Goal: Transaction & Acquisition: Purchase product/service

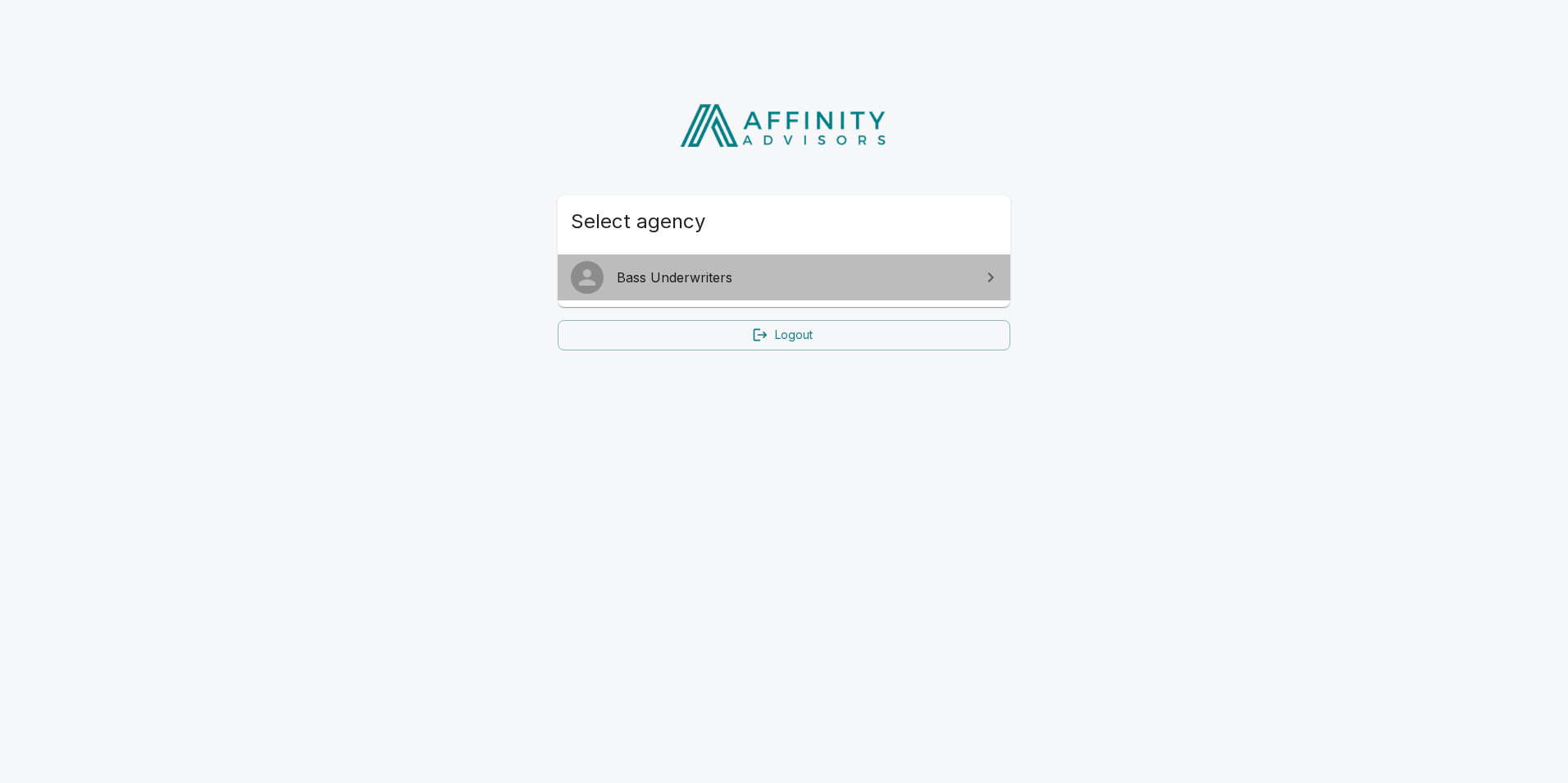
click at [751, 288] on link "Bass Underwriters" at bounding box center [784, 277] width 453 height 46
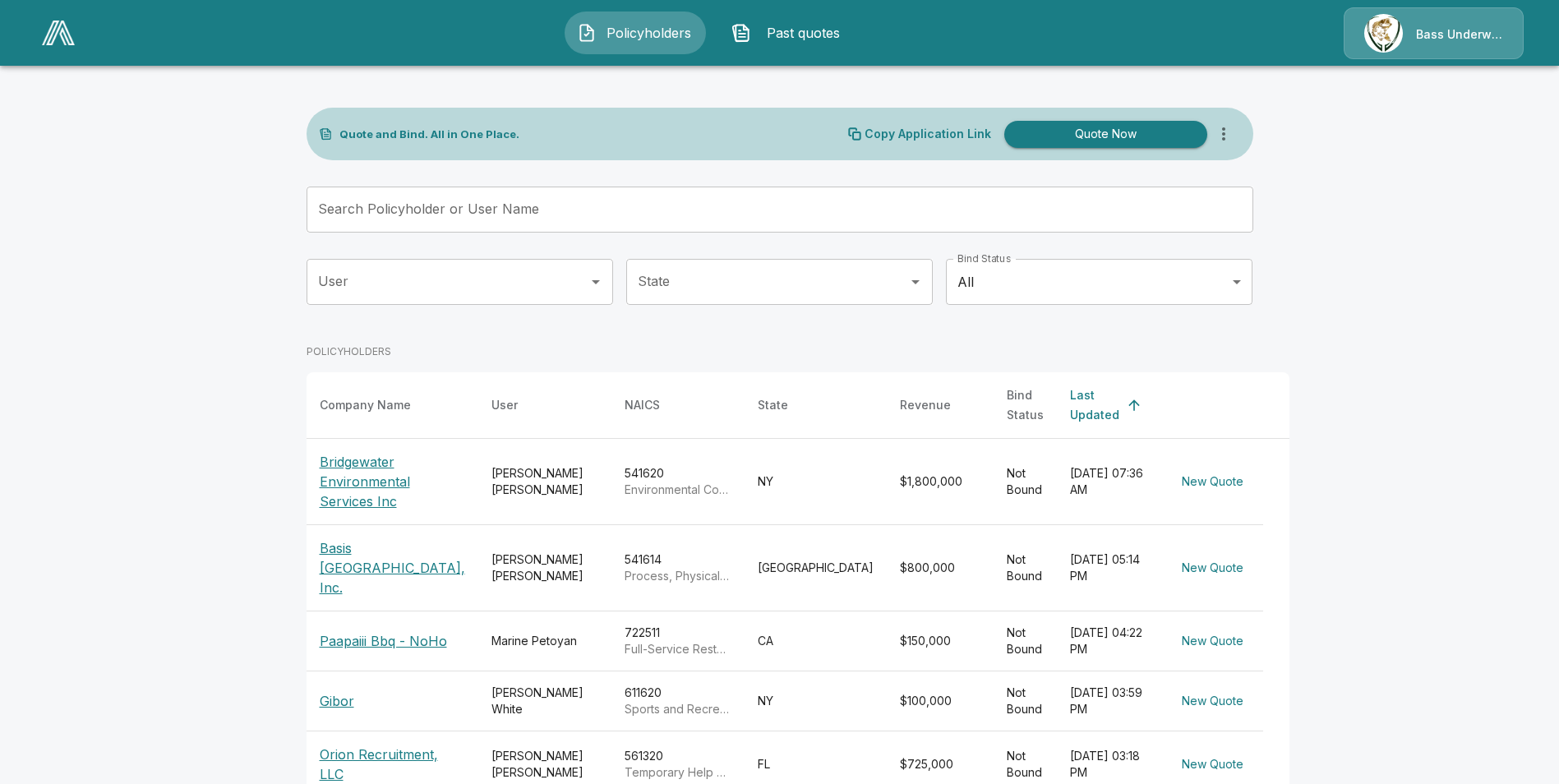
click at [796, 39] on span "Past quotes" at bounding box center [802, 33] width 91 height 20
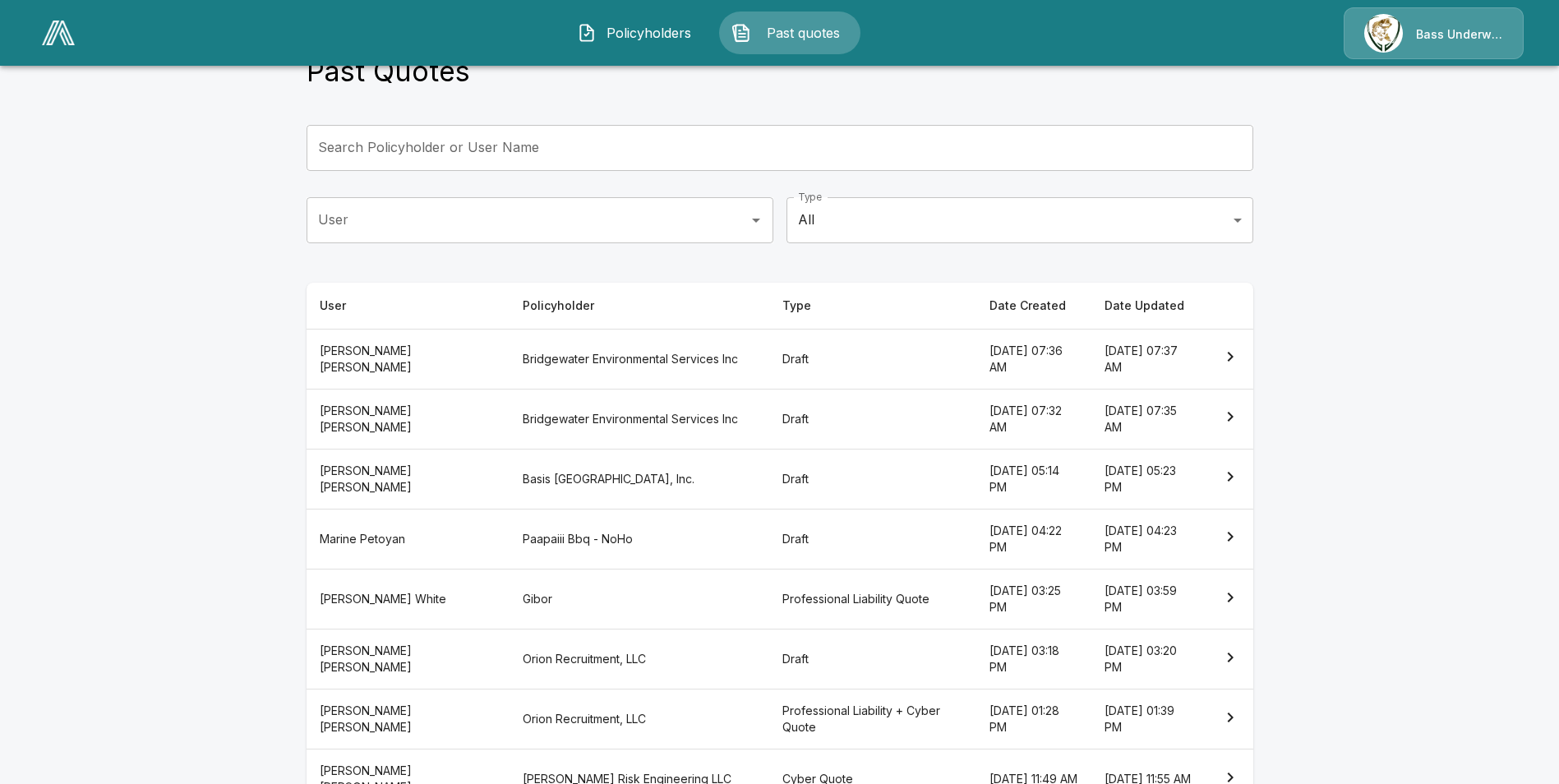
scroll to position [82, 0]
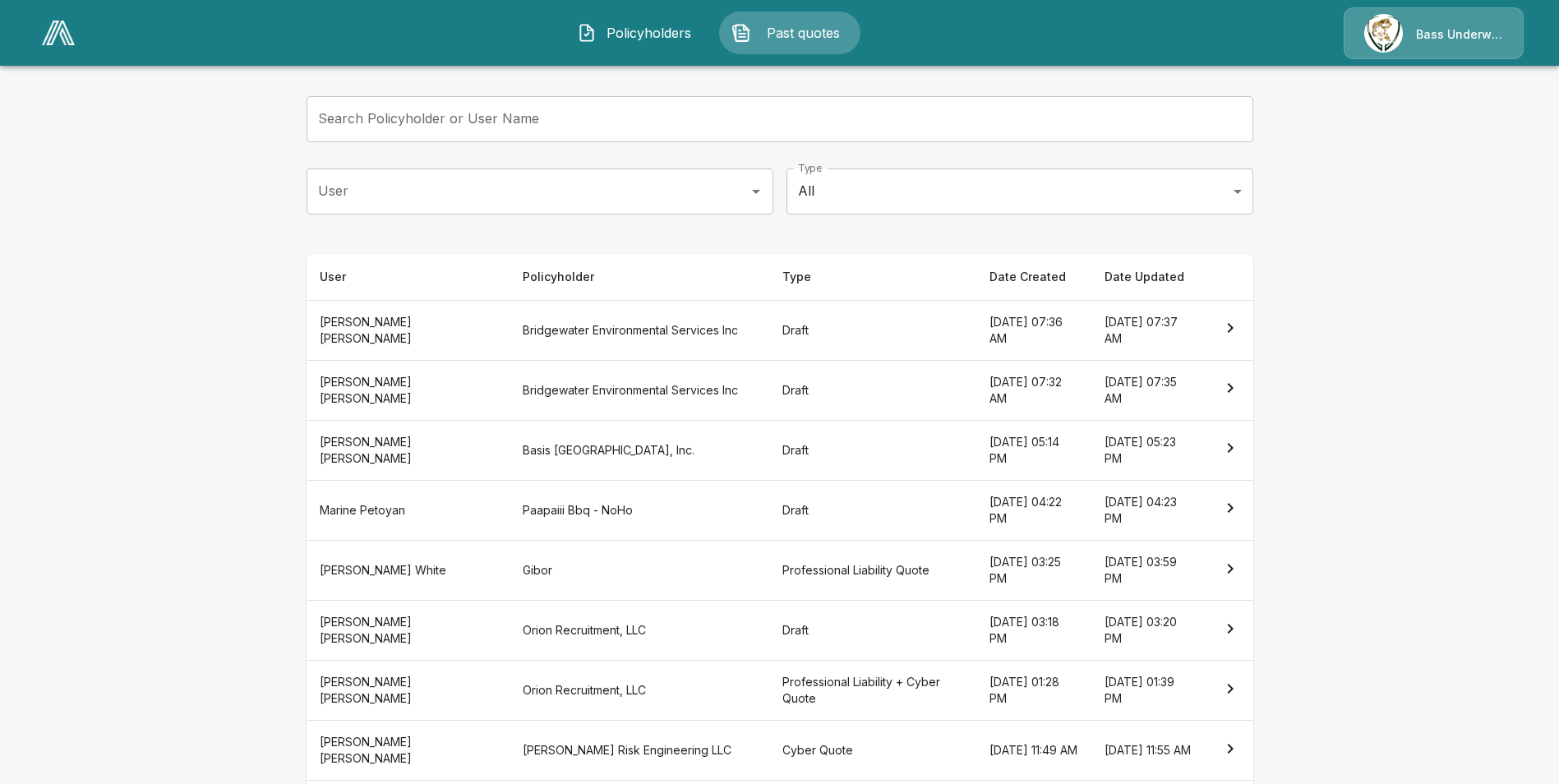
click at [769, 693] on th "Professional Liability + Cyber Quote" at bounding box center [873, 690] width 208 height 60
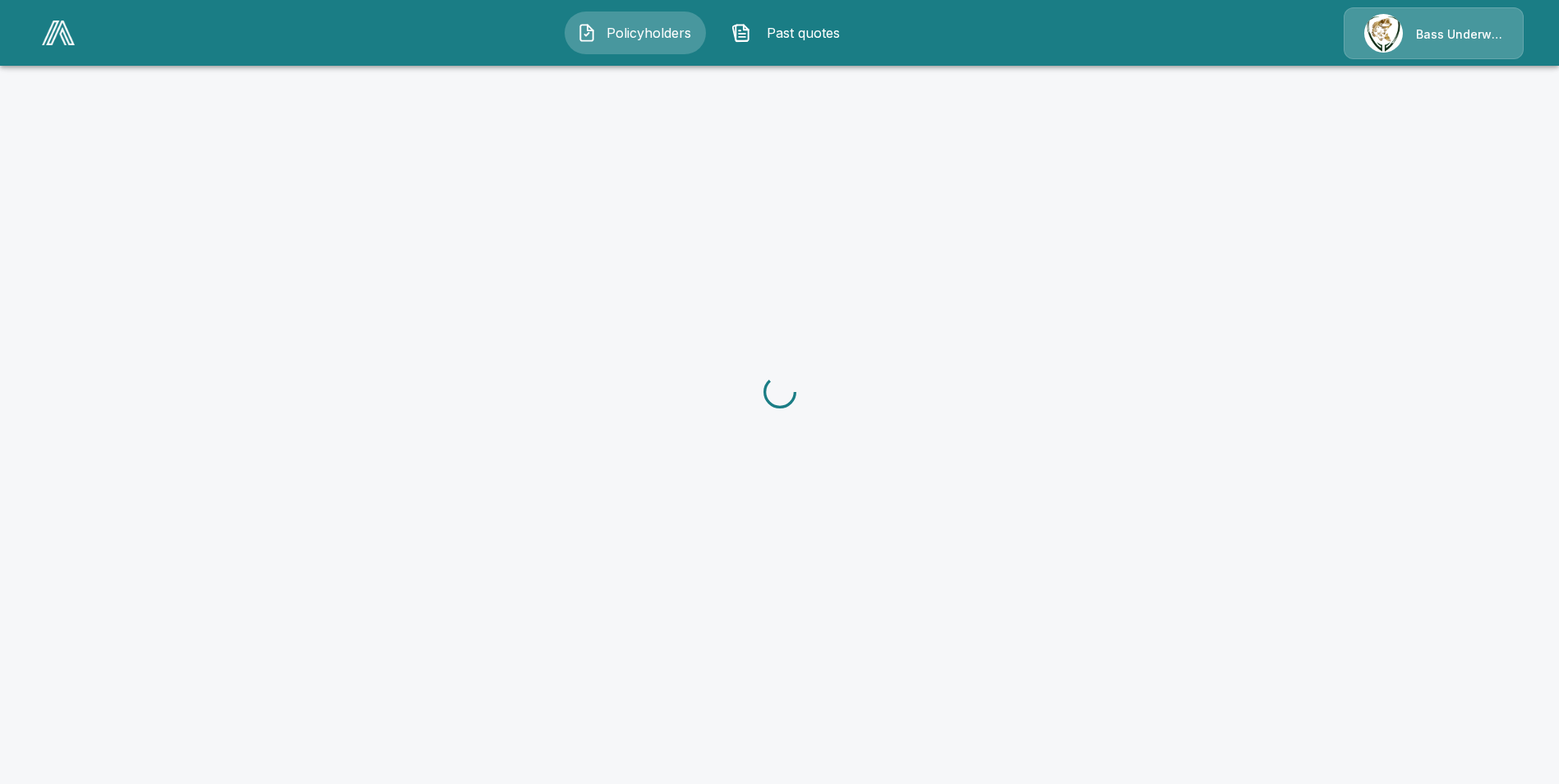
scroll to position [82, 0]
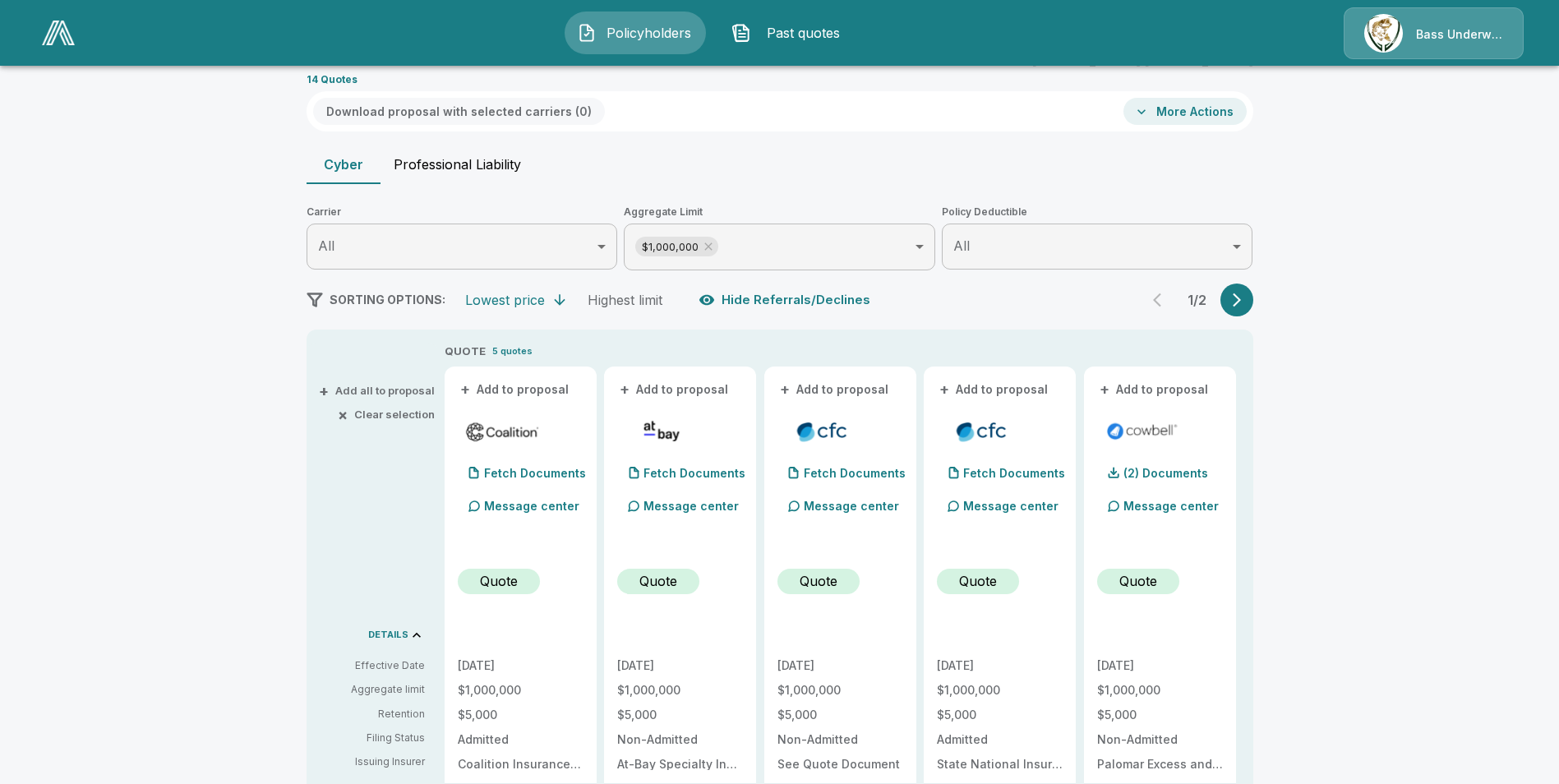
click at [453, 157] on button "Professional Liability" at bounding box center [457, 164] width 154 height 40
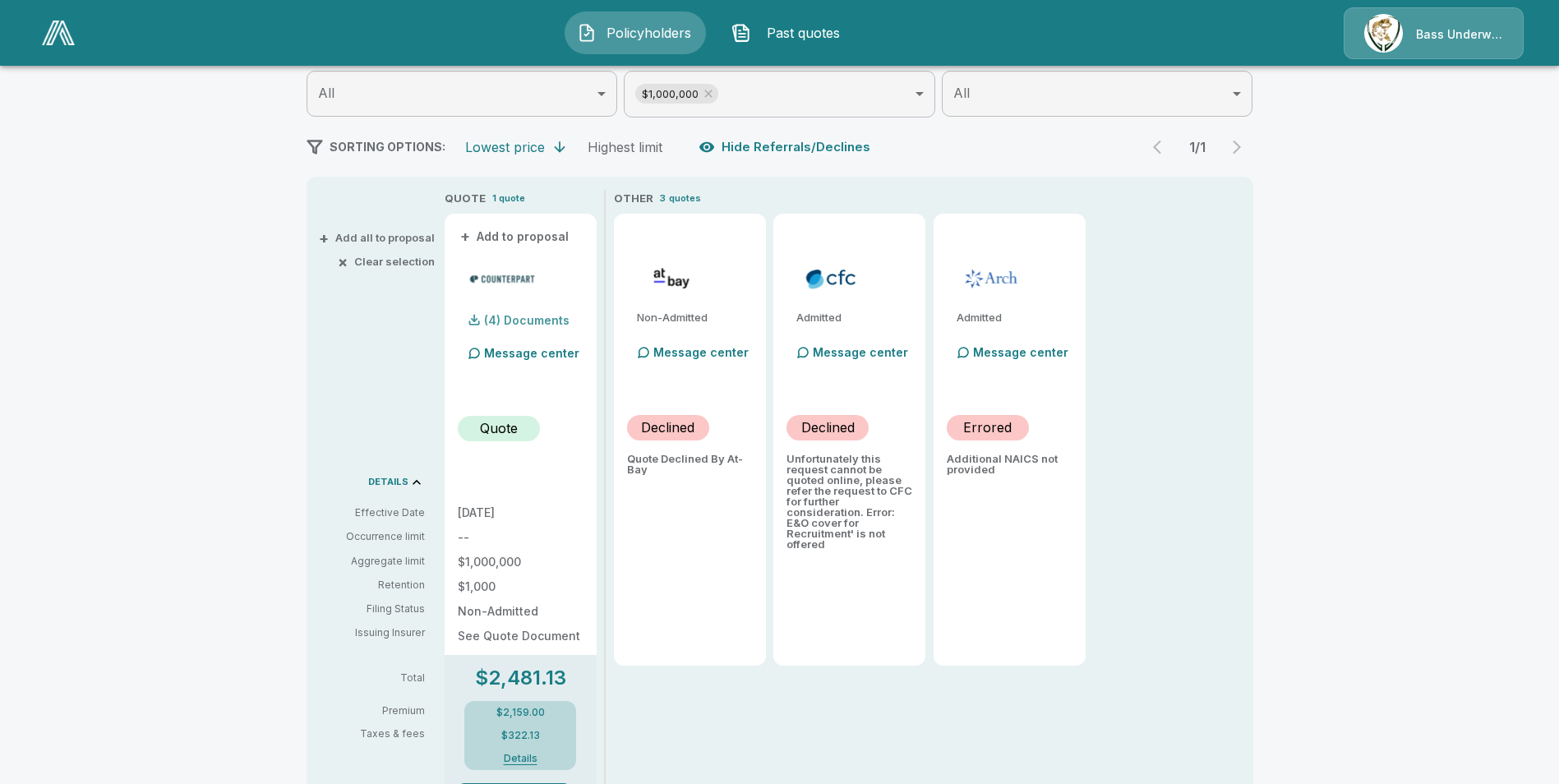
scroll to position [246, 0]
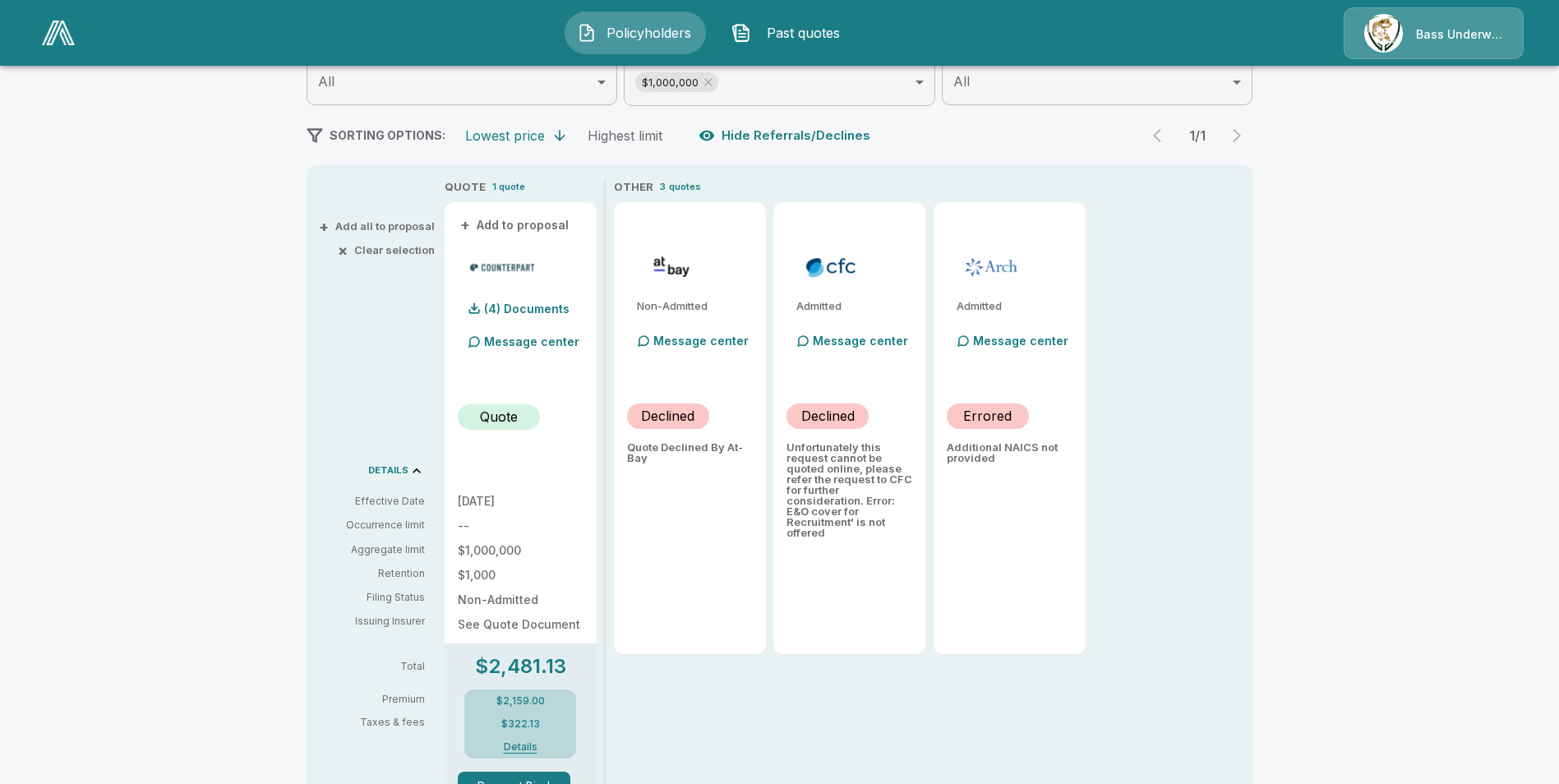
click at [1427, 378] on div "Policyholders / Orion Recruitment, LLC / Quote Quote Results Broker Name Mike G…" at bounding box center [779, 447] width 1559 height 1232
click at [146, 468] on div "Policyholders / Orion Recruitment, LLC / Quote Quote Results Broker Name Mike G…" at bounding box center [779, 447] width 1559 height 1232
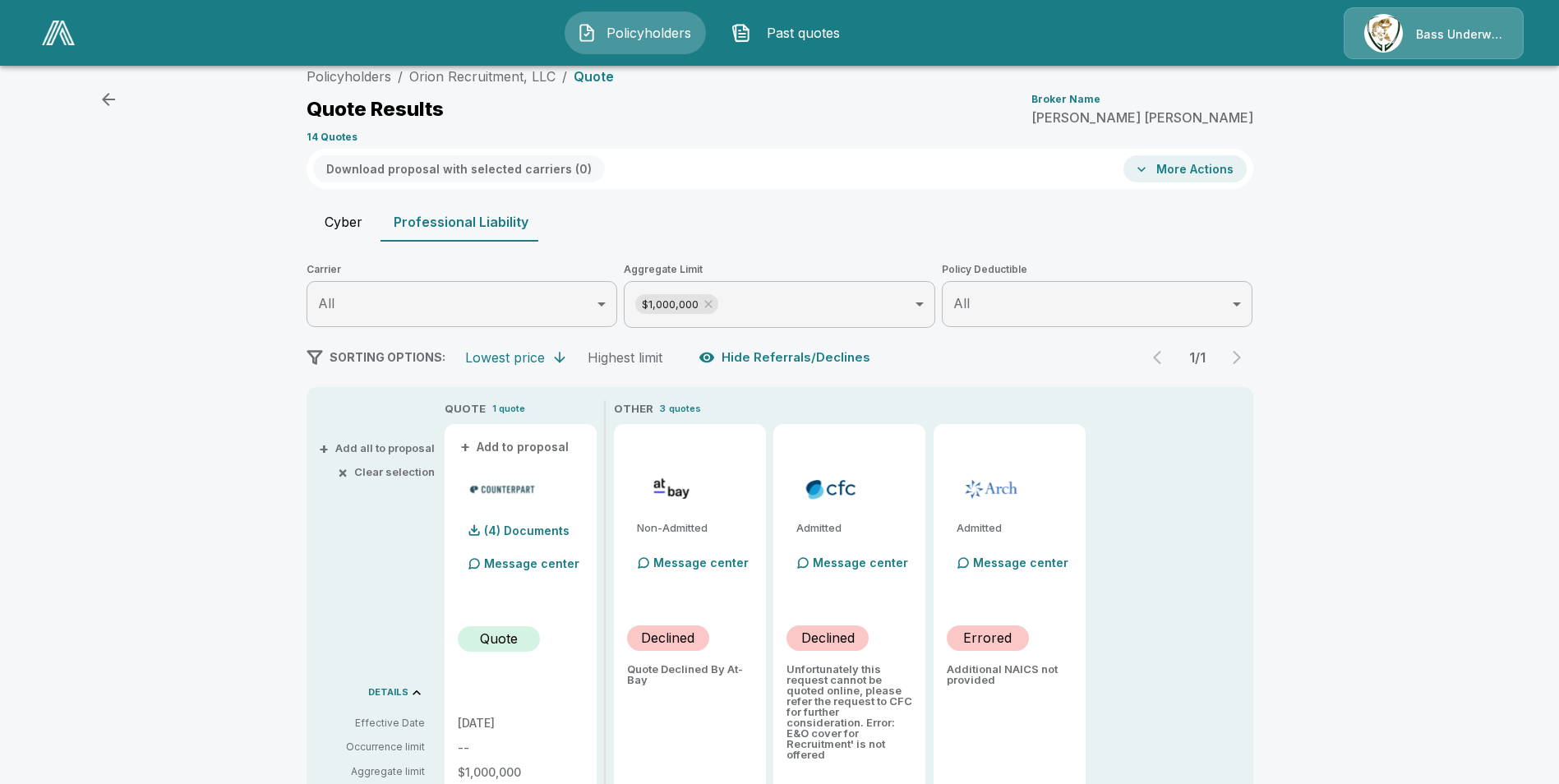
scroll to position [0, 0]
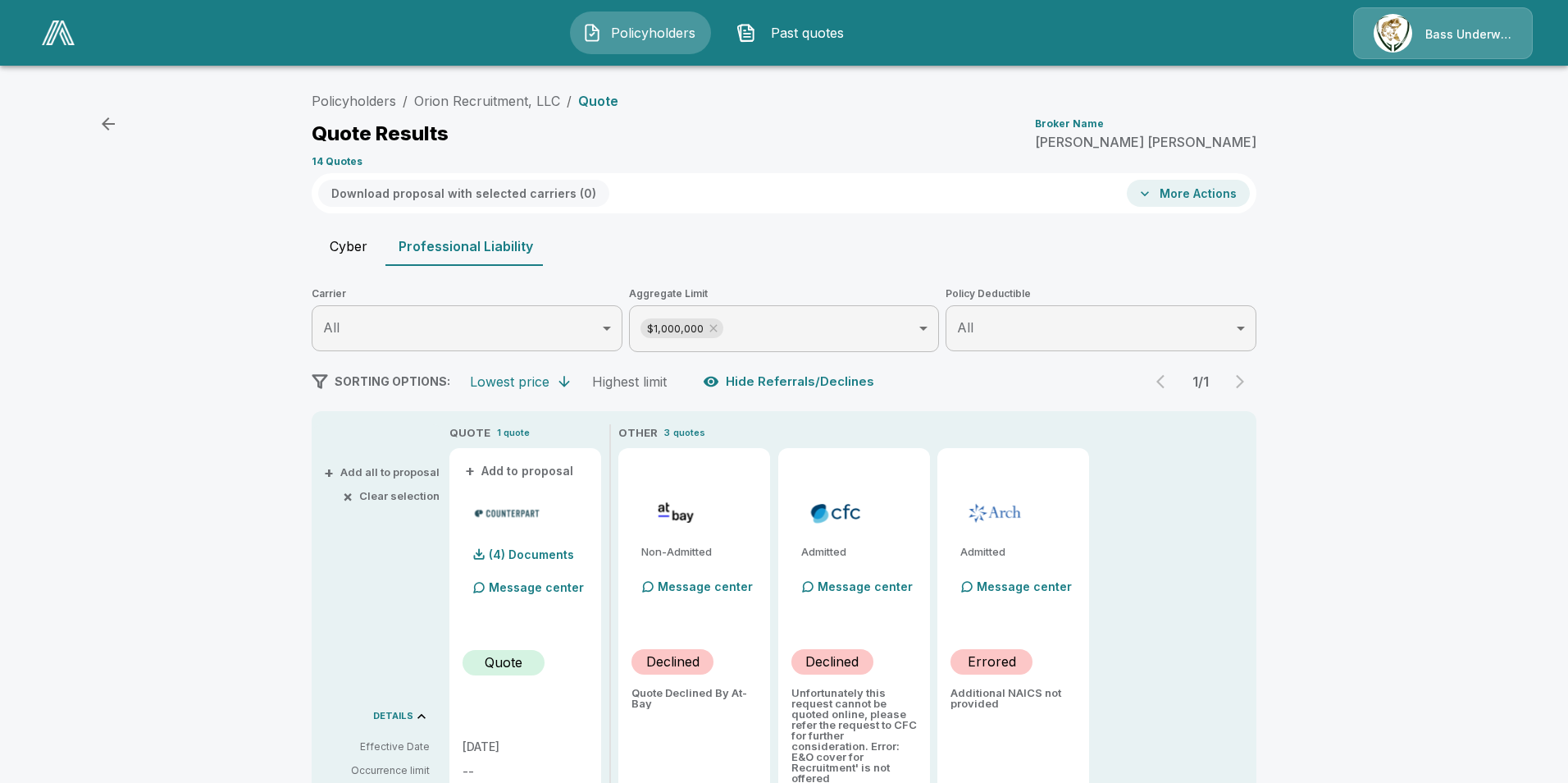
click at [788, 327] on body "Policyholders Past quotes Bass Underwriters Policyholders / Orion Recruitment, …" at bounding box center [784, 654] width 1568 height 1309
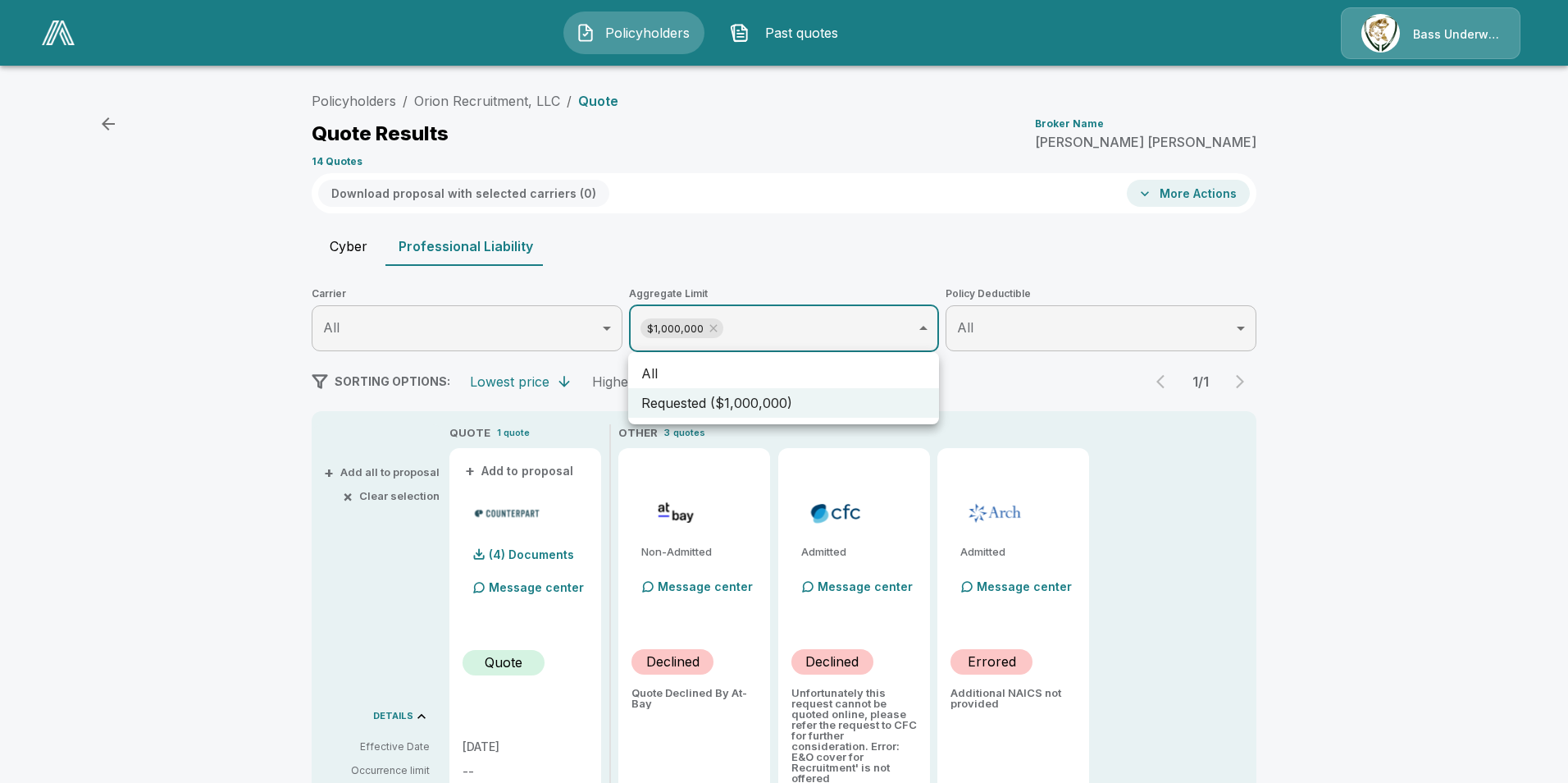
click at [788, 327] on div at bounding box center [784, 391] width 1568 height 783
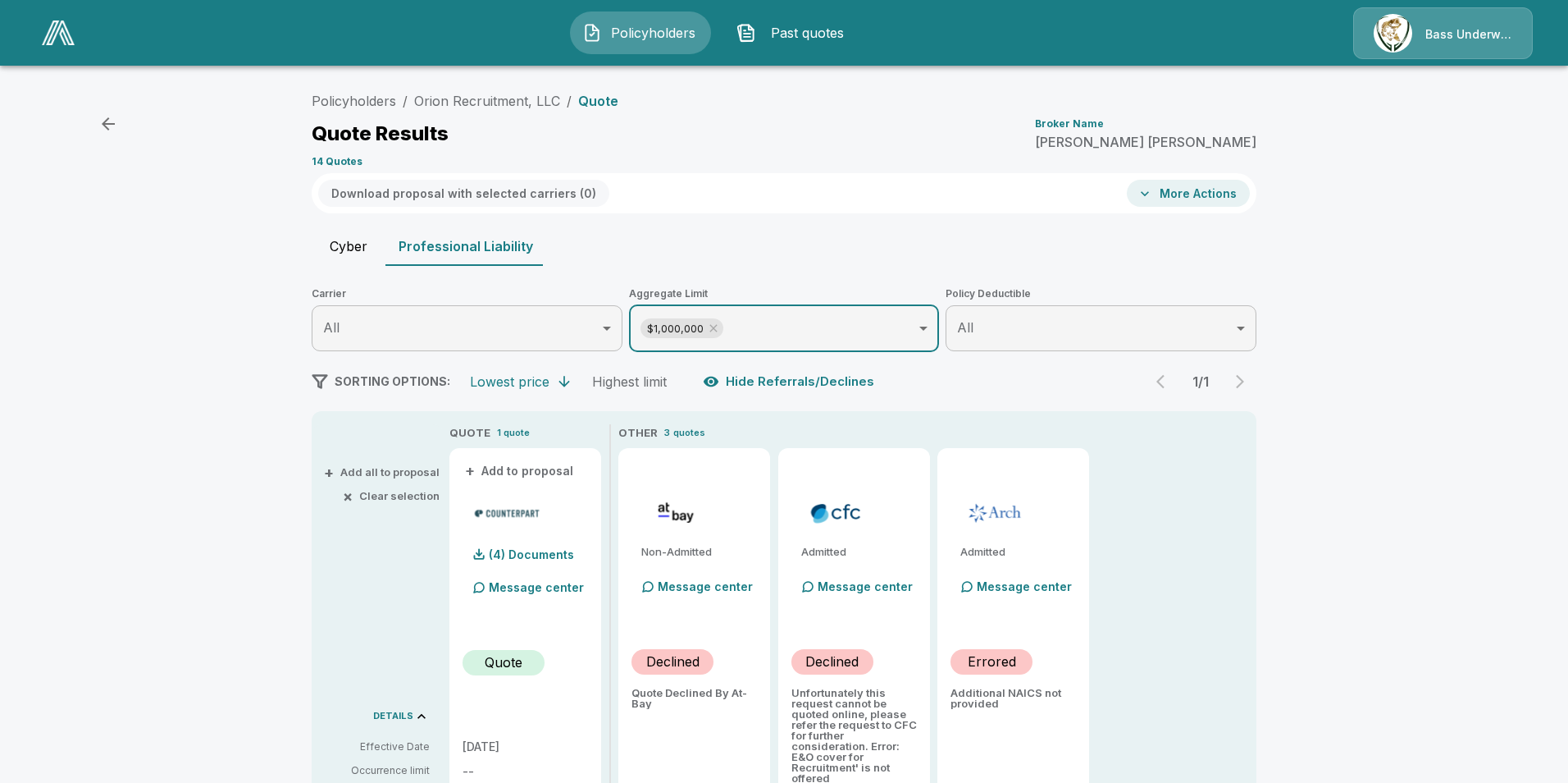
click at [788, 327] on body "Policyholders Past quotes Bass Underwriters Policyholders / Orion Recruitment, …" at bounding box center [784, 654] width 1568 height 1309
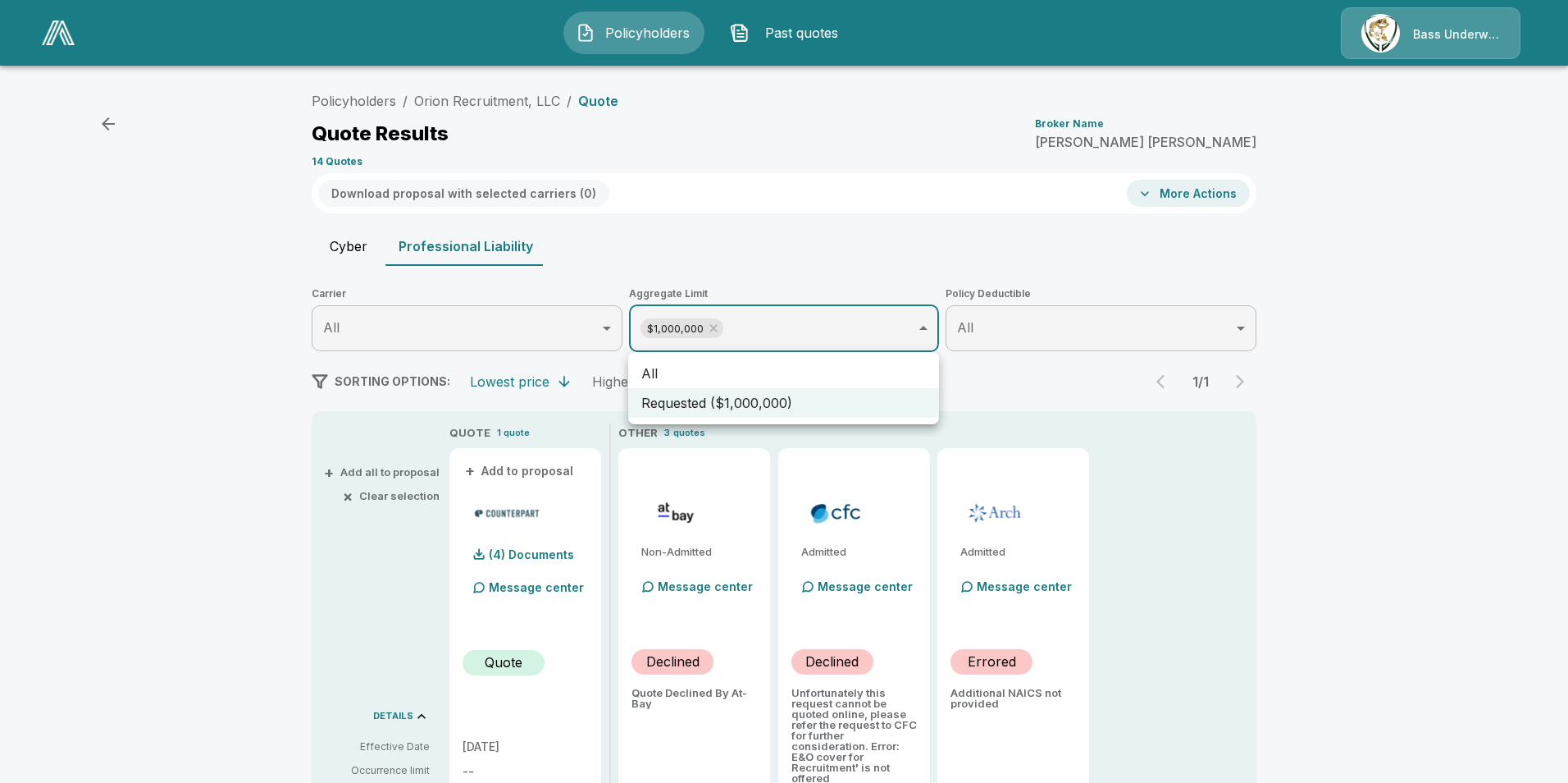
click at [788, 316] on div at bounding box center [784, 391] width 1568 height 783
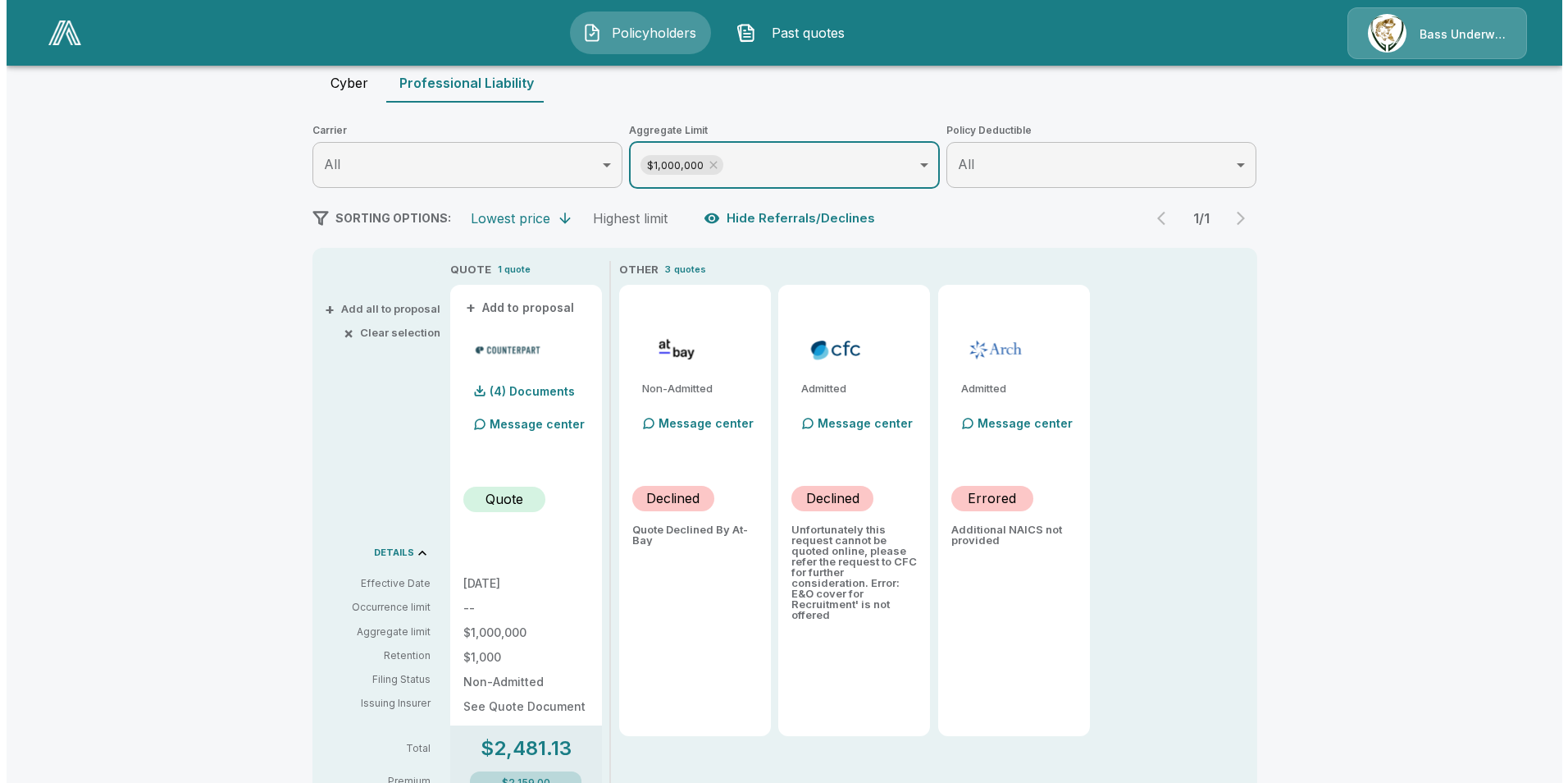
scroll to position [164, 0]
click at [543, 422] on p "Message center" at bounding box center [531, 422] width 95 height 17
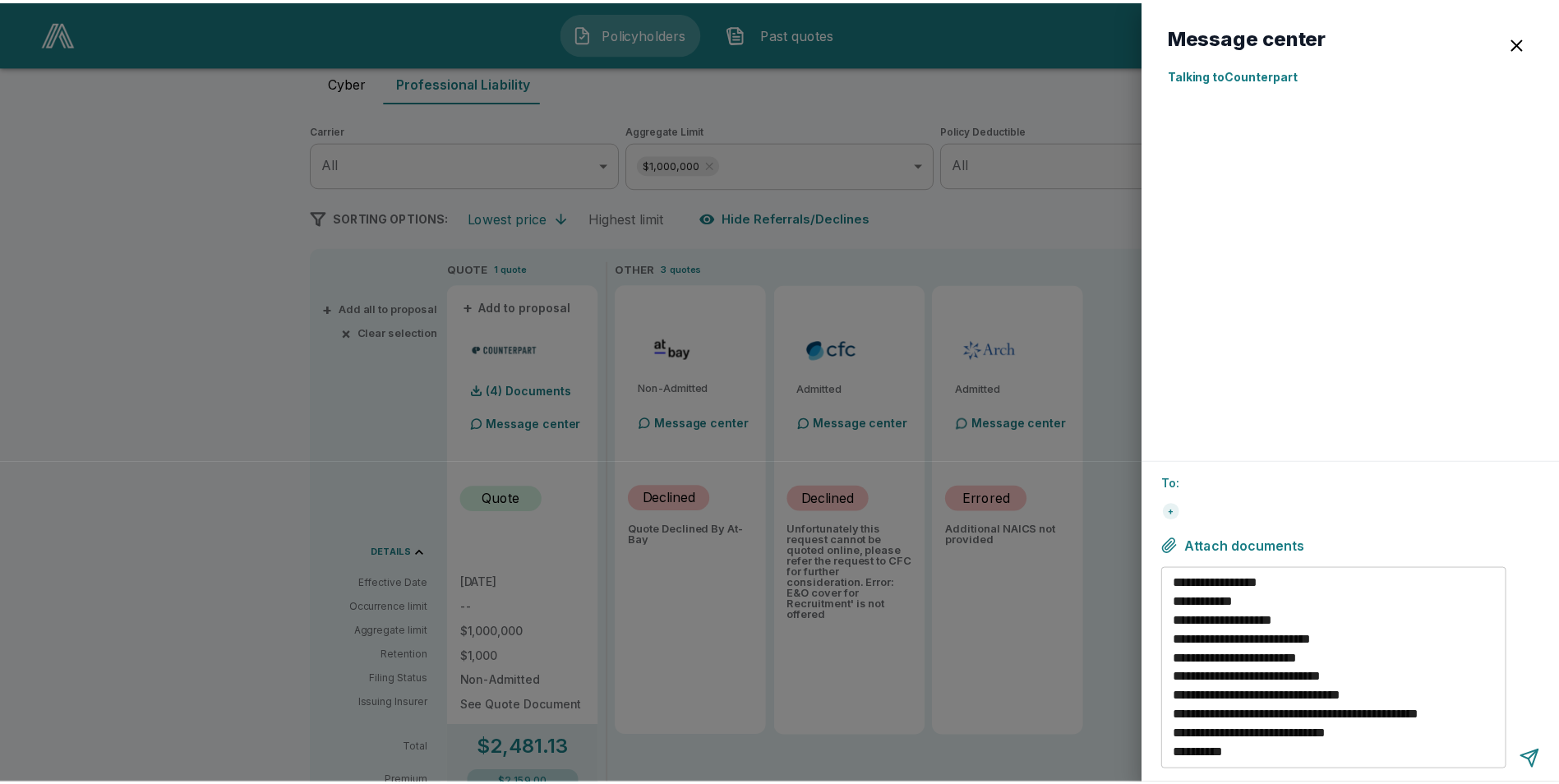
scroll to position [0, 0]
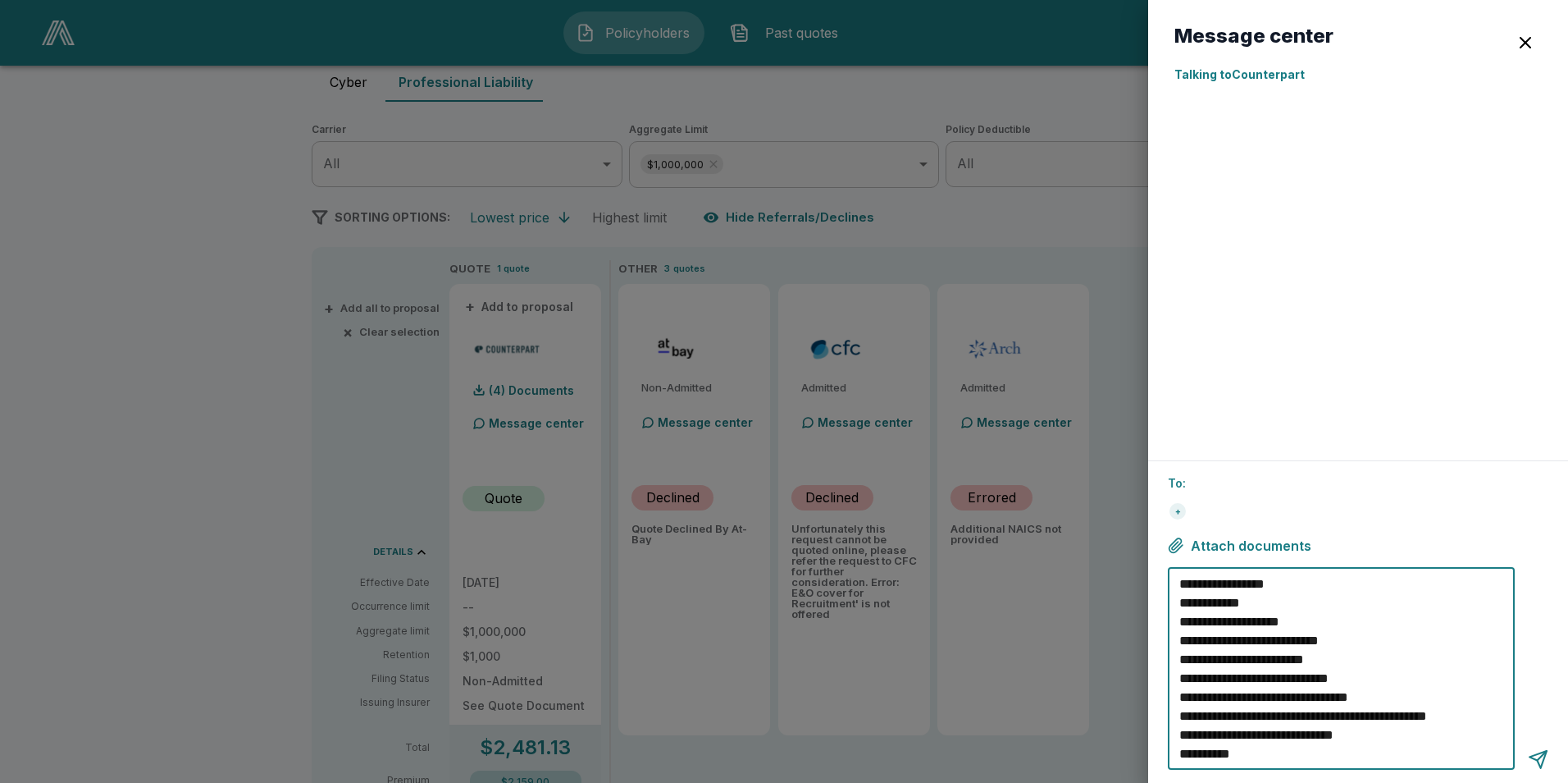
click at [1310, 585] on textarea "**********" at bounding box center [1343, 668] width 329 height 188
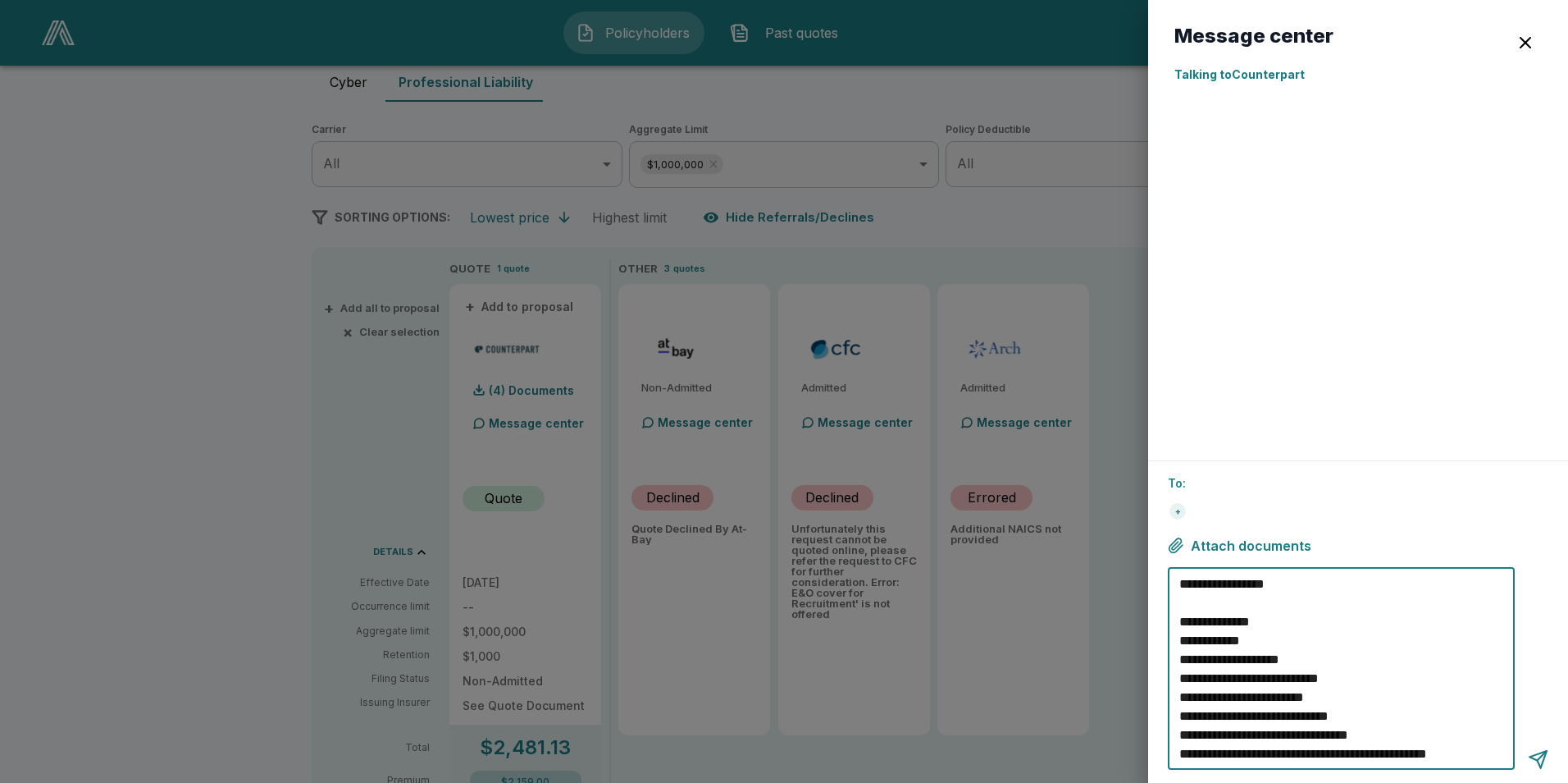
drag, startPoint x: 1294, startPoint y: 621, endPoint x: 1183, endPoint y: 606, distance: 112.0
click at [1183, 606] on textarea "**********" at bounding box center [1343, 668] width 329 height 188
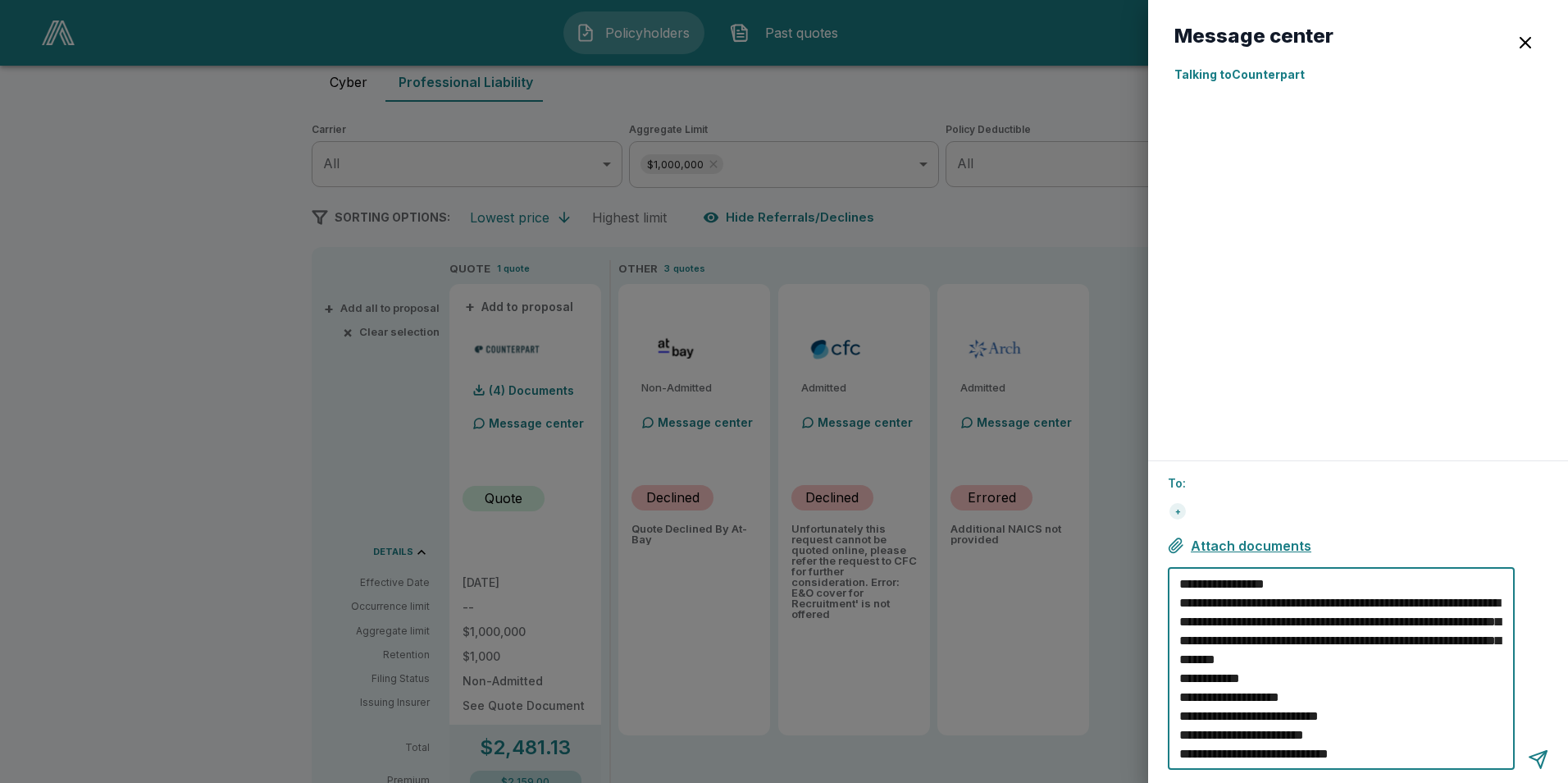
click at [1260, 540] on span "Attach documents" at bounding box center [1251, 545] width 120 height 16
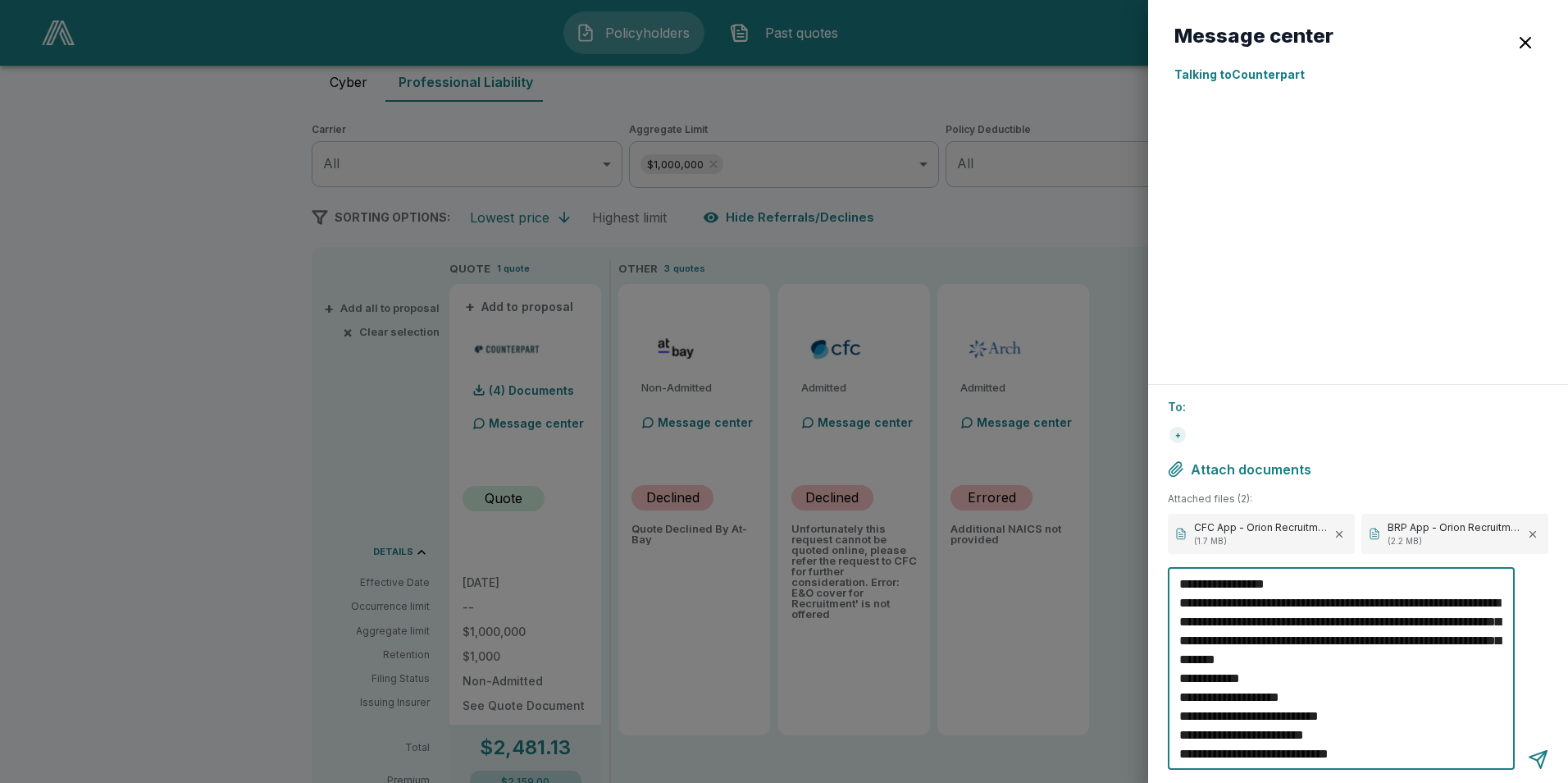
click at [1318, 684] on textarea "**********" at bounding box center [1343, 668] width 329 height 188
type textarea "**********"
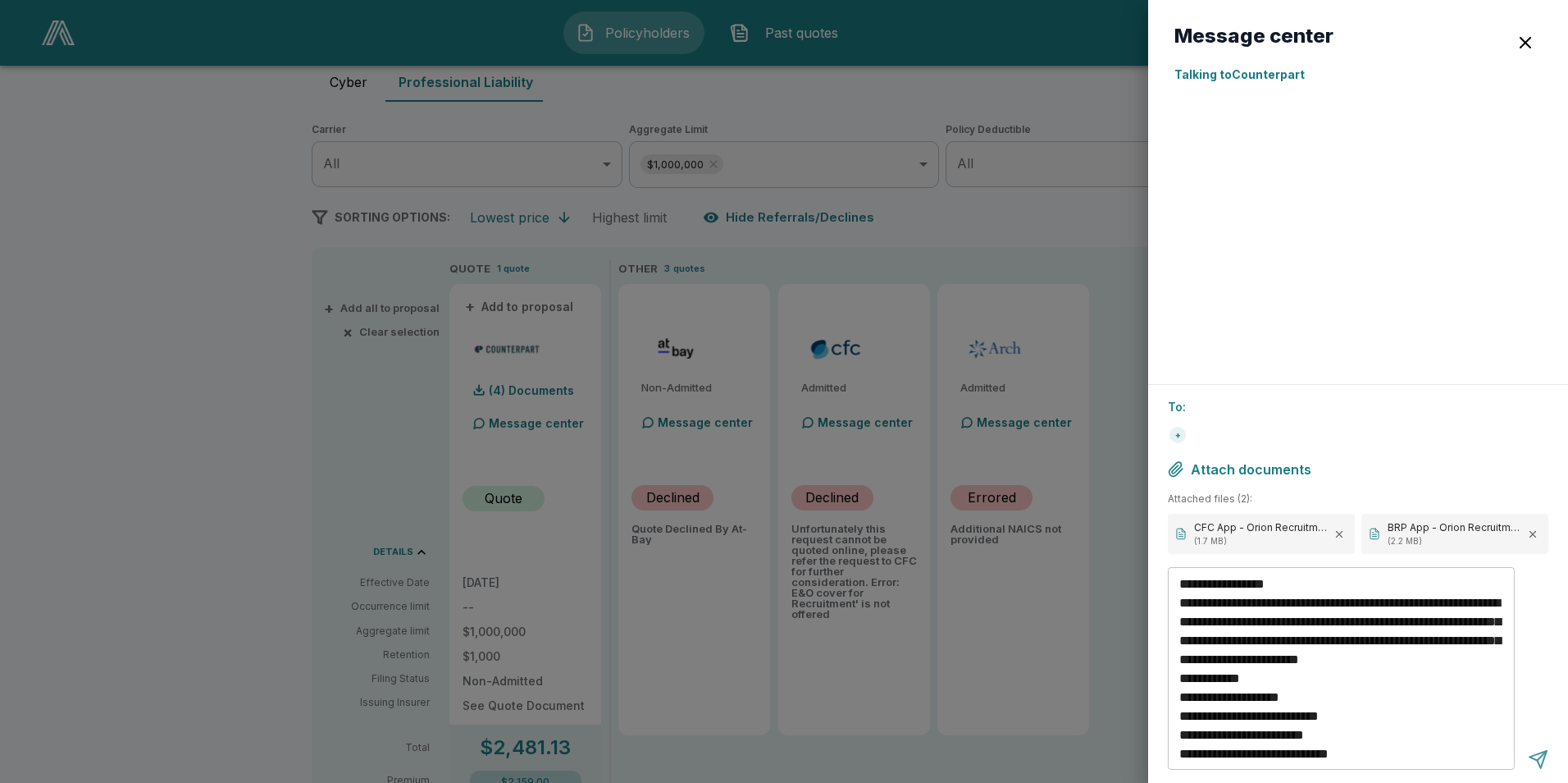
click at [1537, 757] on div at bounding box center [1538, 759] width 21 height 21
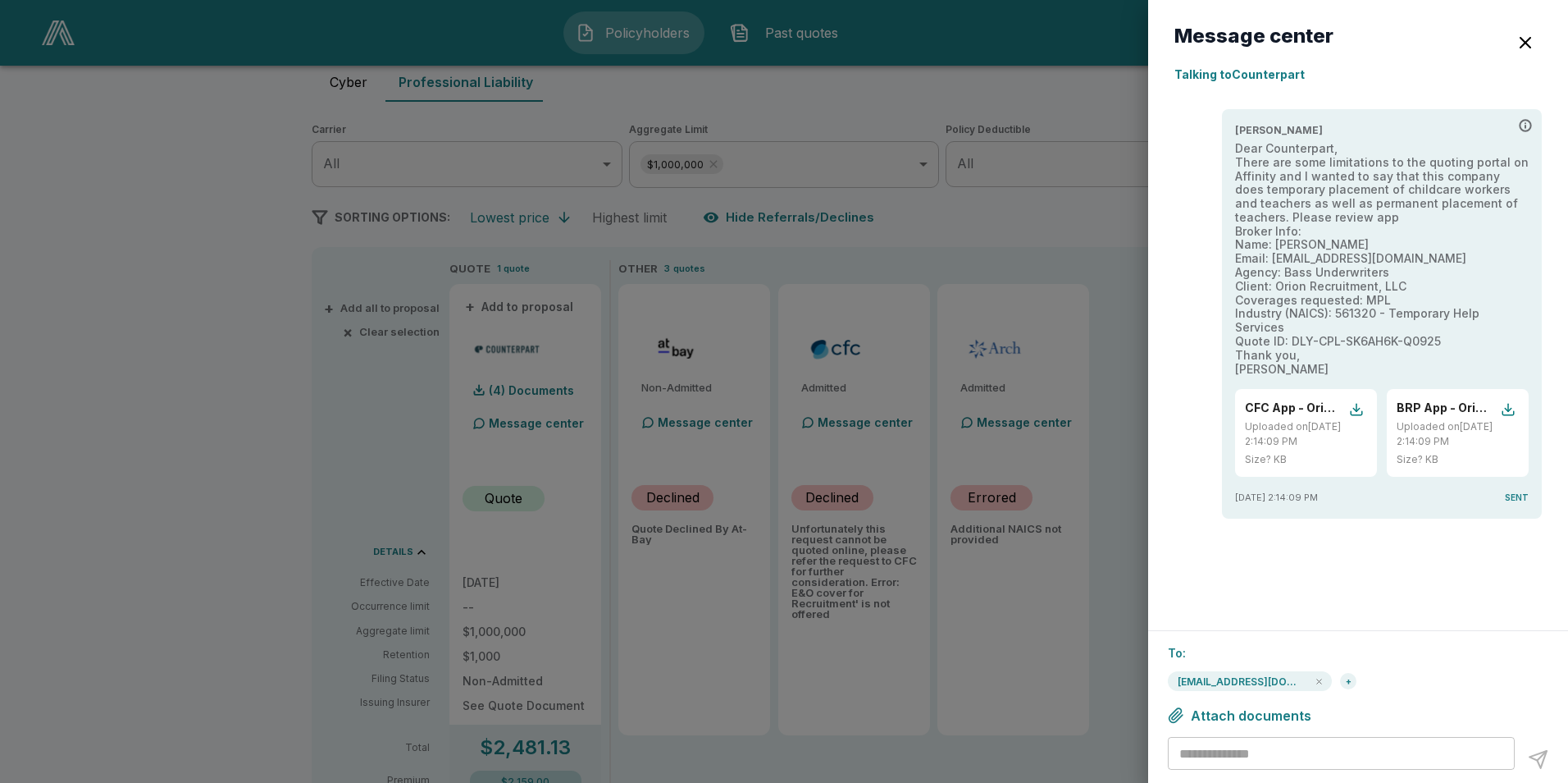
click at [266, 390] on div at bounding box center [784, 391] width 1568 height 783
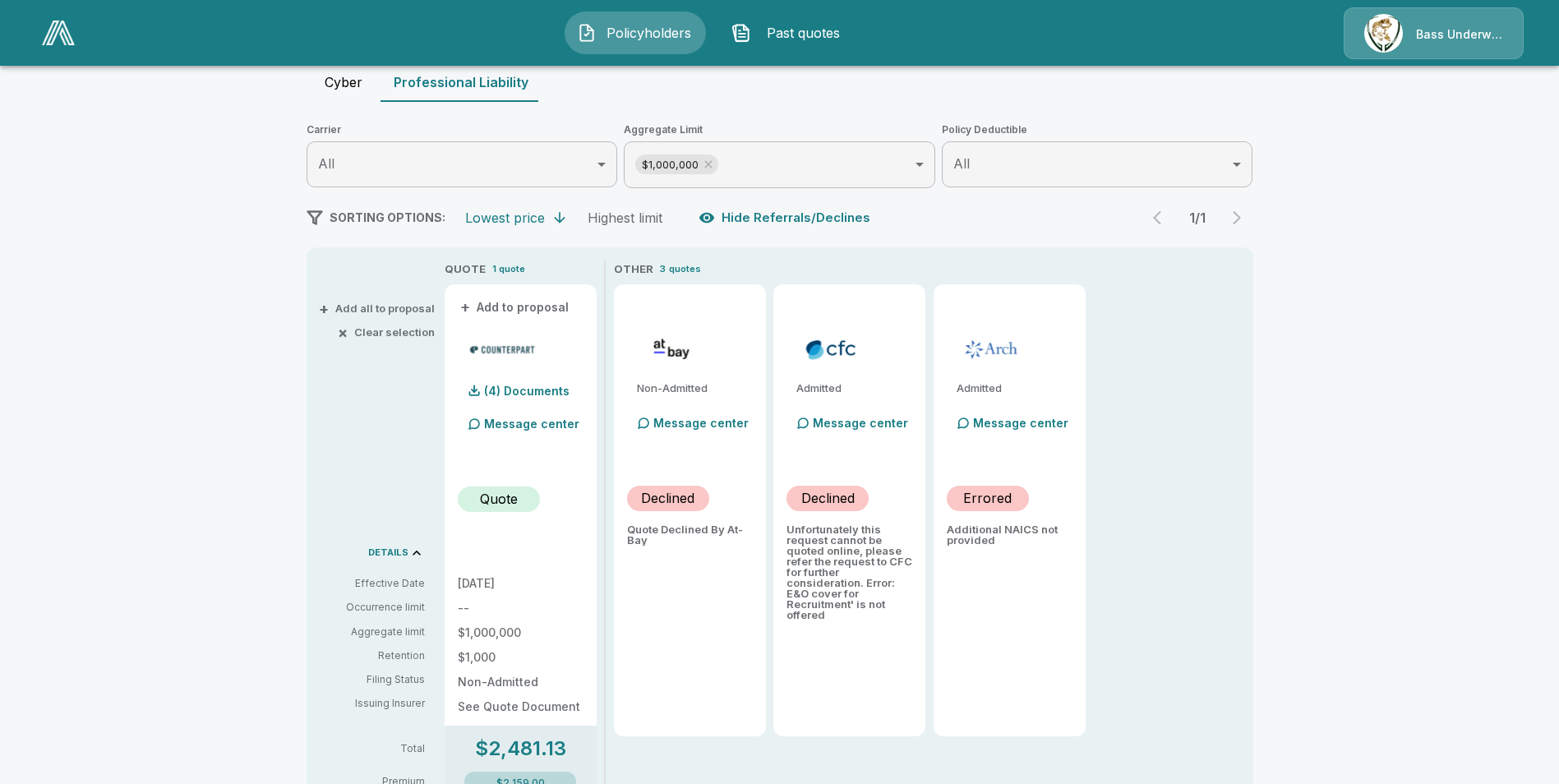
click at [356, 76] on button "Cyber" at bounding box center [343, 83] width 74 height 40
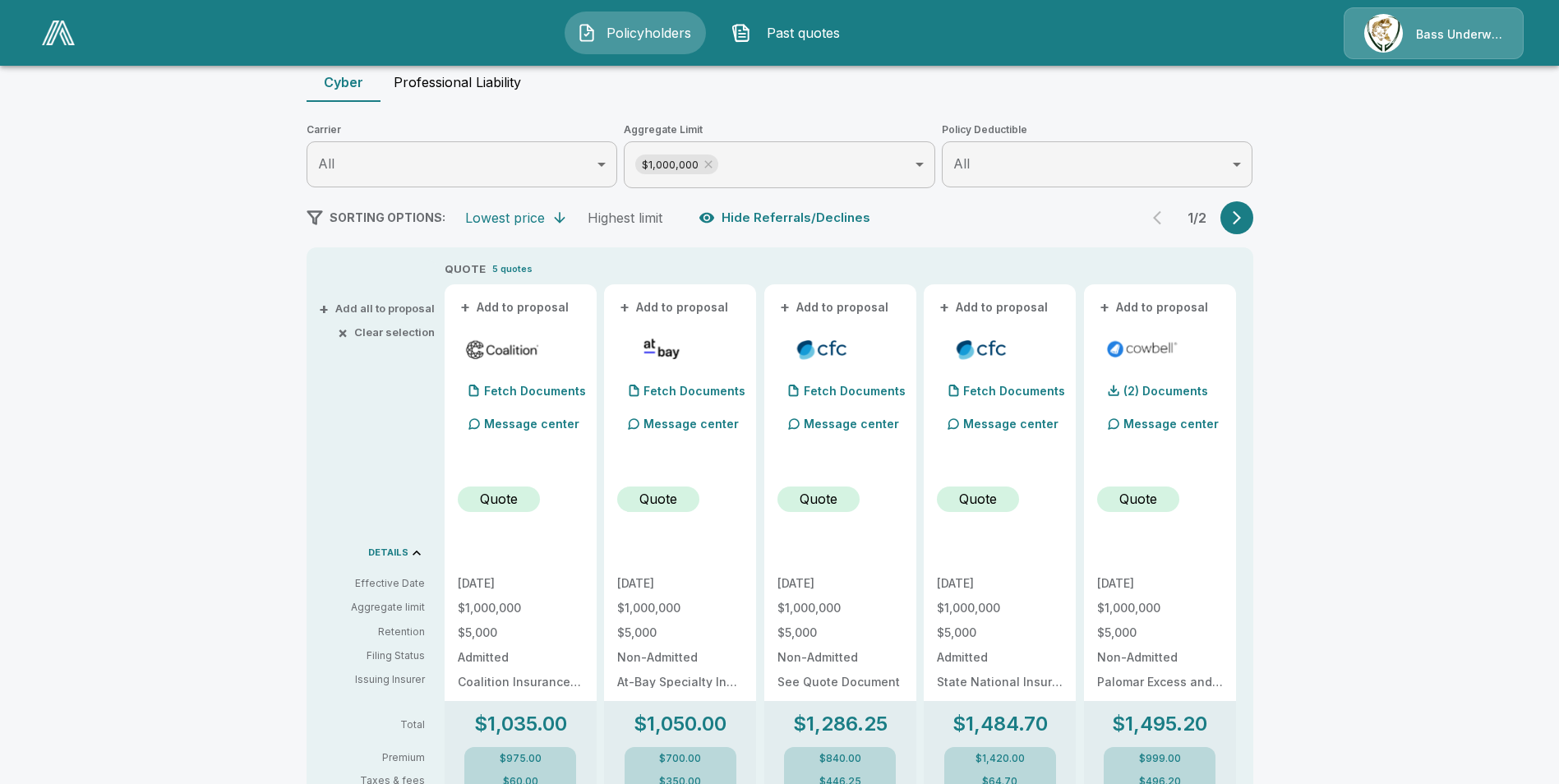
scroll to position [246, 0]
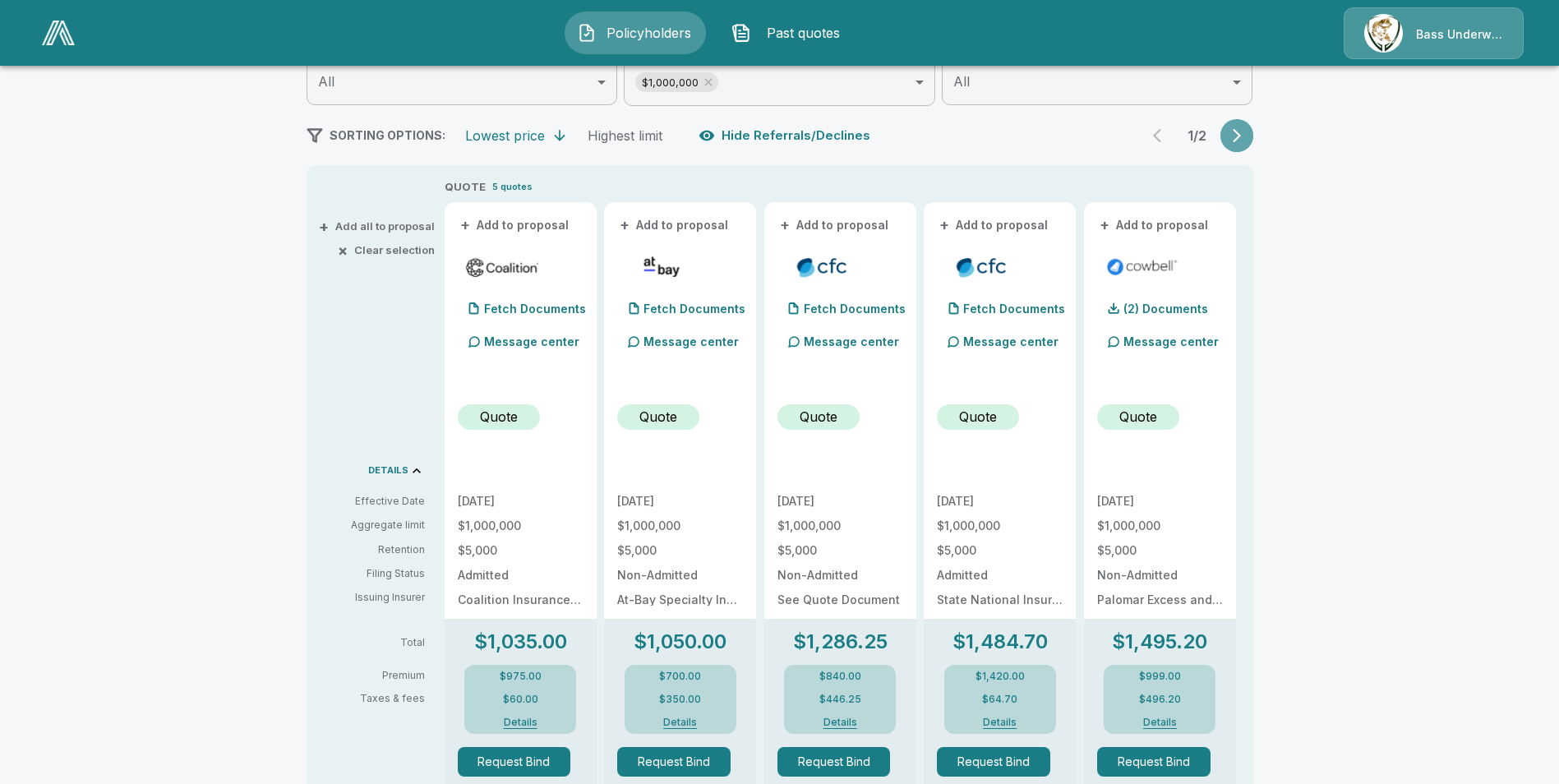
click at [1251, 128] on button "button" at bounding box center [1236, 136] width 33 height 33
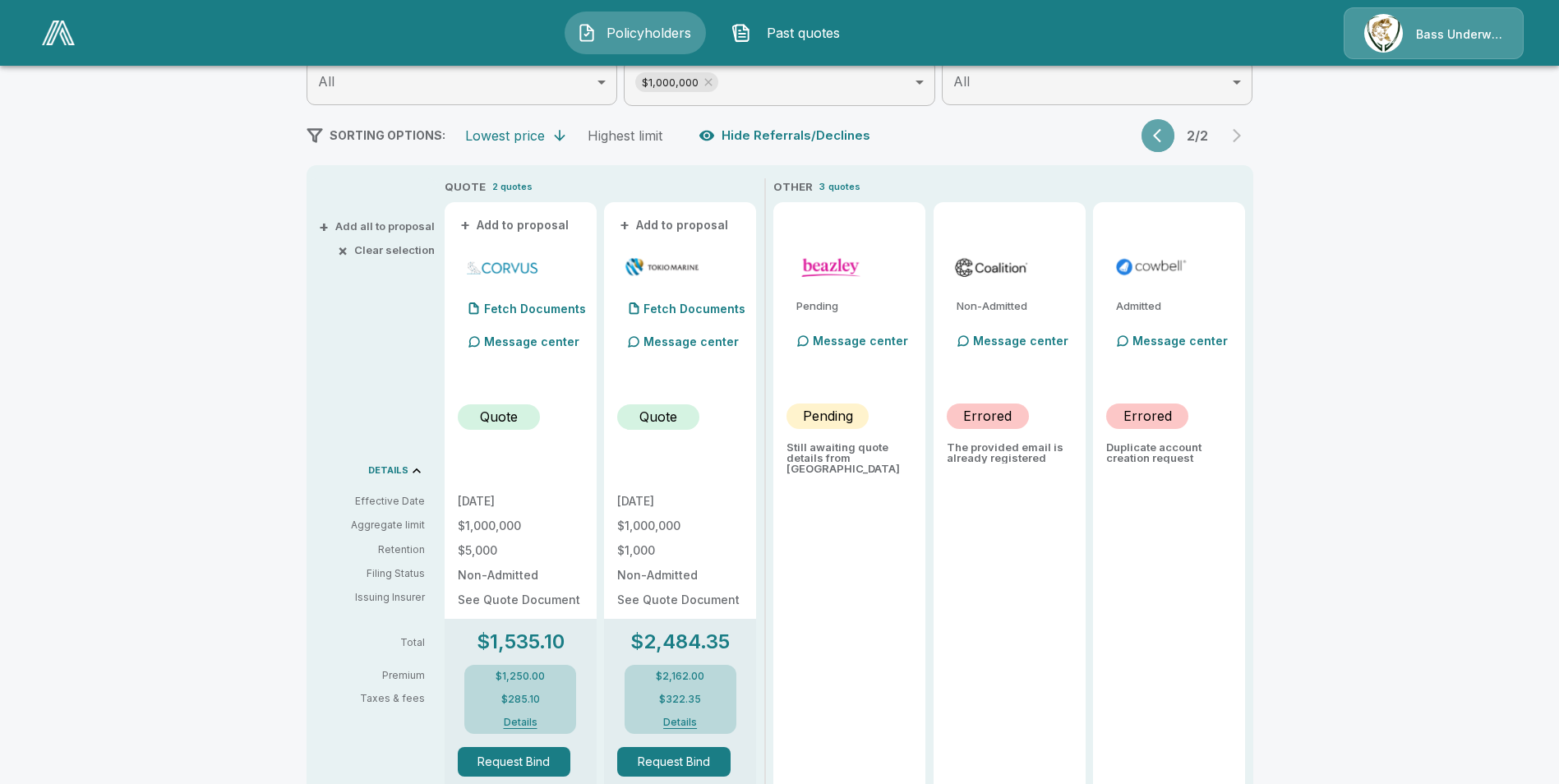
click at [1170, 138] on icon "button" at bounding box center [1161, 136] width 16 height 16
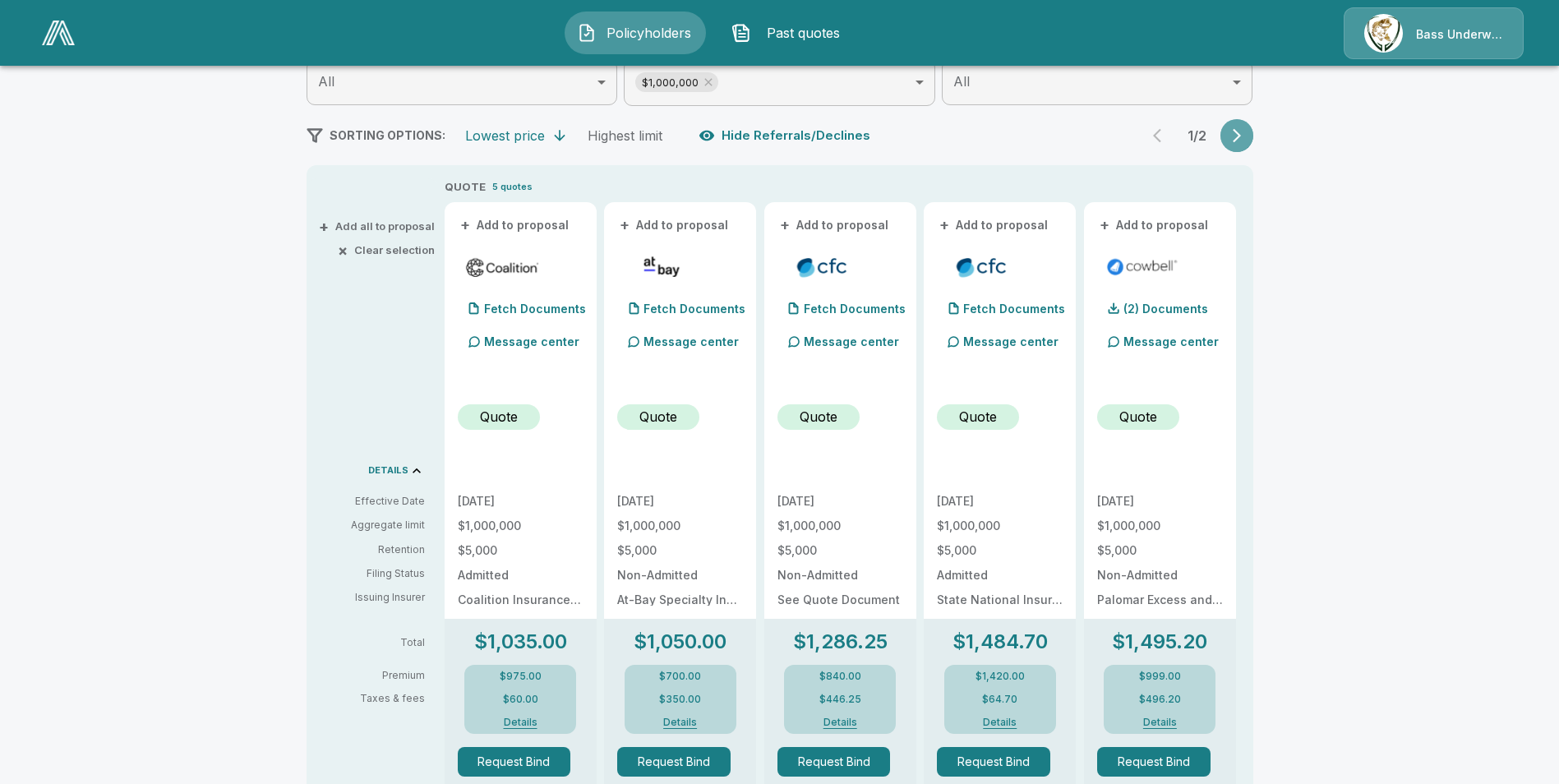
click at [1231, 138] on button "button" at bounding box center [1236, 136] width 33 height 33
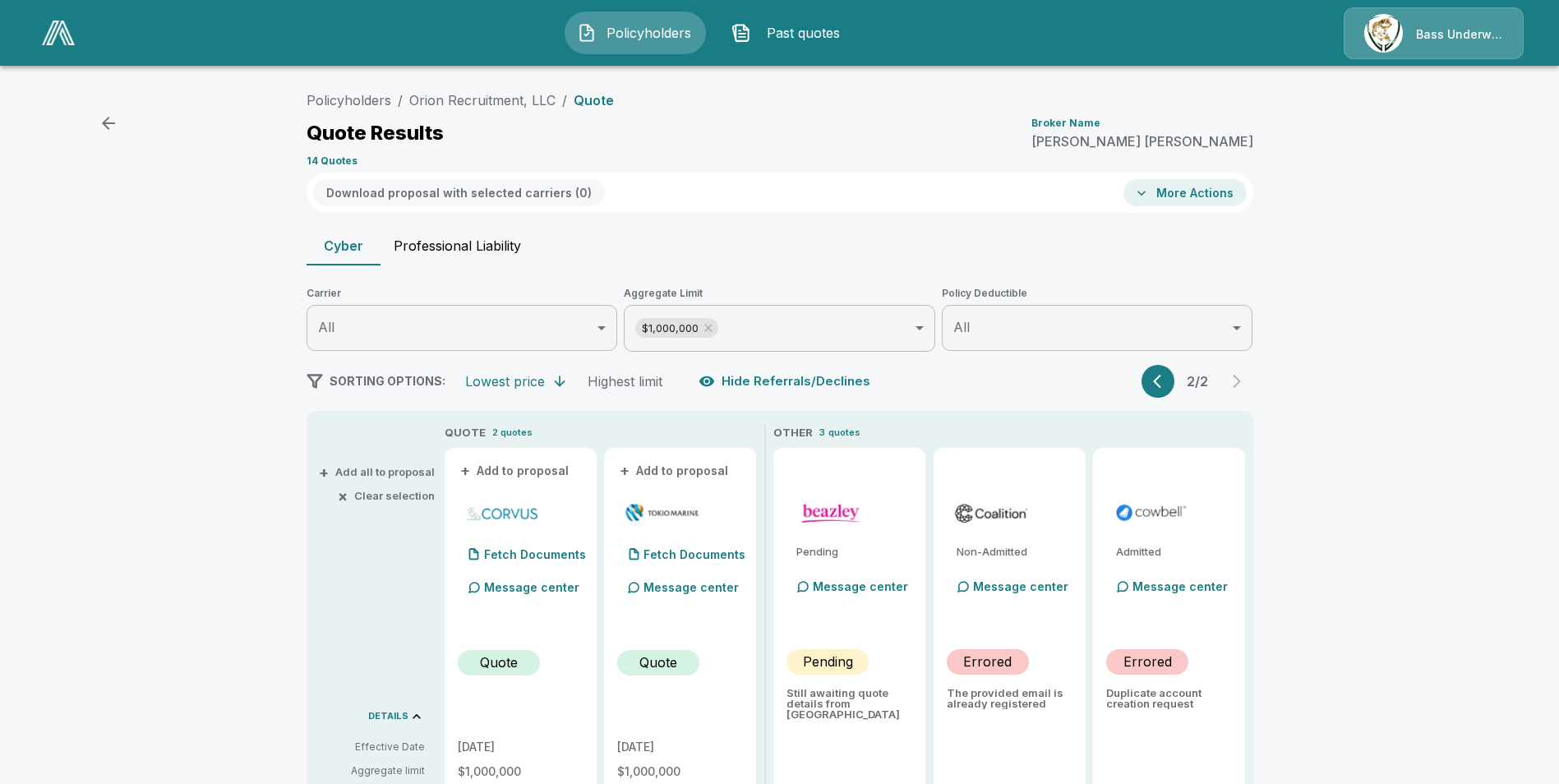
scroll to position [0, 0]
click at [790, 37] on span "Past quotes" at bounding box center [802, 33] width 91 height 20
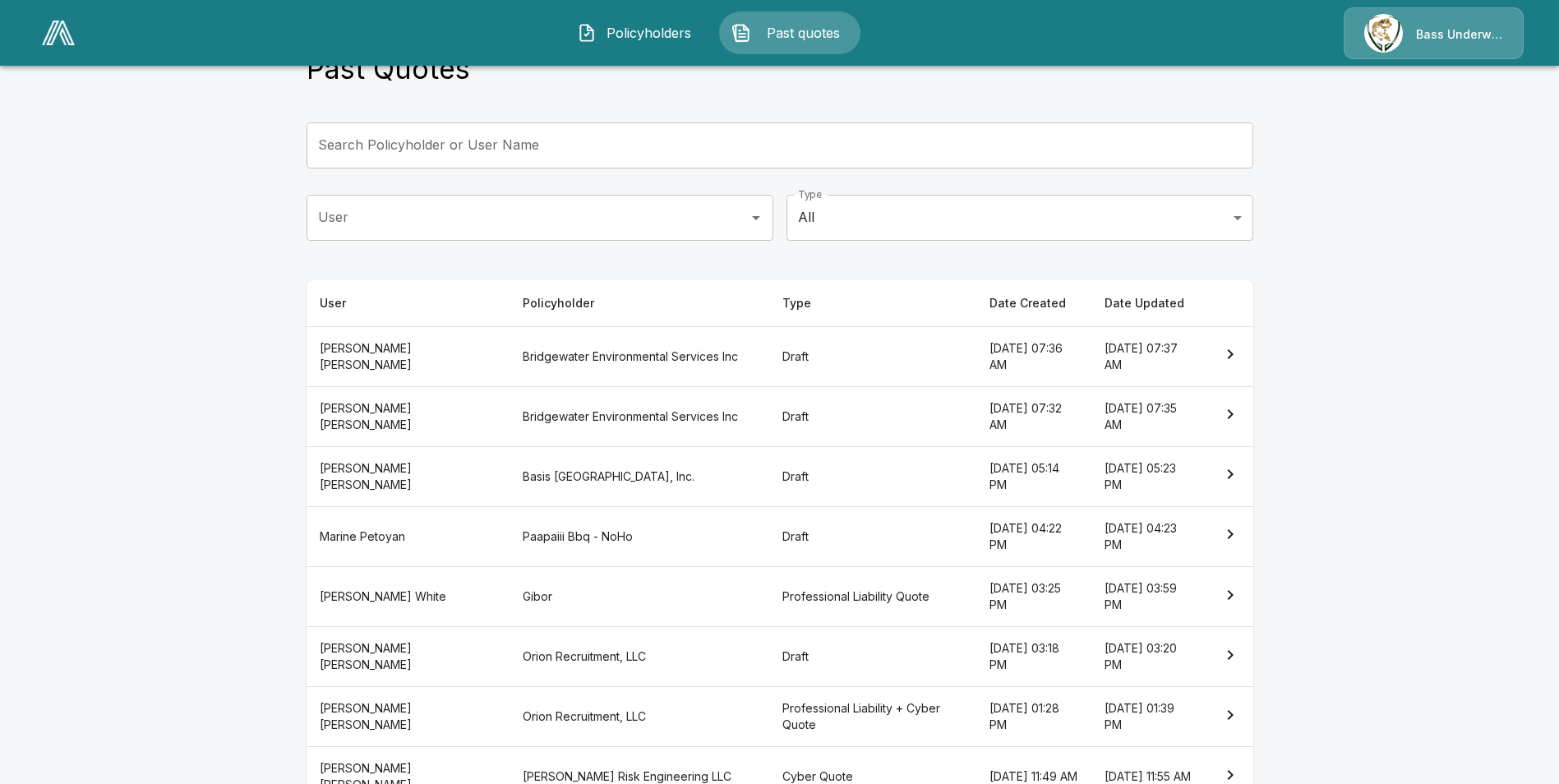
scroll to position [82, 0]
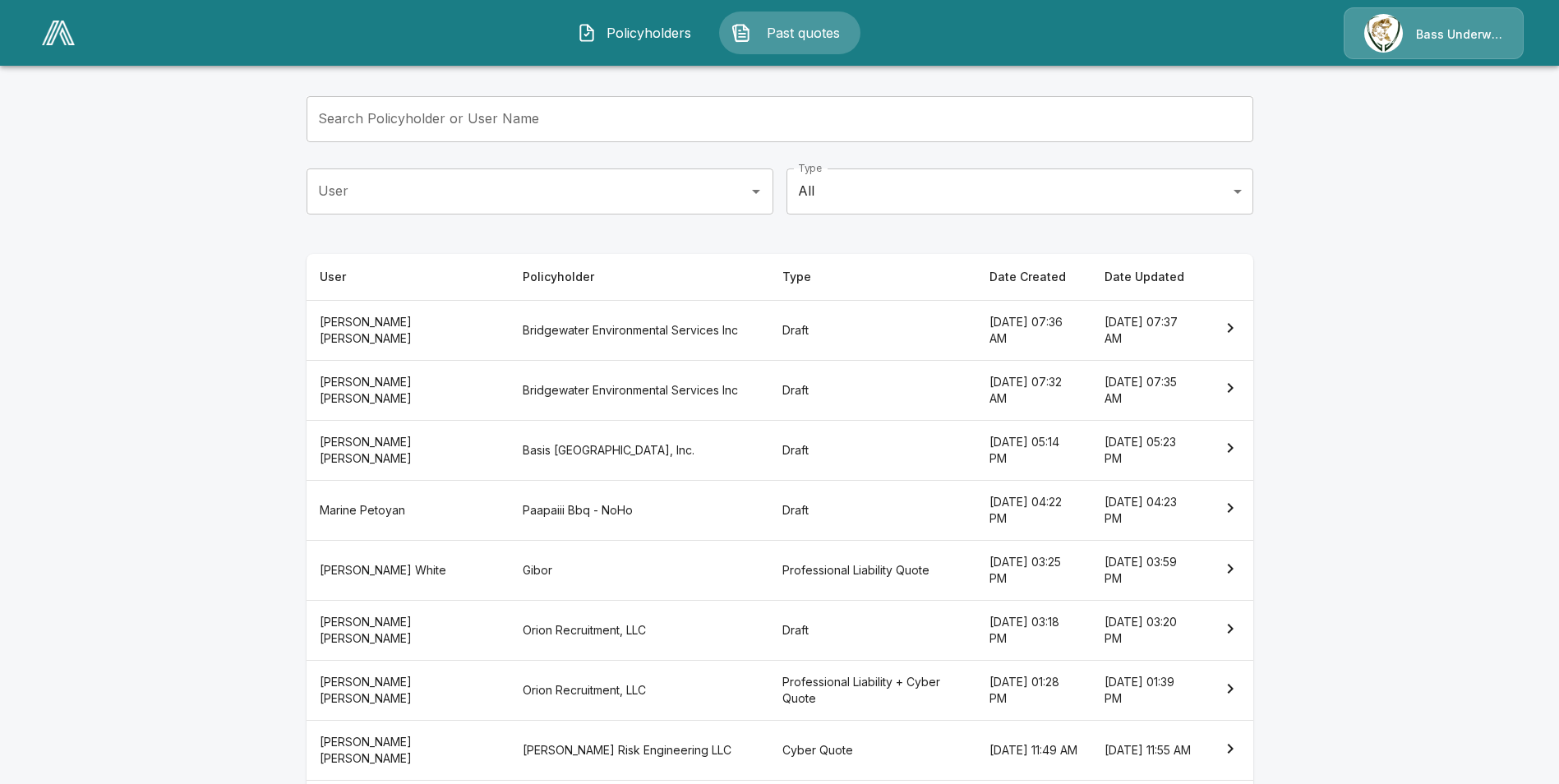
click at [590, 621] on th "Orion Recruitment, LLC" at bounding box center [639, 630] width 260 height 60
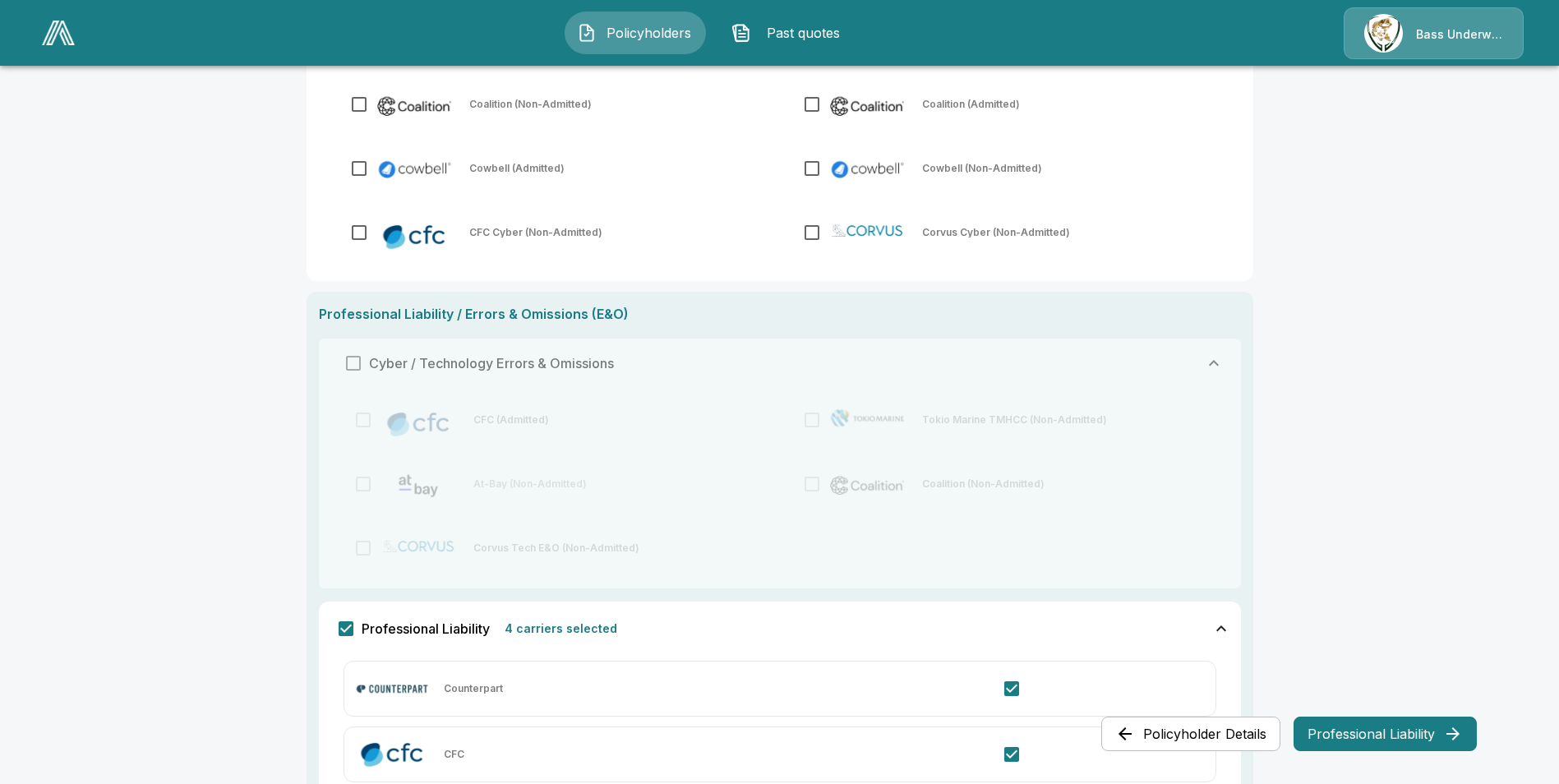
scroll to position [657, 0]
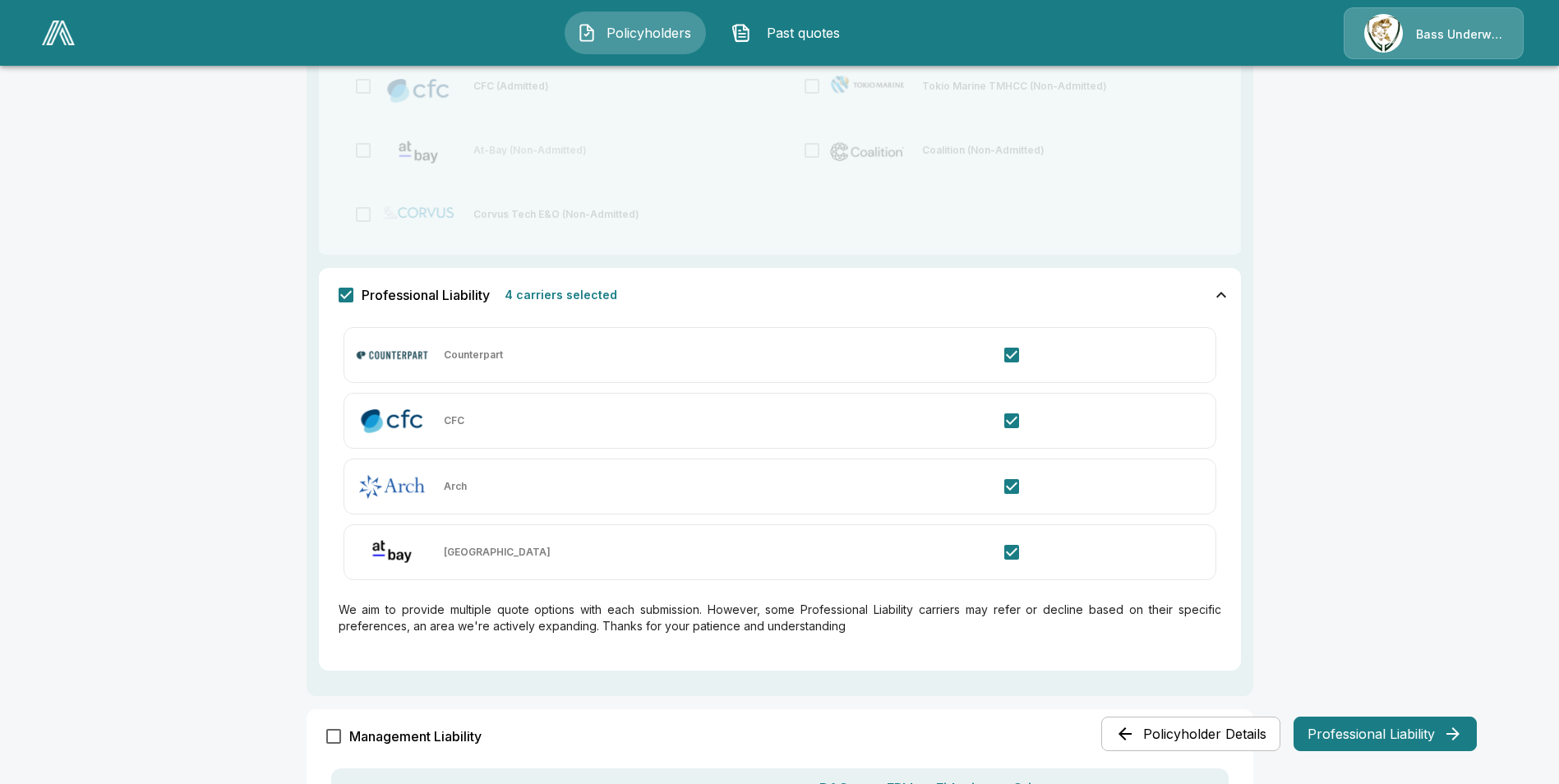
click at [1405, 740] on button "Professional Liability" at bounding box center [1386, 734] width 183 height 34
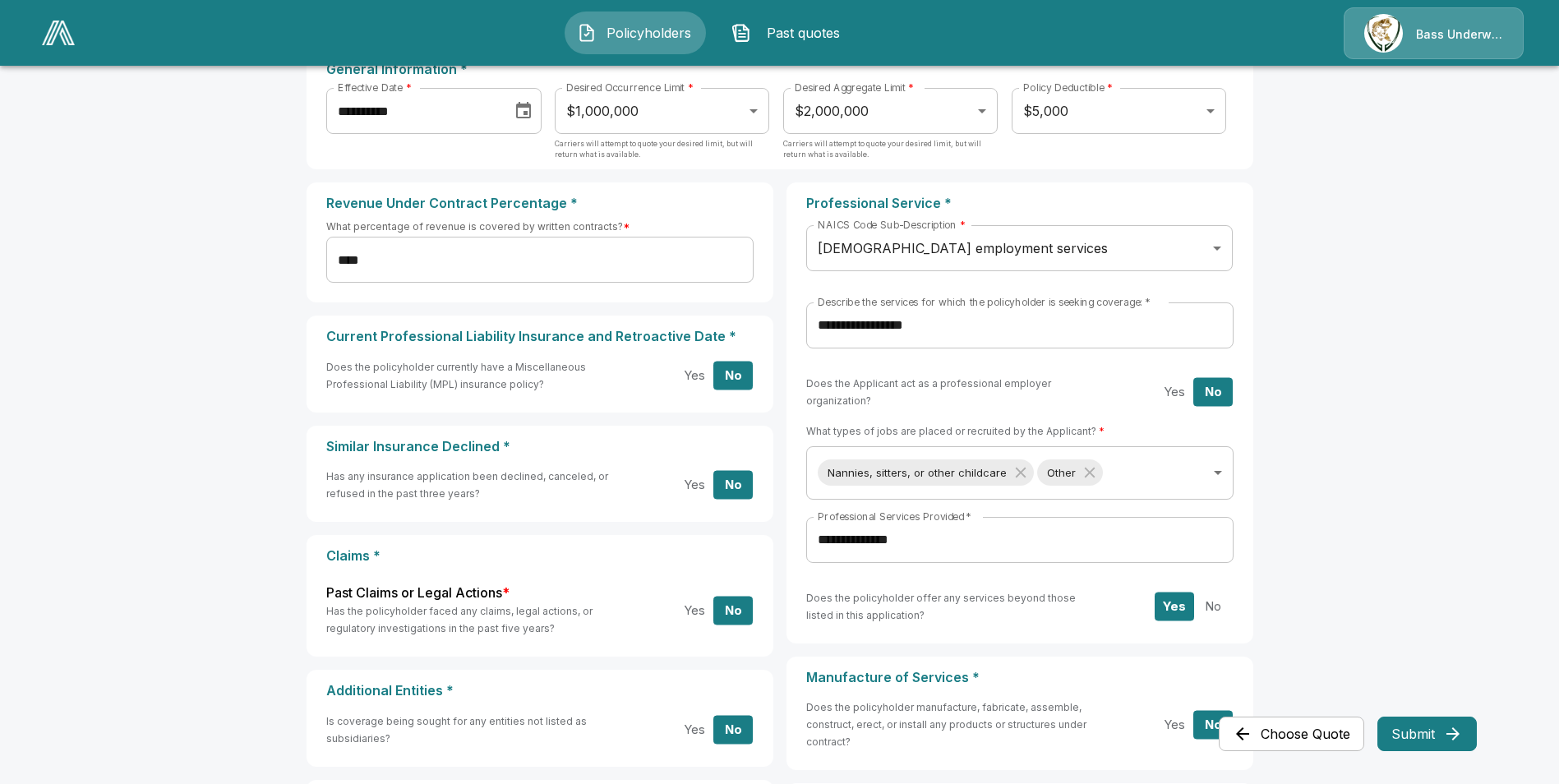
scroll to position [0, 0]
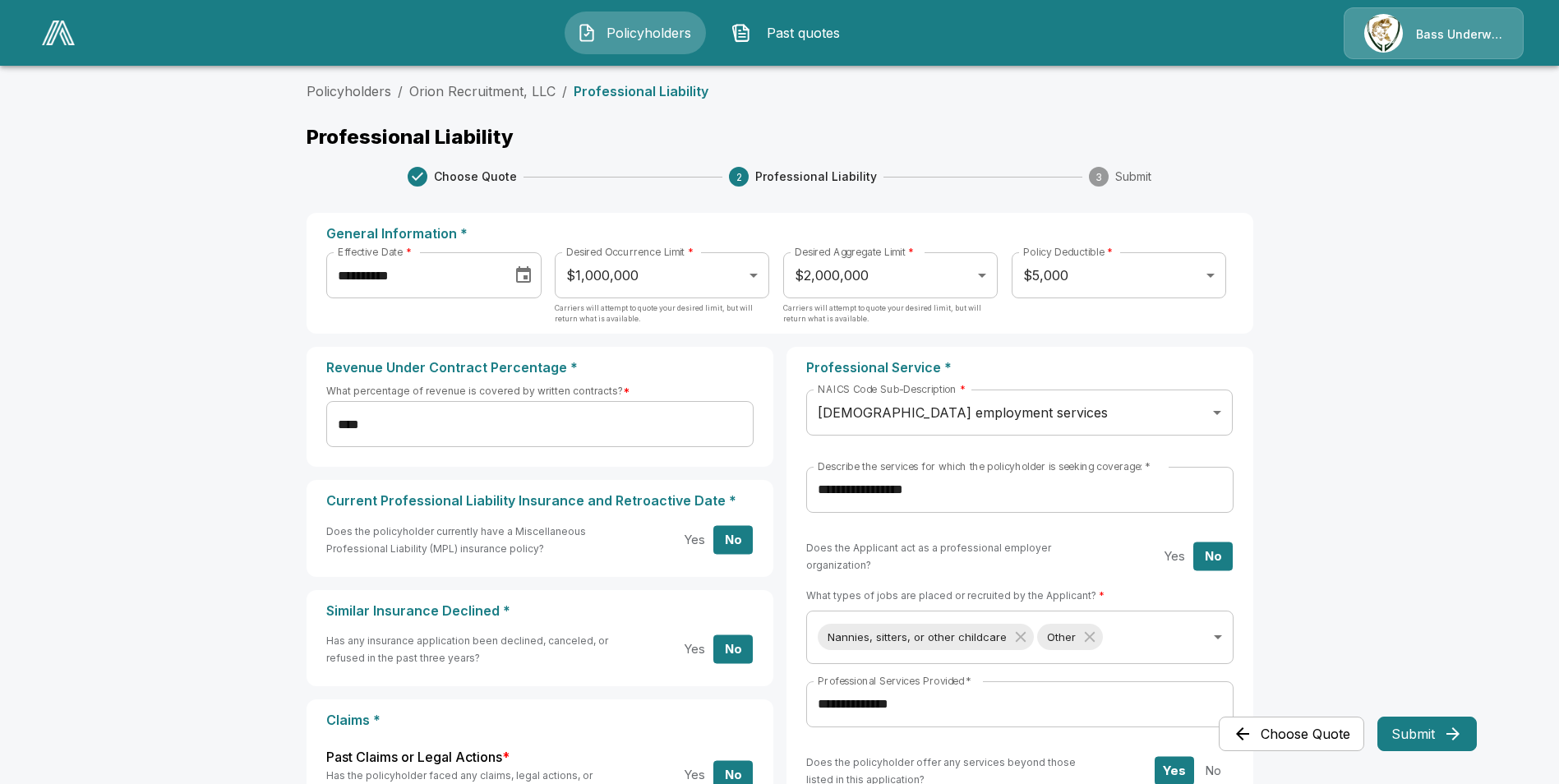
click at [846, 281] on body "**********" at bounding box center [779, 686] width 1559 height 1373
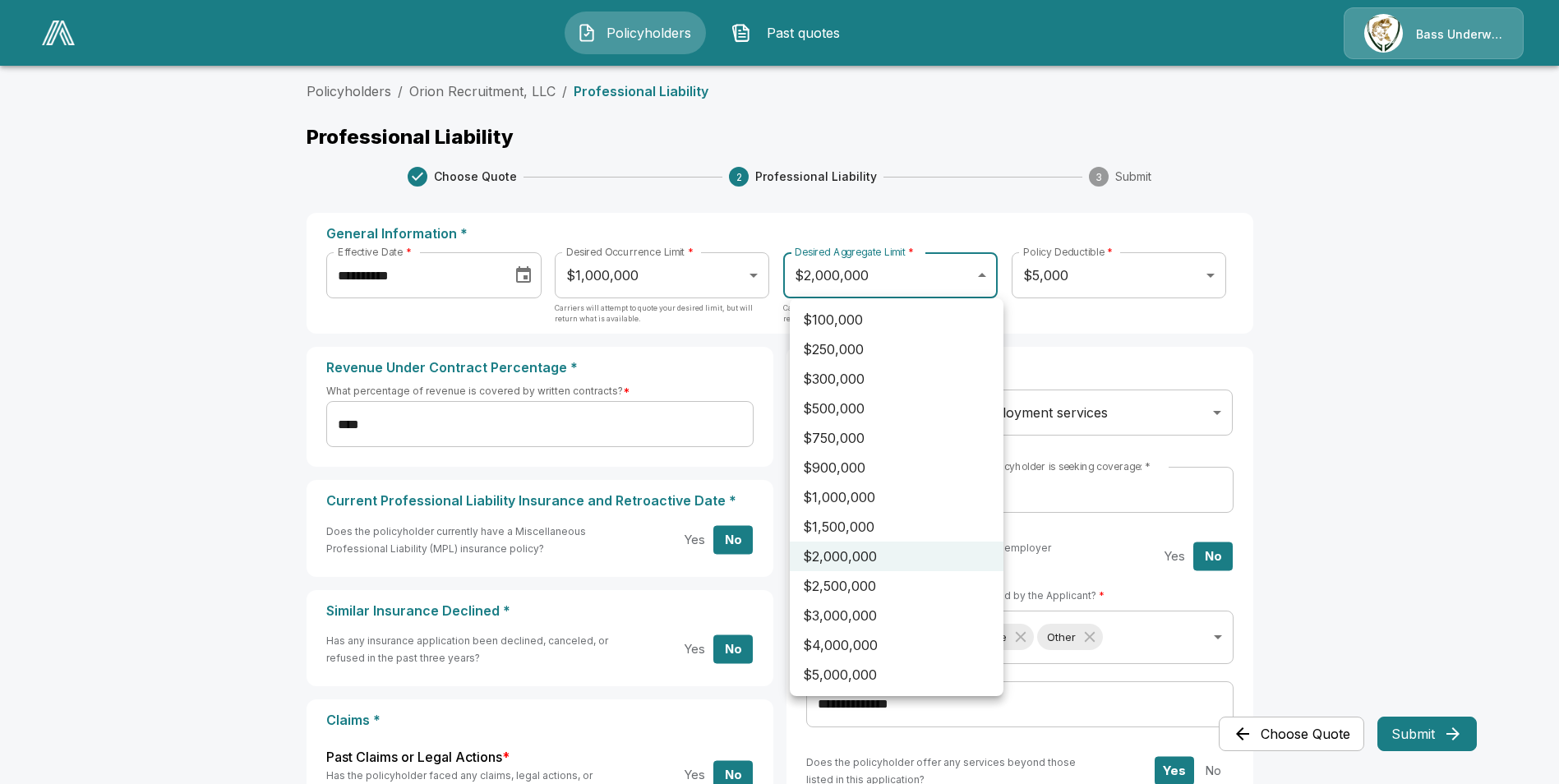
click at [885, 554] on li "$2,000,000" at bounding box center [897, 556] width 214 height 30
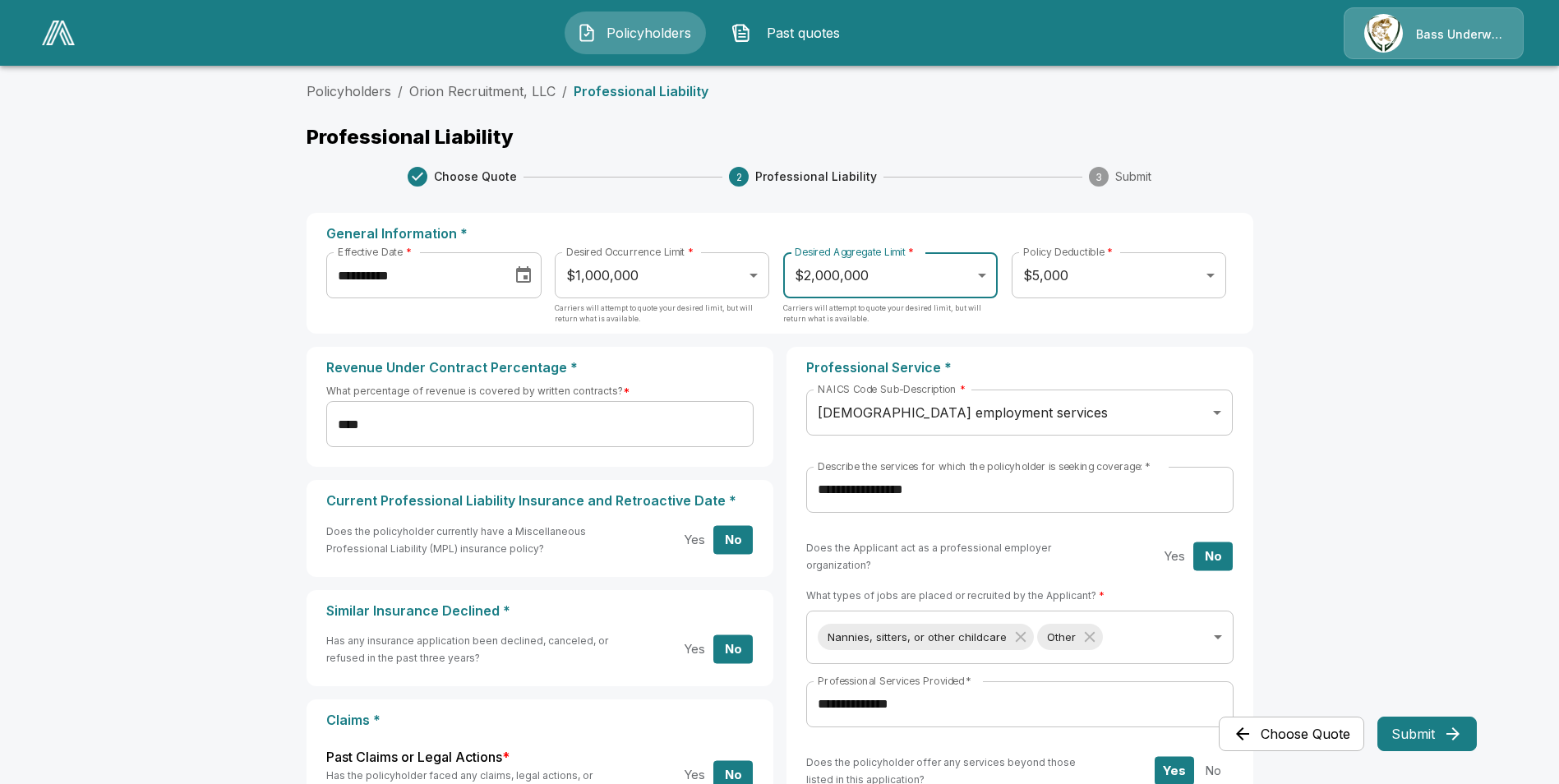
click at [1132, 288] on body "**********" at bounding box center [779, 686] width 1559 height 1373
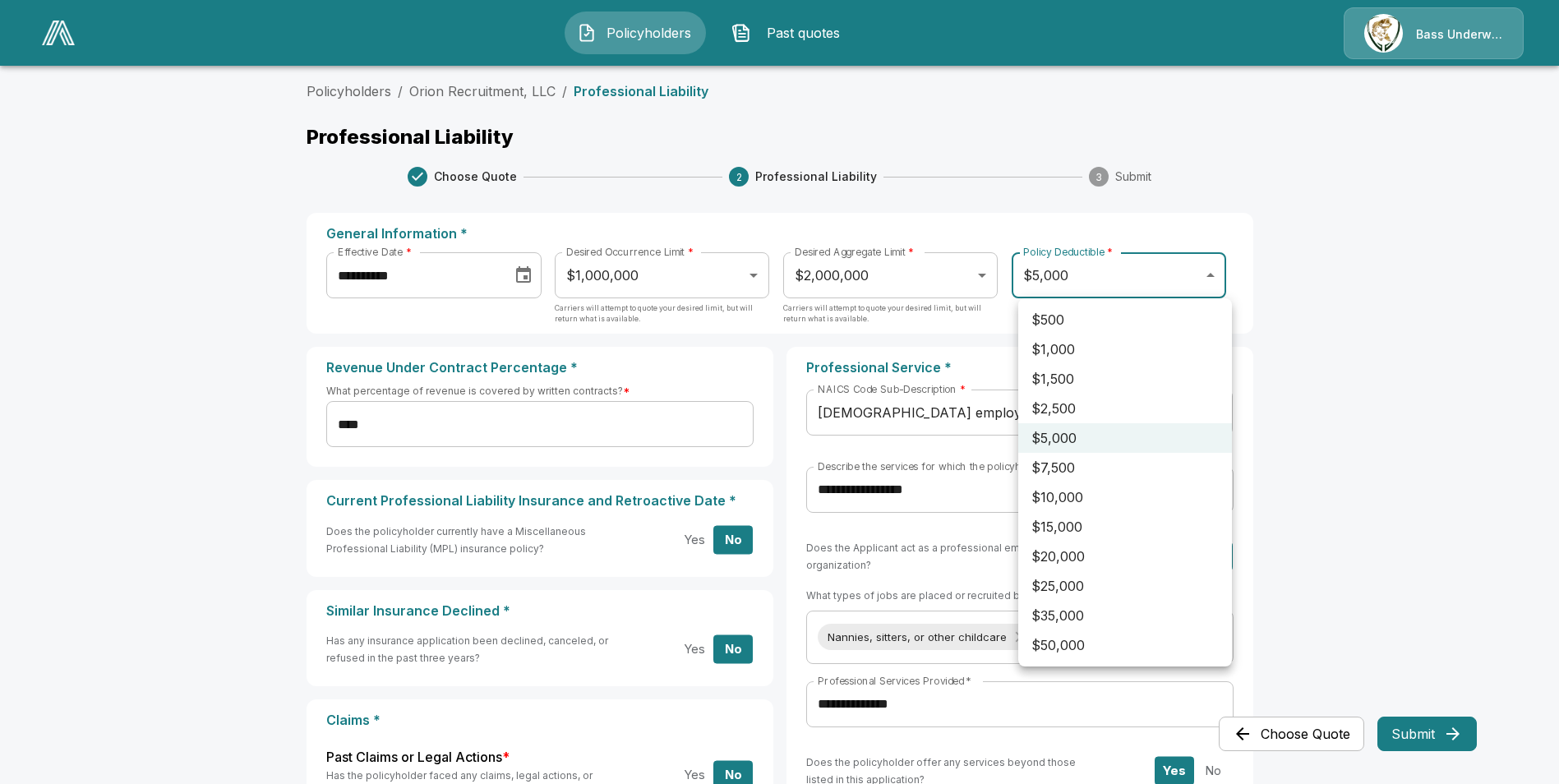
click at [1400, 337] on div at bounding box center [779, 392] width 1559 height 784
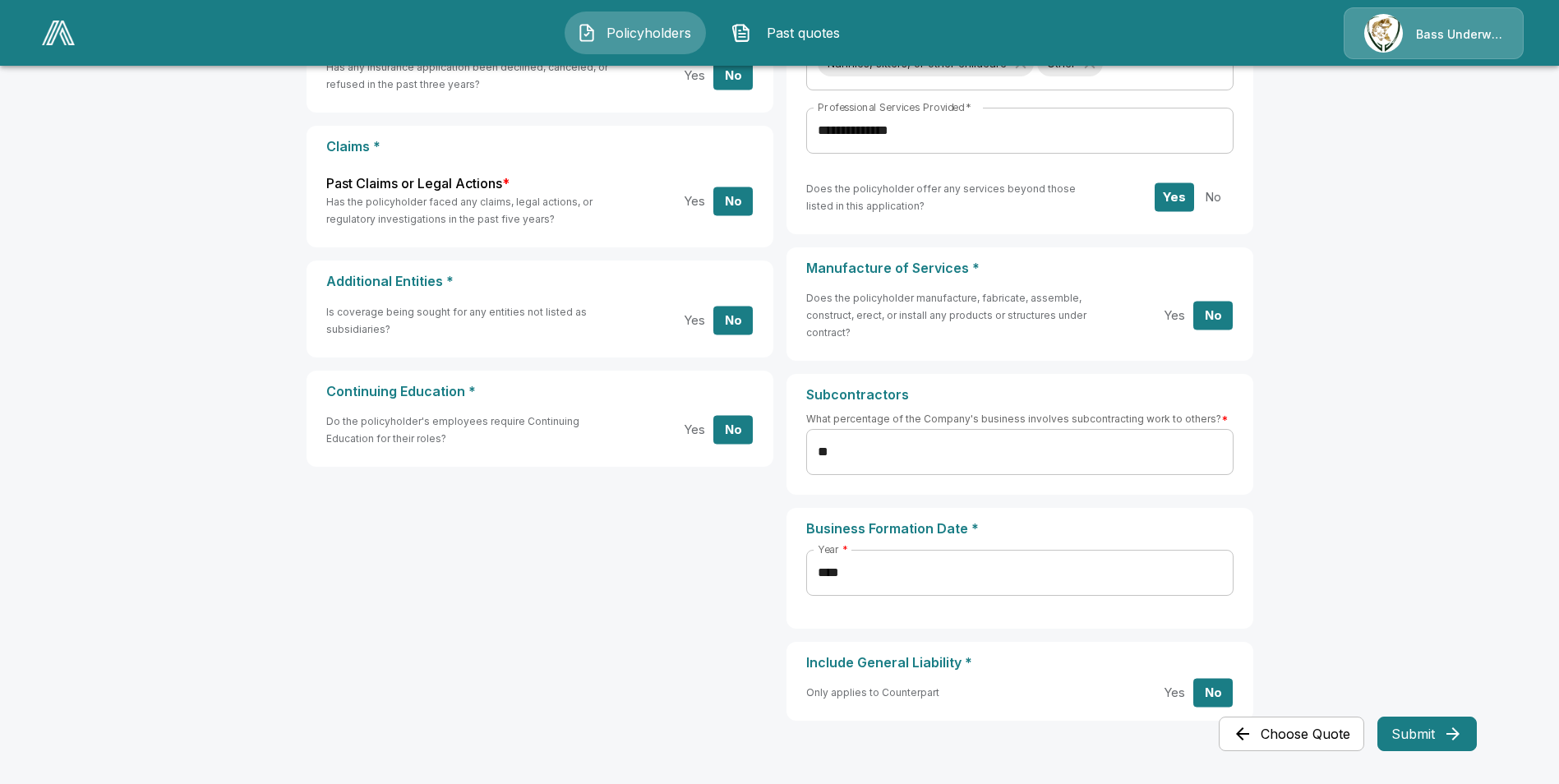
scroll to position [575, 0]
click at [1172, 697] on button "Yes" at bounding box center [1174, 691] width 40 height 29
click at [1432, 735] on button "Submit" at bounding box center [1427, 734] width 100 height 34
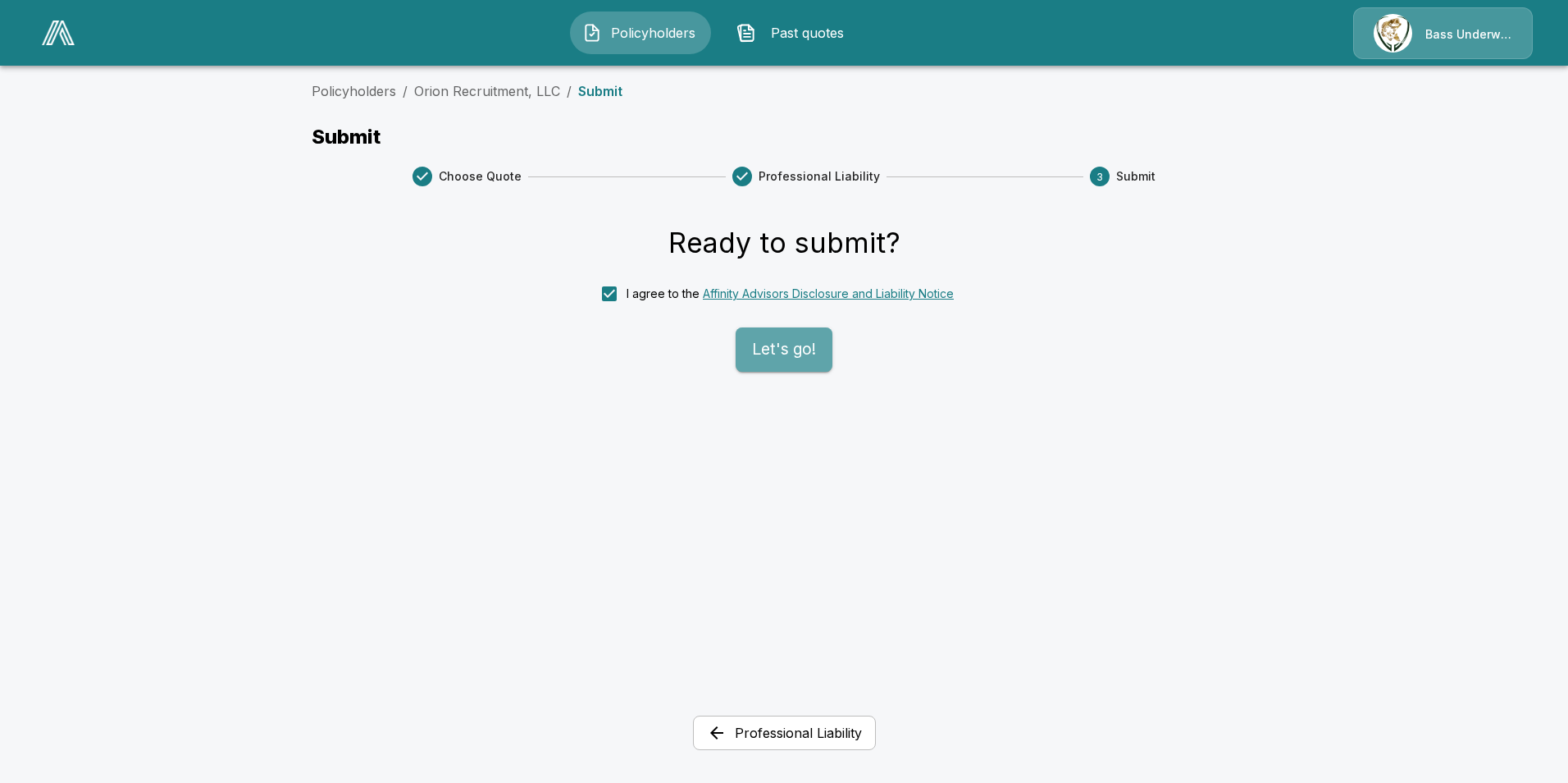
click at [763, 352] on button "Let's go!" at bounding box center [784, 349] width 97 height 44
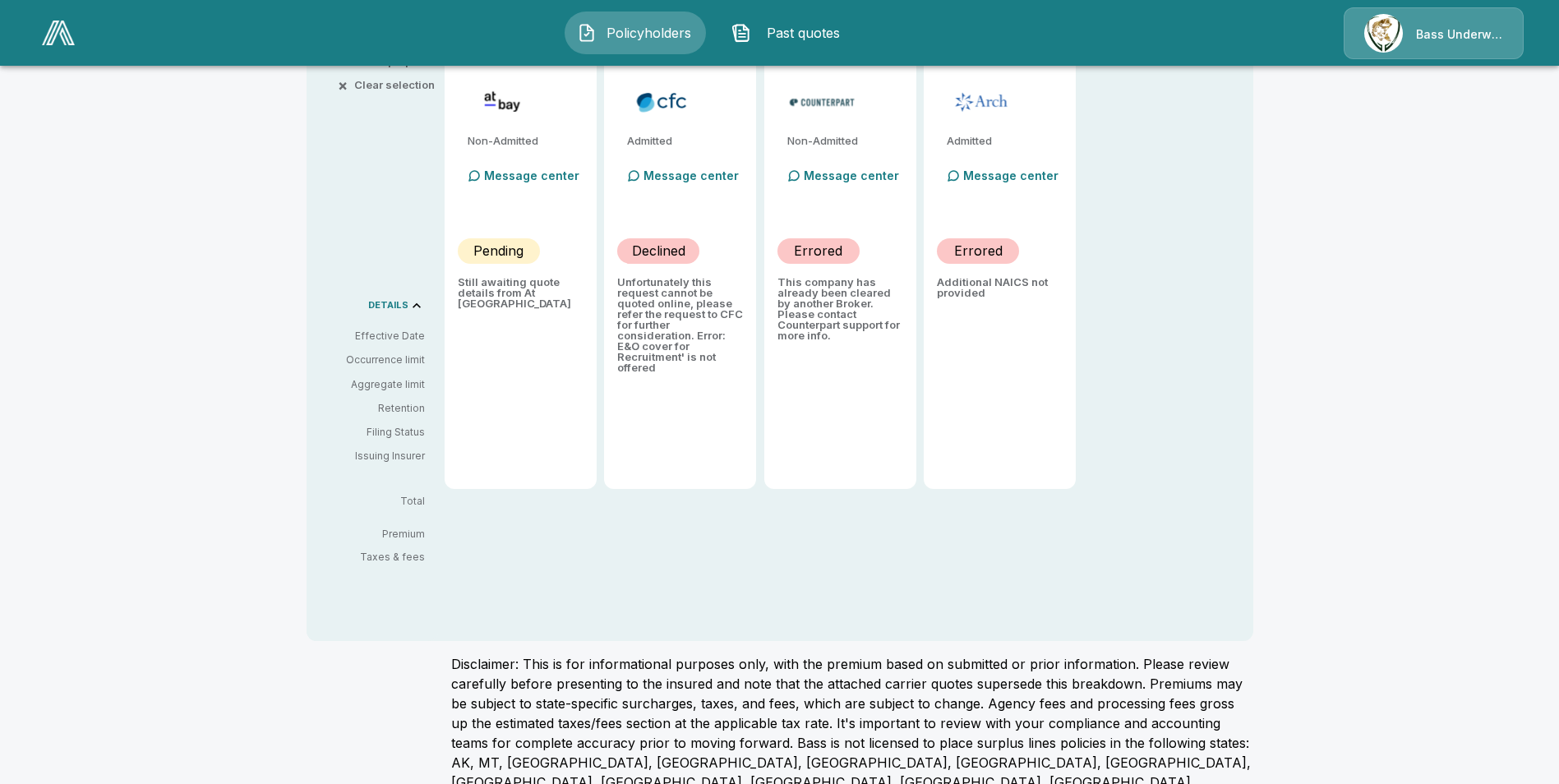
scroll to position [329, 0]
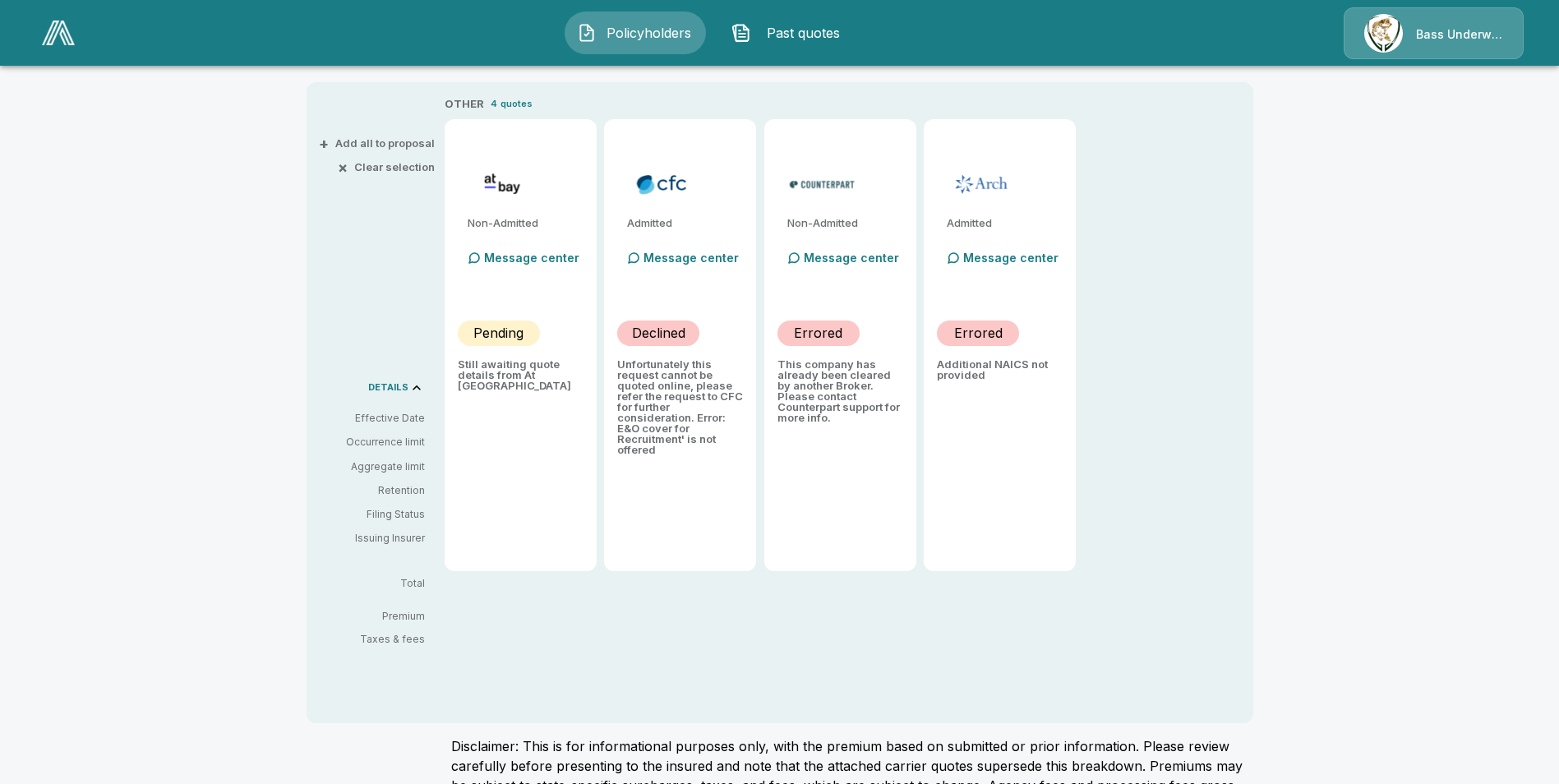
click at [824, 336] on p "Errored" at bounding box center [819, 333] width 49 height 20
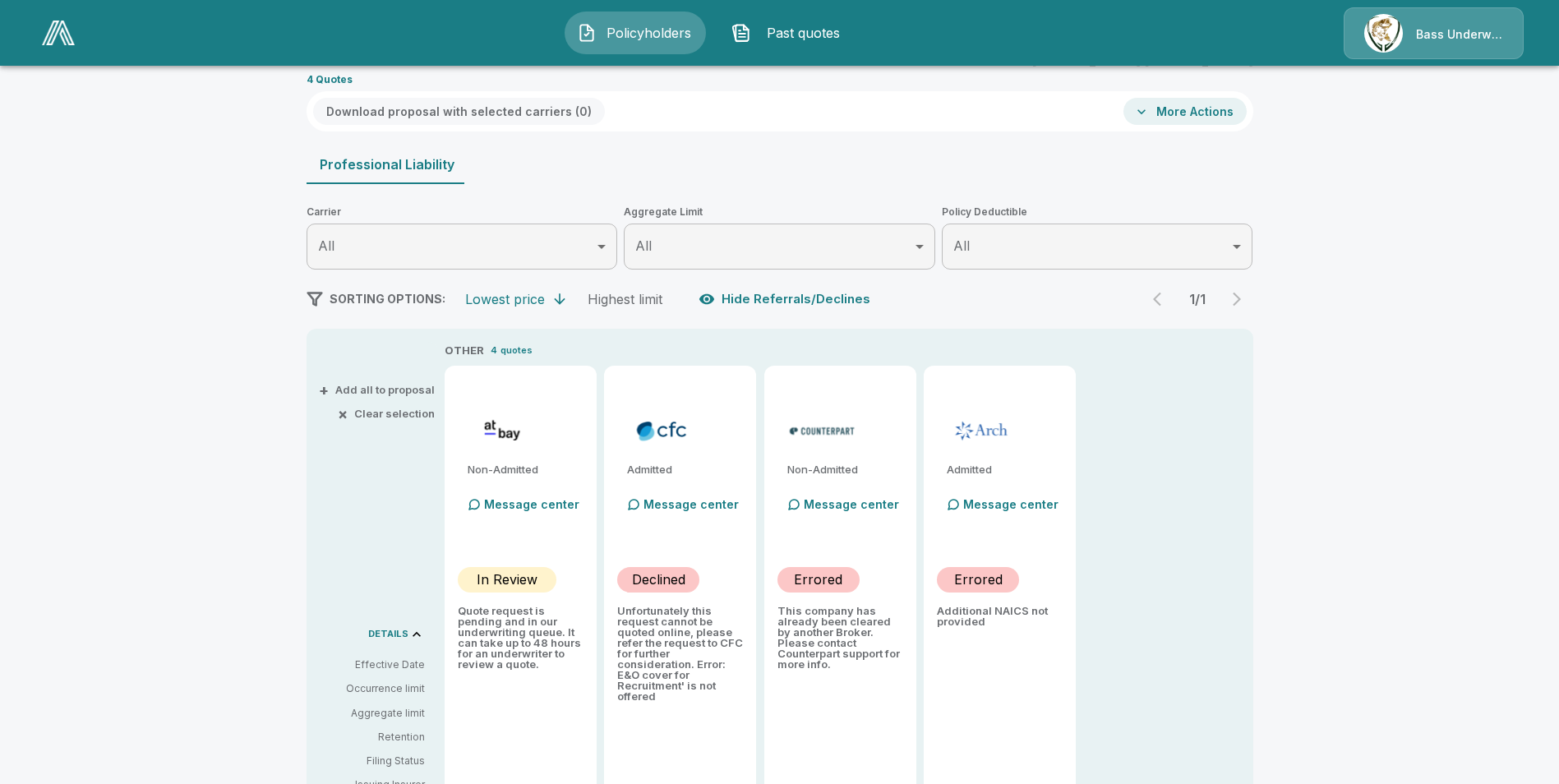
scroll to position [0, 0]
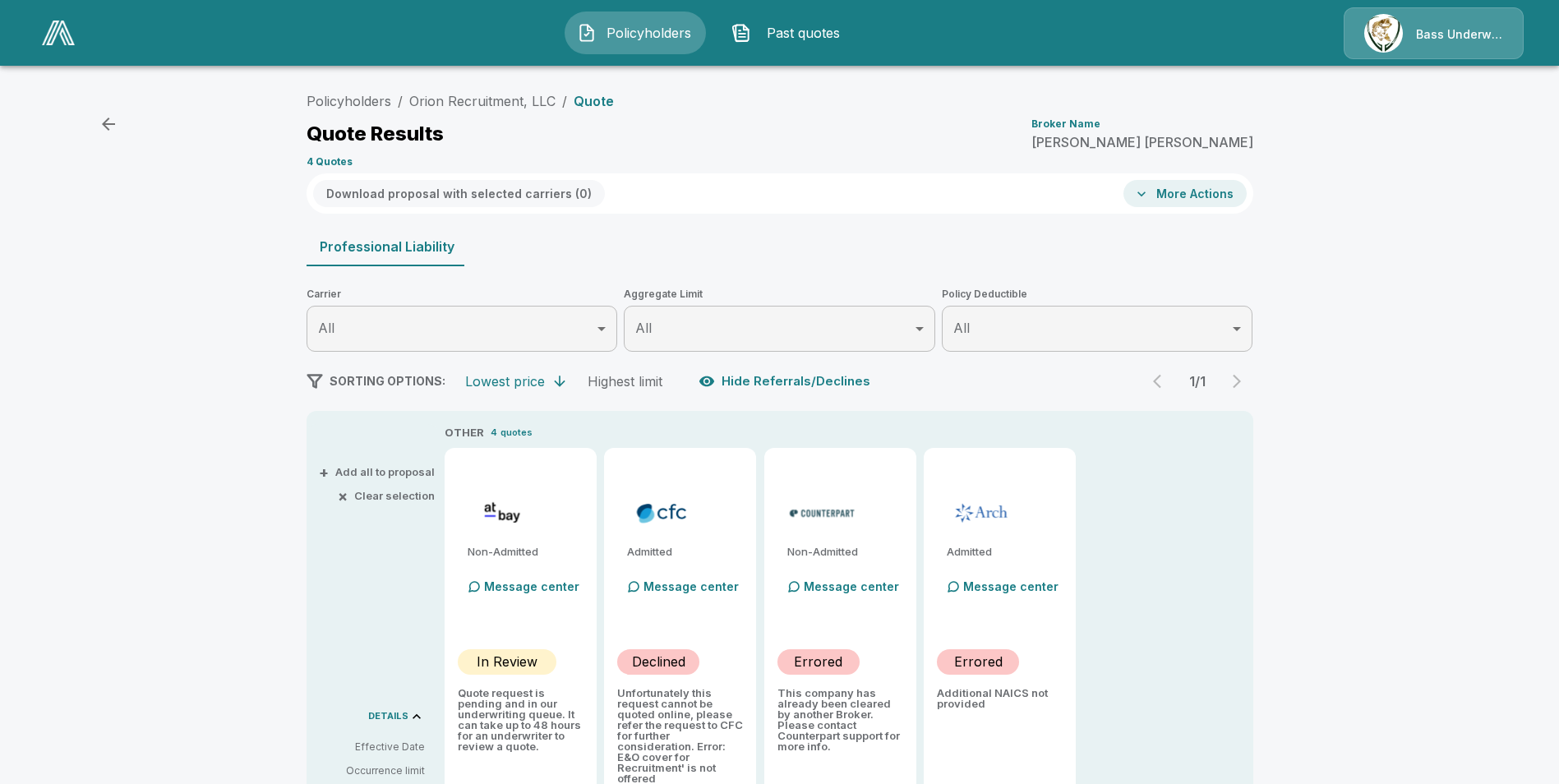
click at [795, 34] on span "Past quotes" at bounding box center [802, 33] width 91 height 20
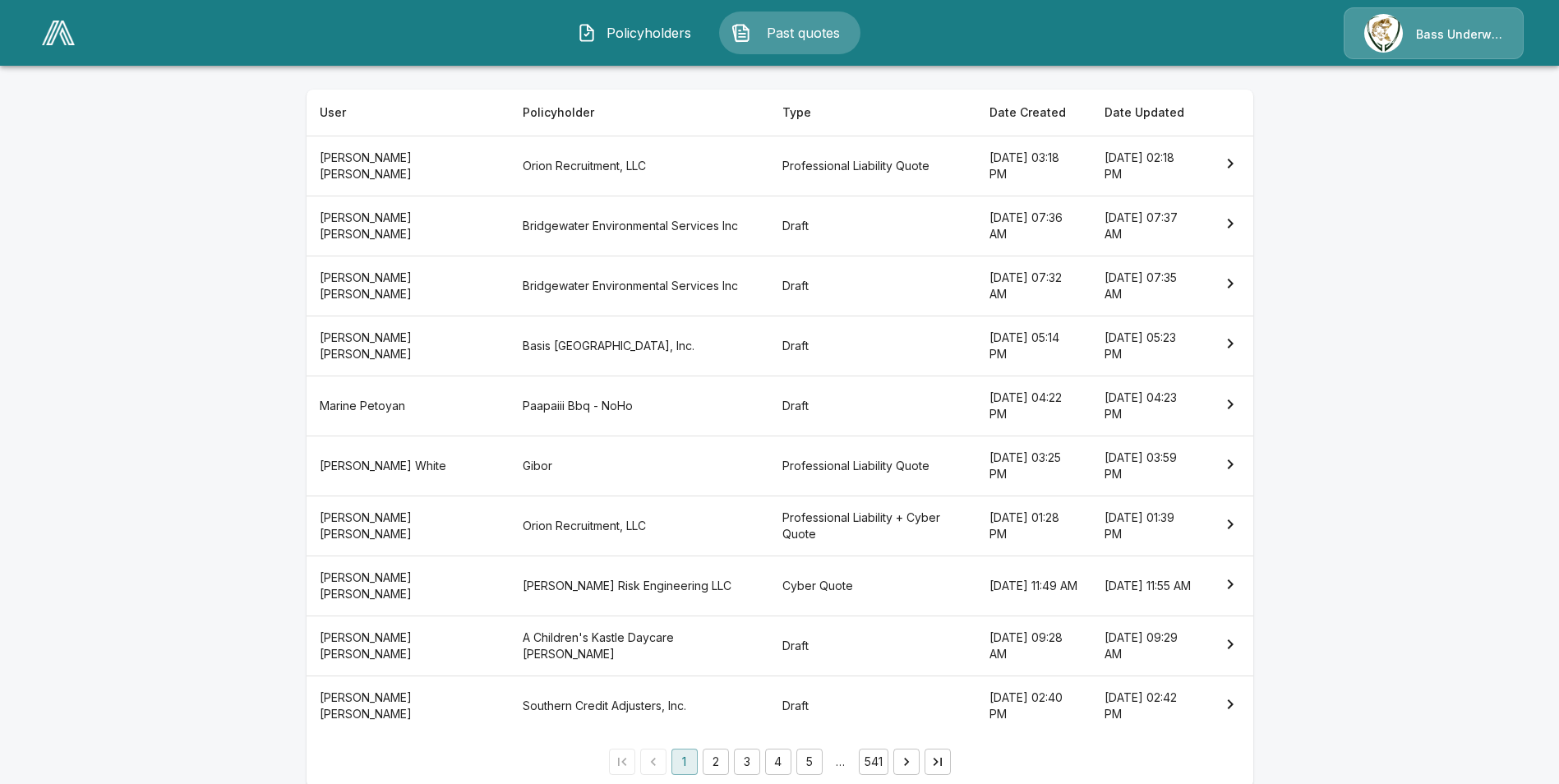
click at [585, 538] on th "Orion Recruitment, LLC" at bounding box center [639, 526] width 260 height 60
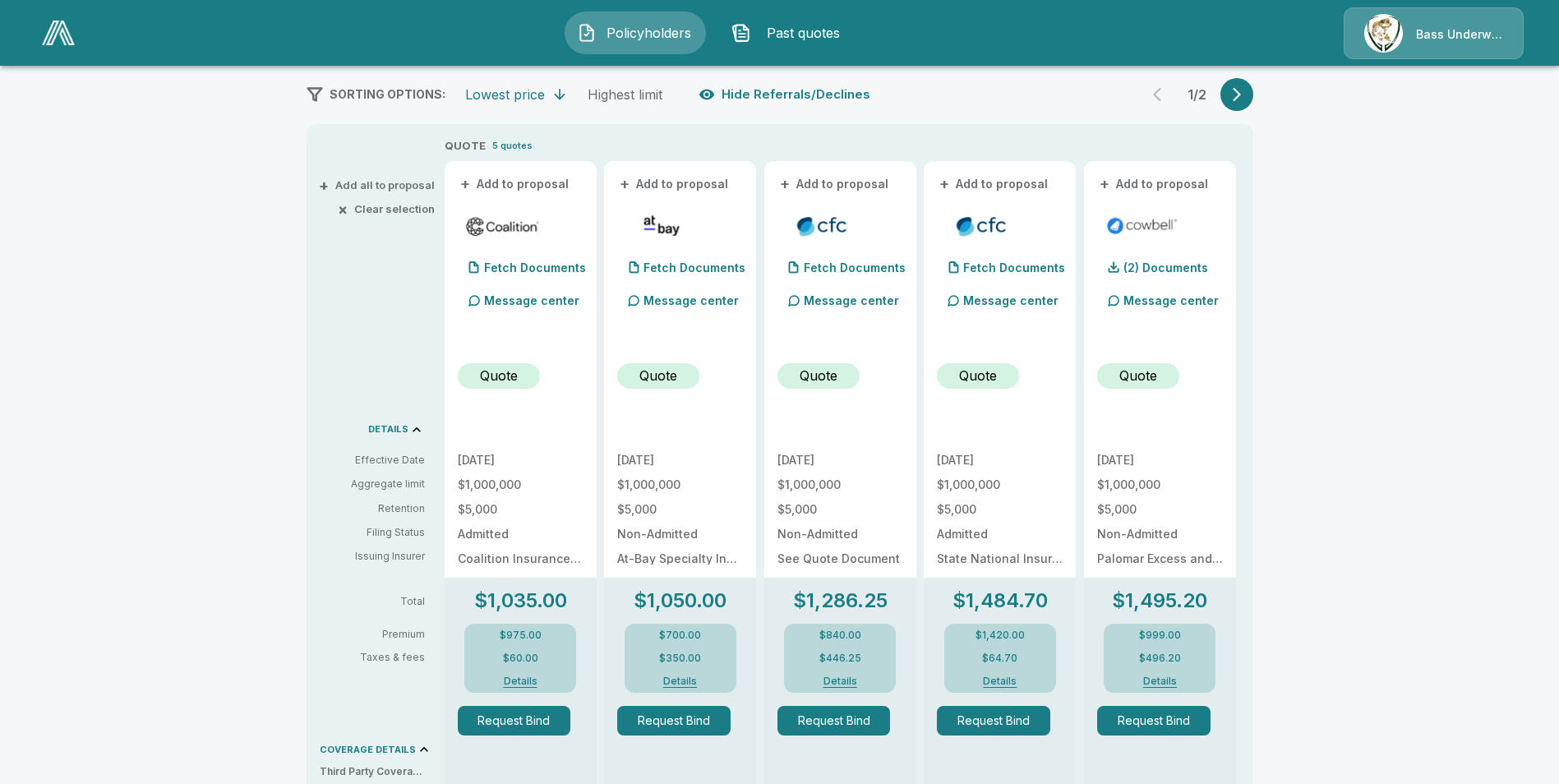
scroll to position [82, 0]
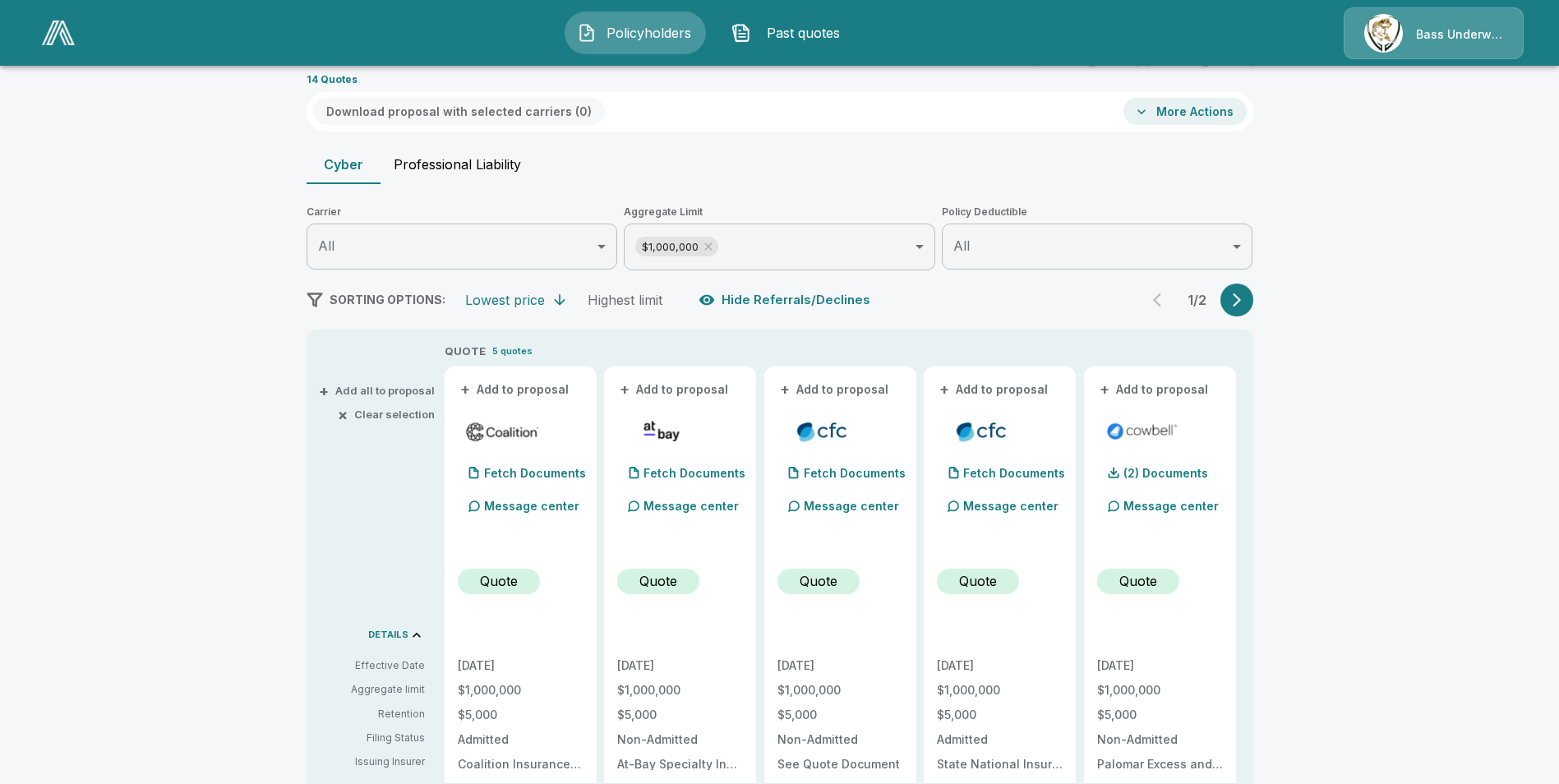
click at [471, 179] on button "Professional Liability" at bounding box center [457, 164] width 154 height 40
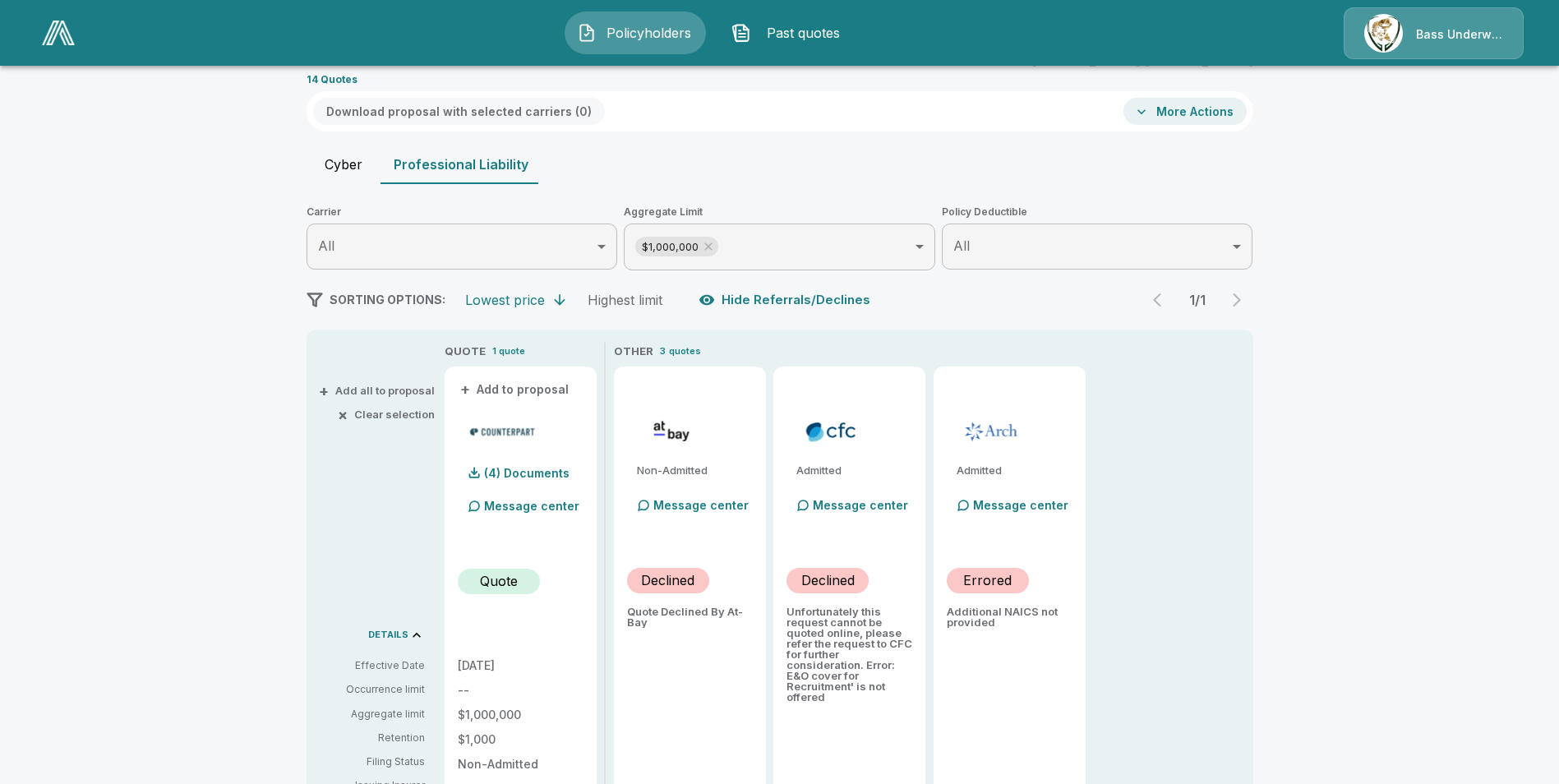
click at [1150, 116] on icon "button" at bounding box center [1141, 111] width 16 height 16
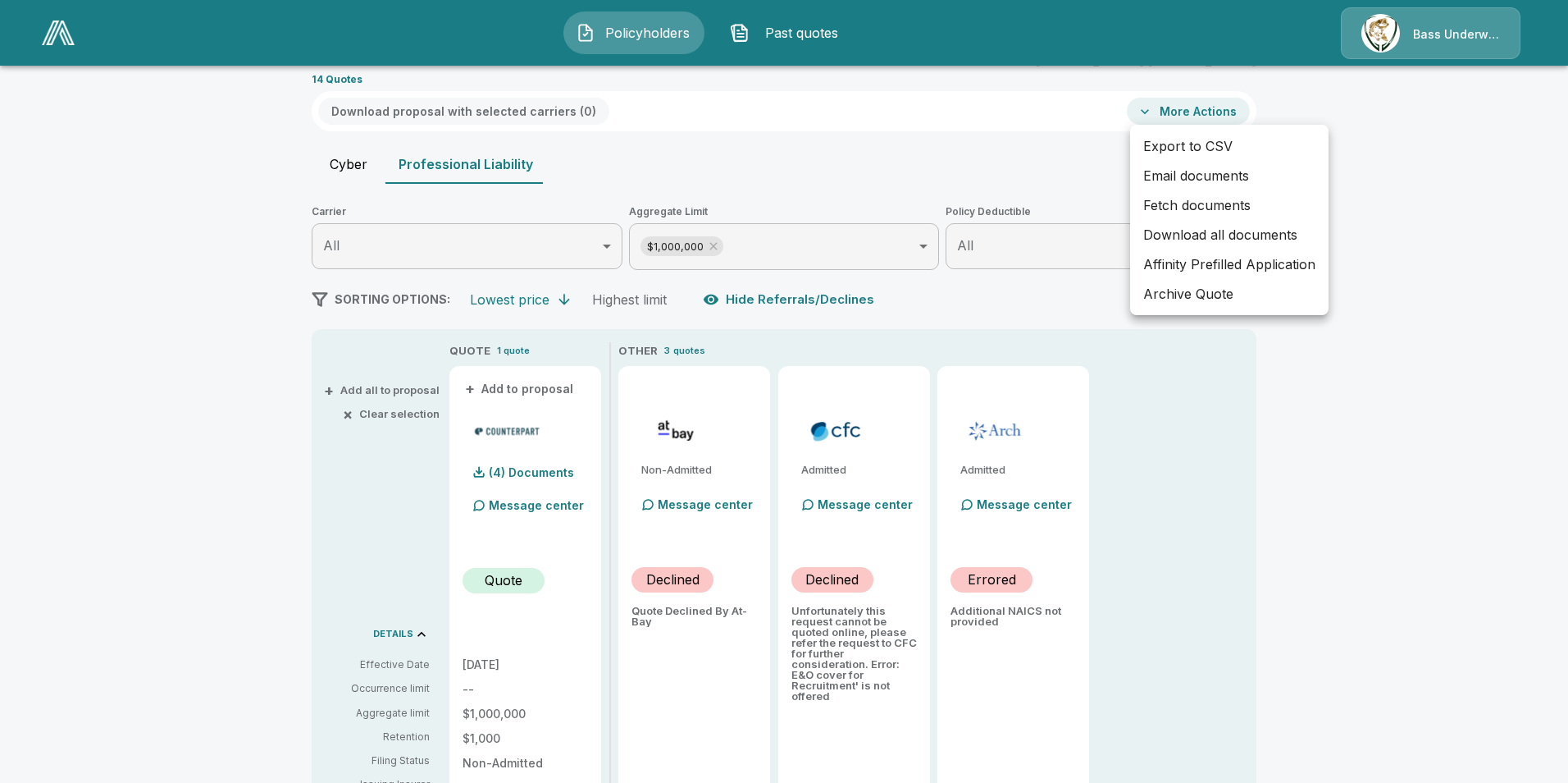
click at [1044, 149] on div at bounding box center [784, 391] width 1568 height 783
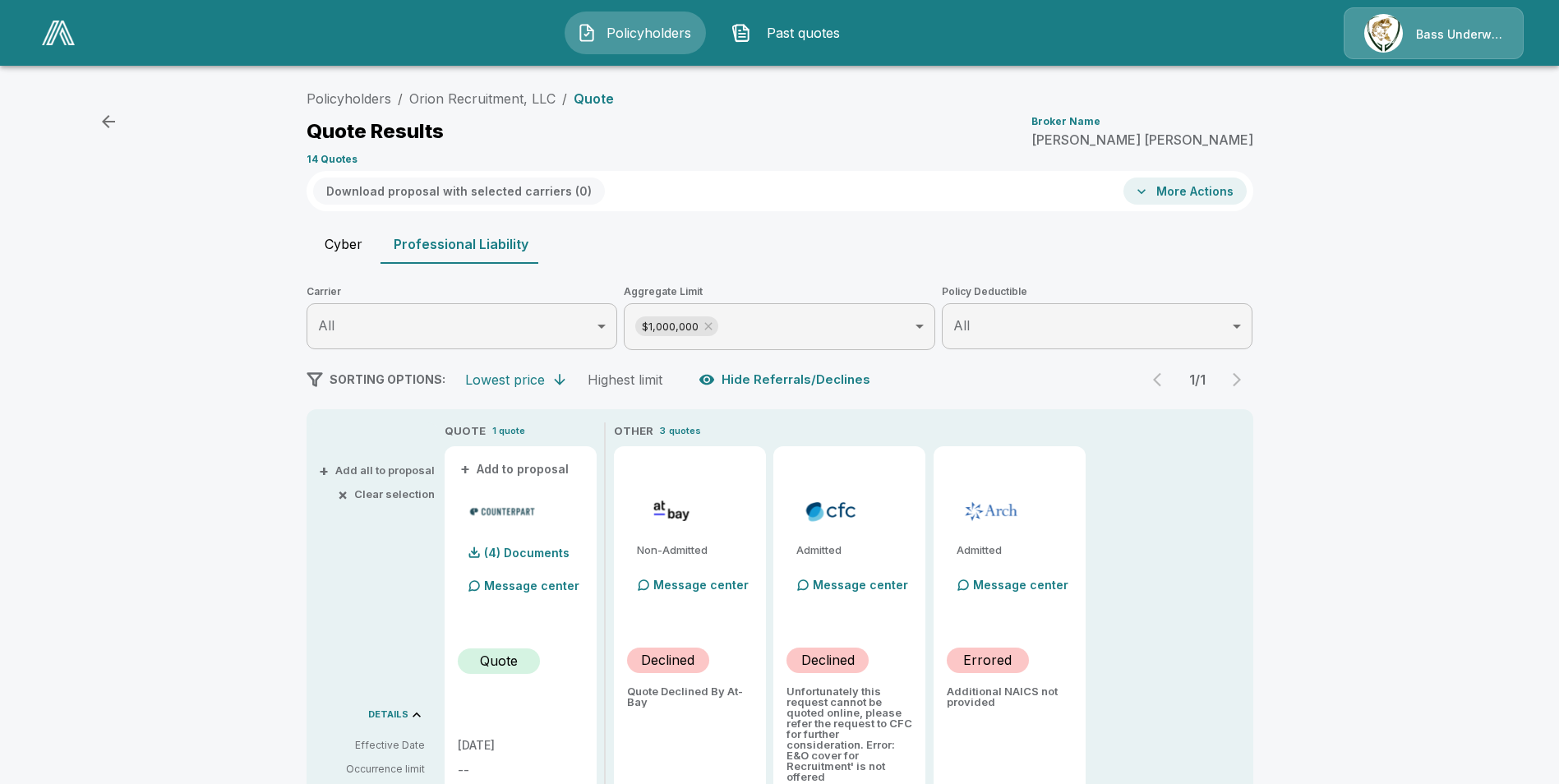
scroll to position [0, 0]
click at [713, 324] on icon at bounding box center [708, 329] width 13 height 13
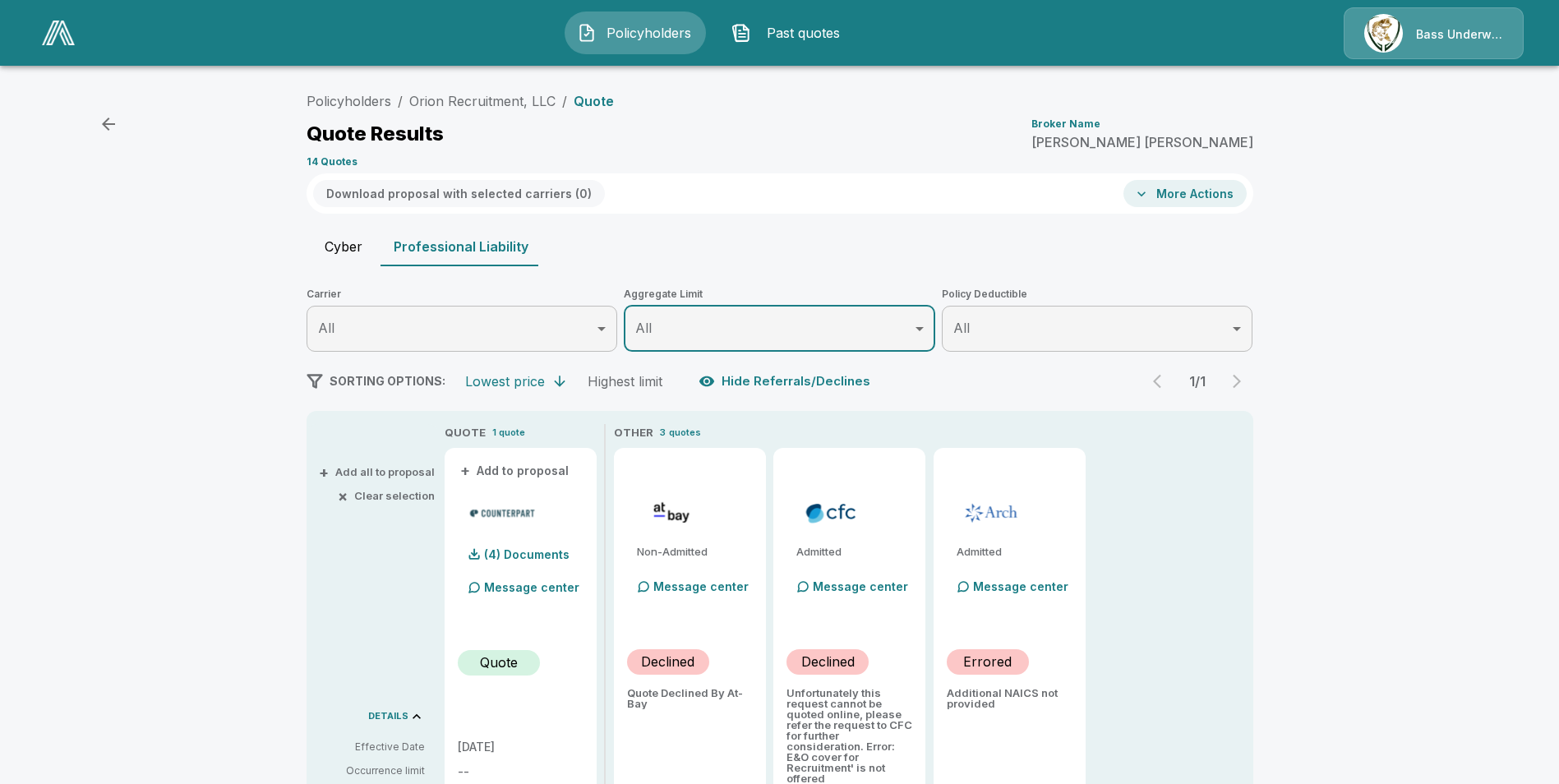
click at [831, 327] on body "Policyholders Past quotes Bass Underwriters Policyholders / Orion Recruitment, …" at bounding box center [779, 655] width 1559 height 1309
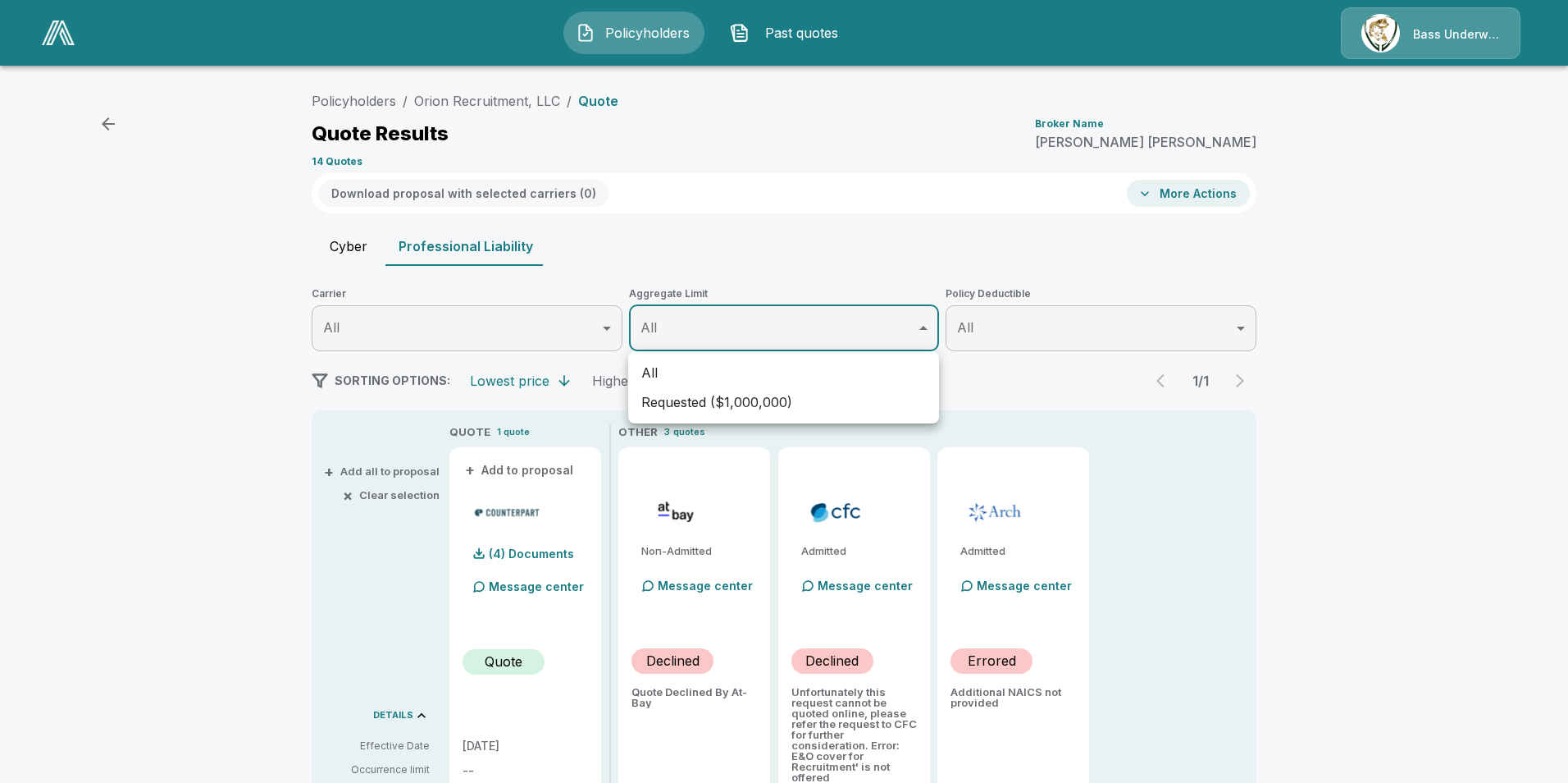
click at [1059, 377] on div at bounding box center [784, 391] width 1568 height 783
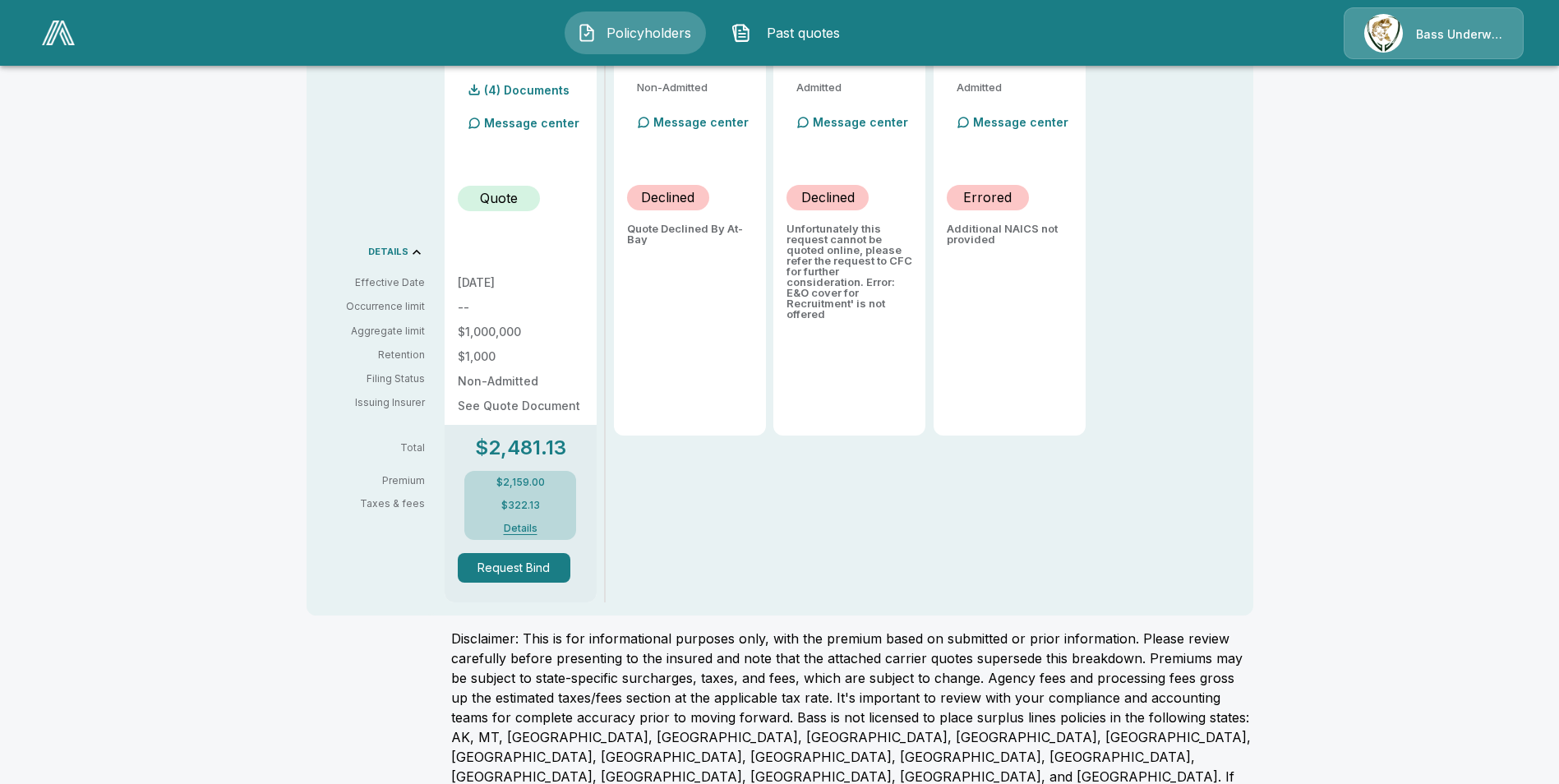
scroll to position [467, 0]
click at [473, 310] on p "--" at bounding box center [521, 304] width 126 height 12
click at [520, 523] on button "Details" at bounding box center [519, 525] width 66 height 10
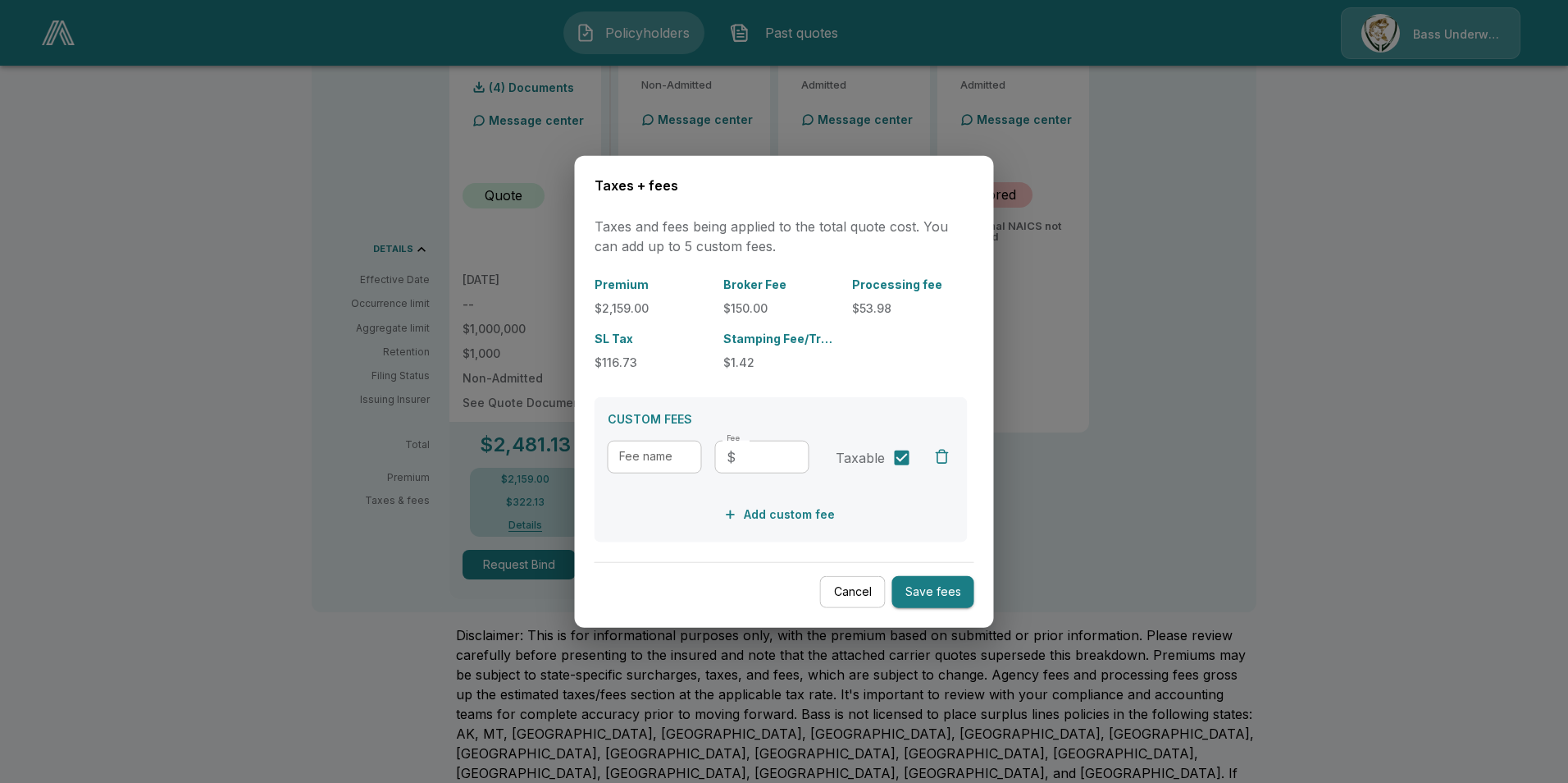
click at [853, 592] on button "Cancel" at bounding box center [853, 592] width 65 height 32
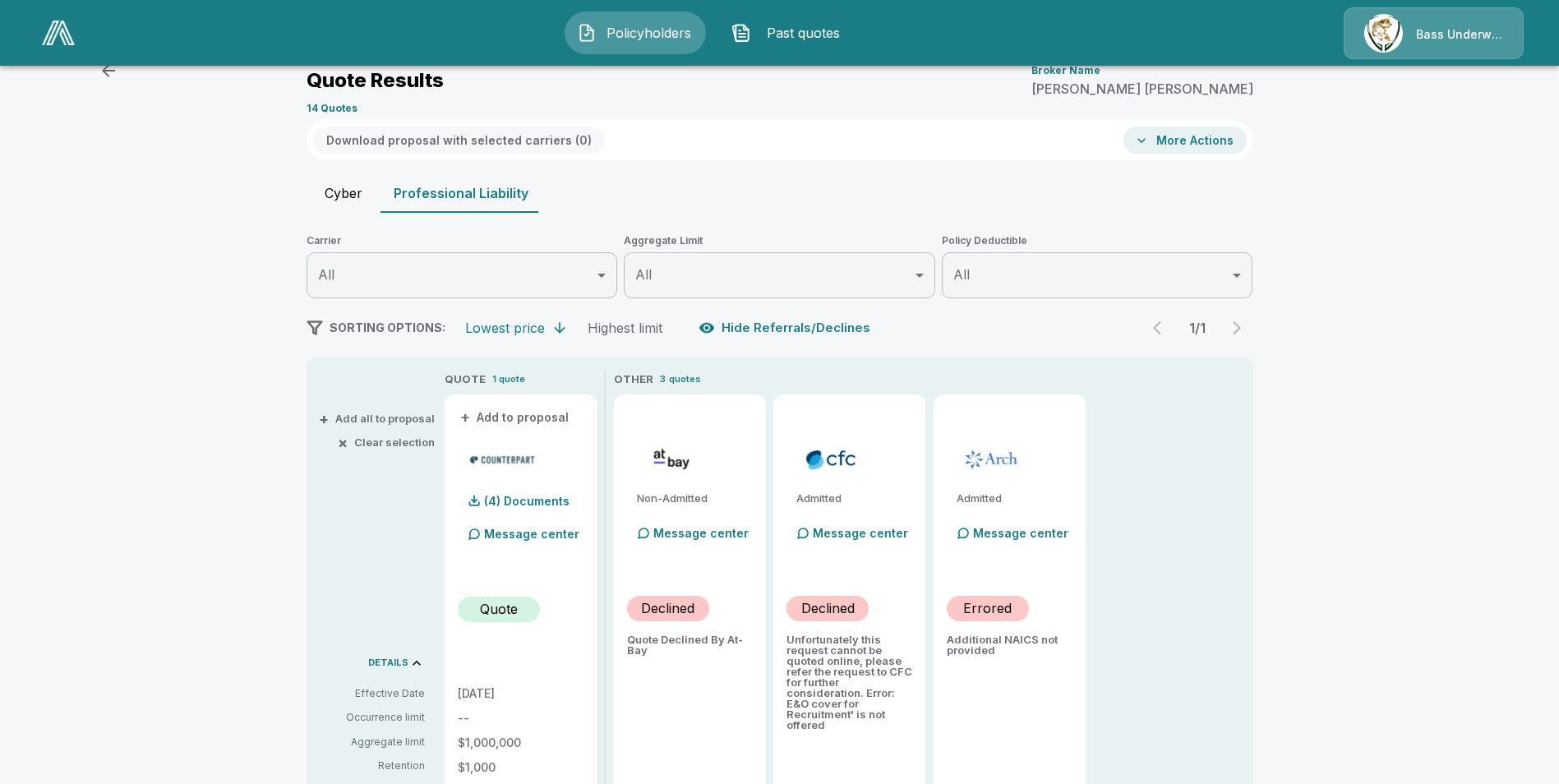
scroll to position [0, 0]
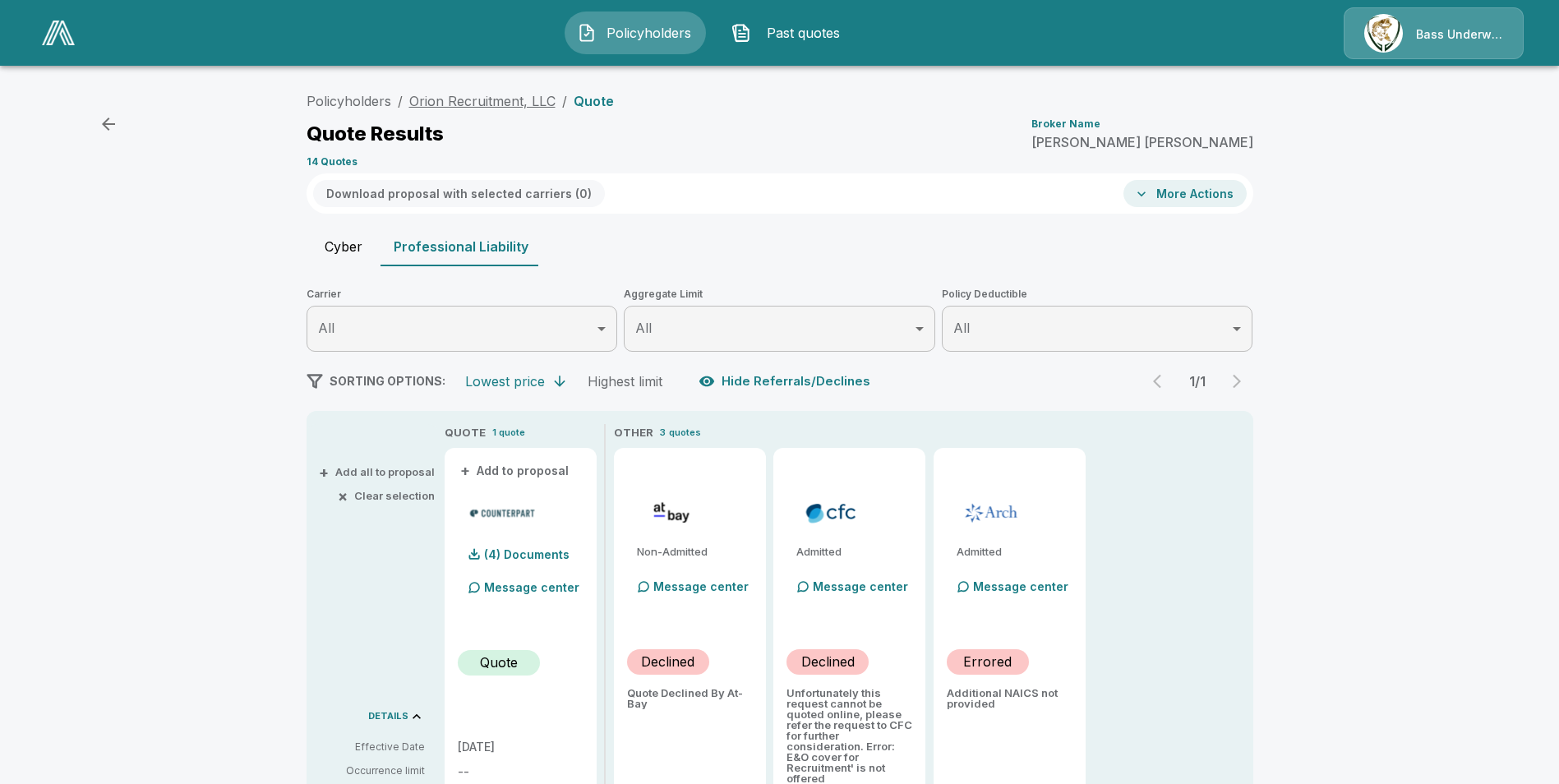
click at [446, 101] on link "Orion Recruitment, LLC" at bounding box center [483, 101] width 146 height 16
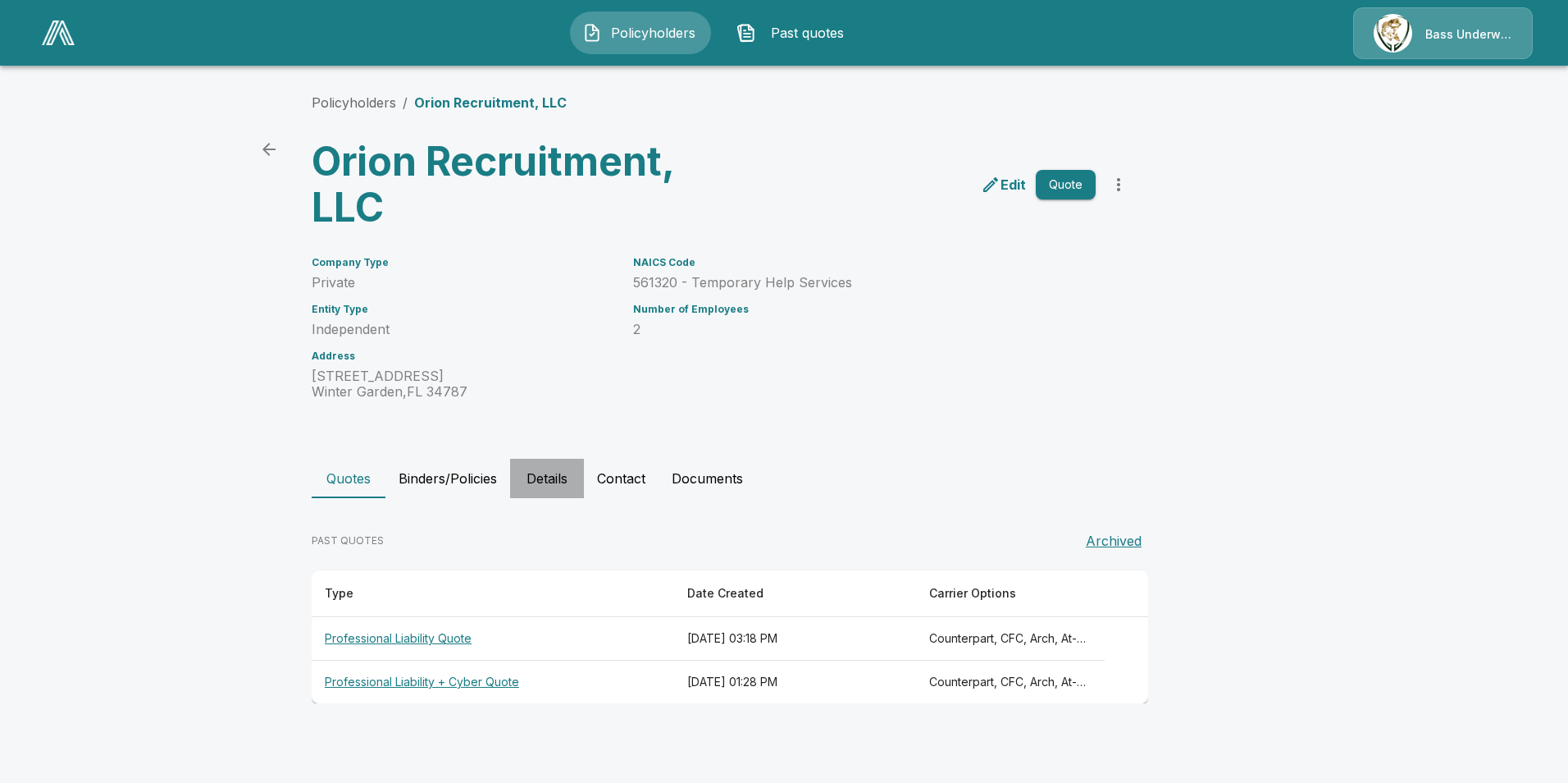
click at [558, 478] on button "Details" at bounding box center [547, 478] width 74 height 39
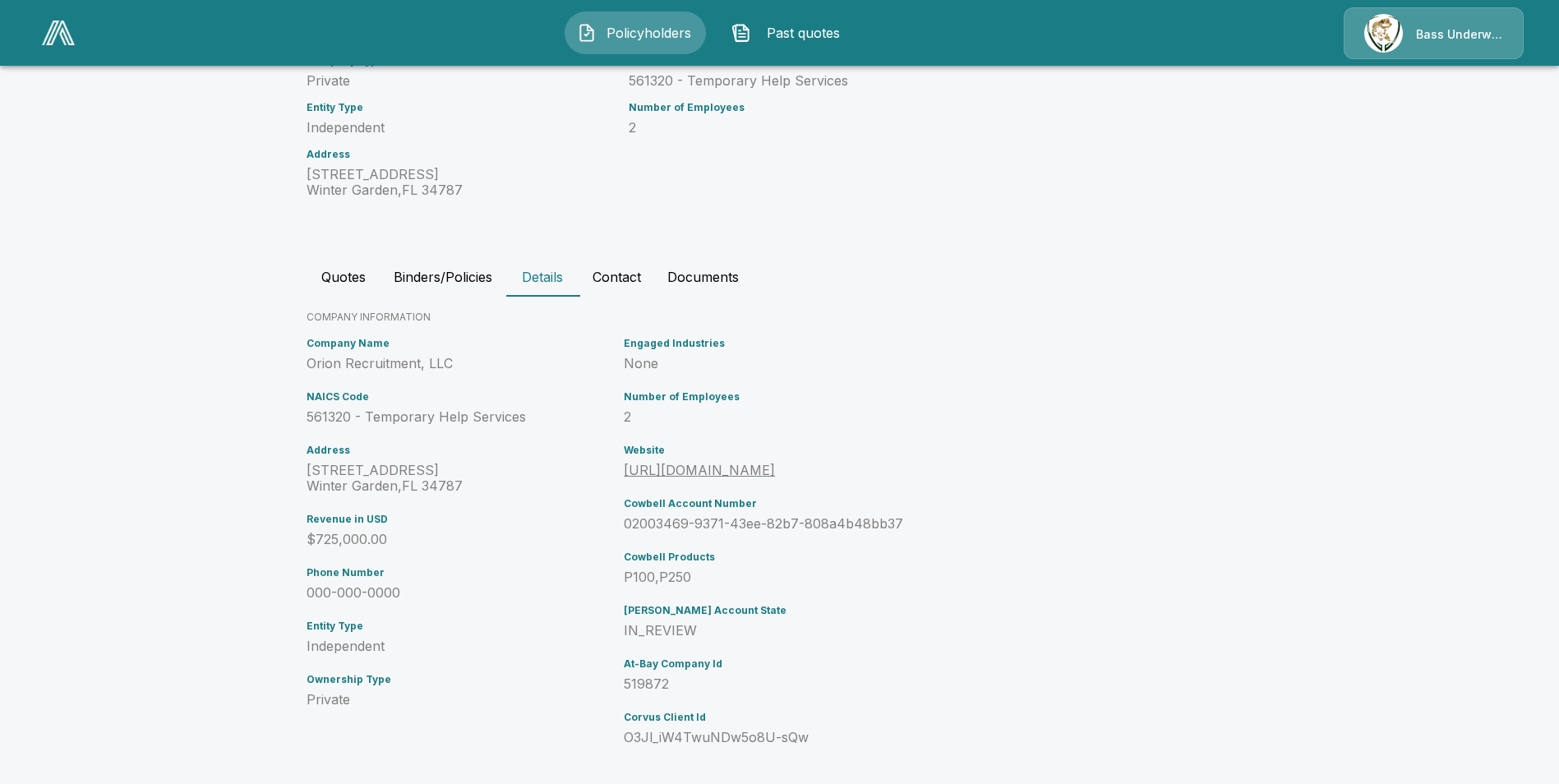
scroll to position [215, 0]
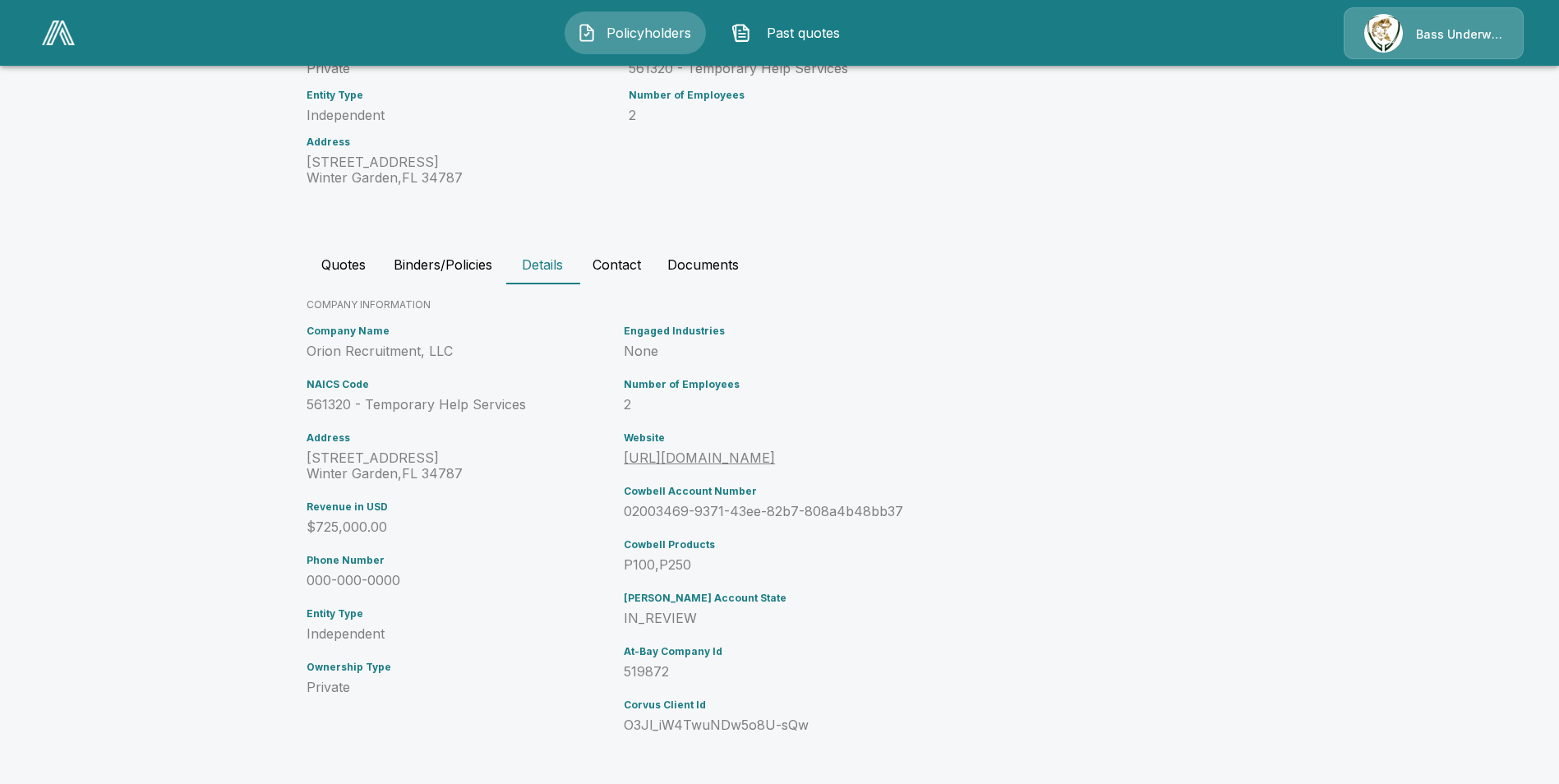
click at [632, 262] on button "Contact" at bounding box center [616, 265] width 75 height 40
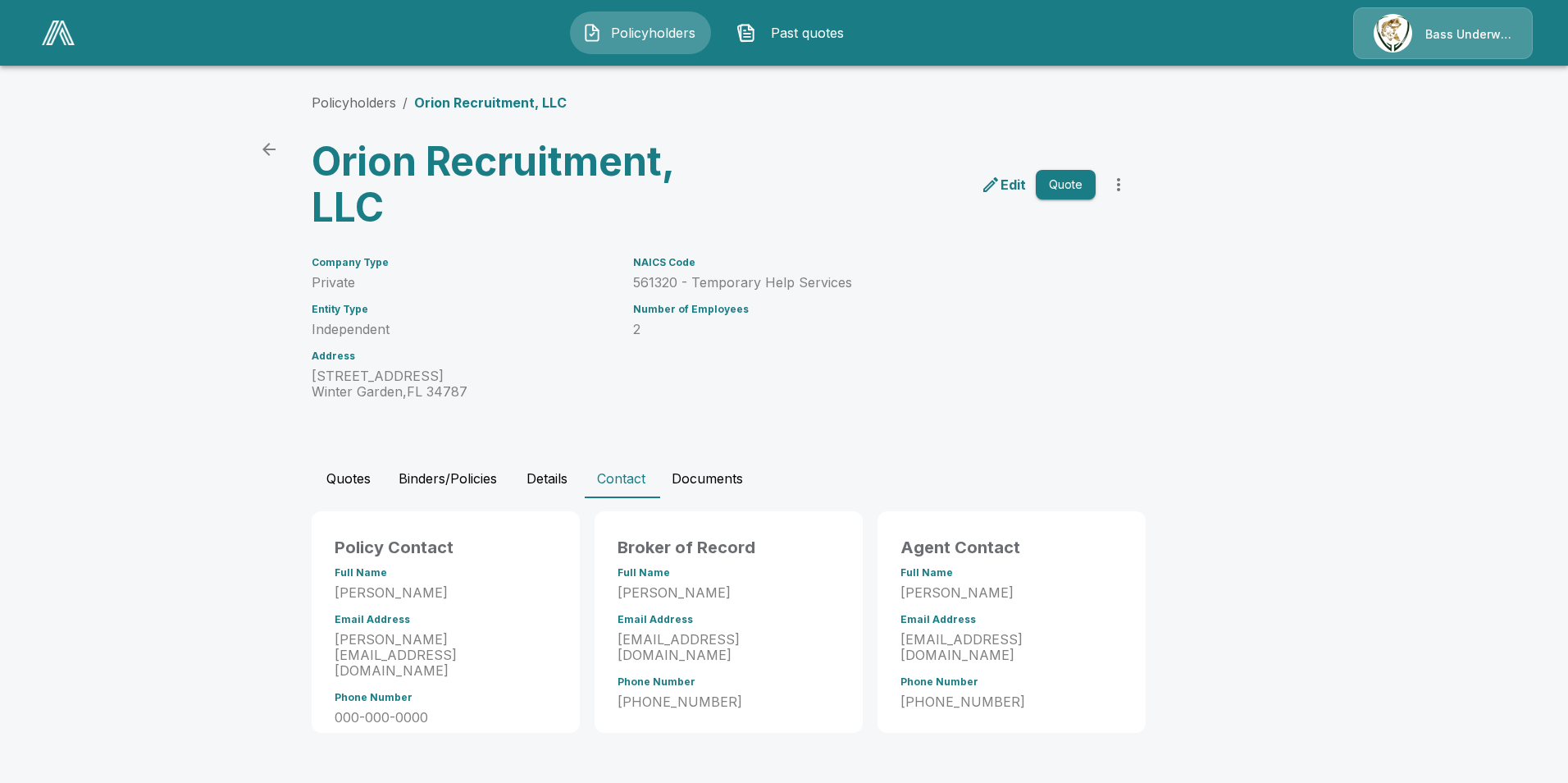
click at [1014, 189] on p "Edit" at bounding box center [1013, 185] width 25 height 20
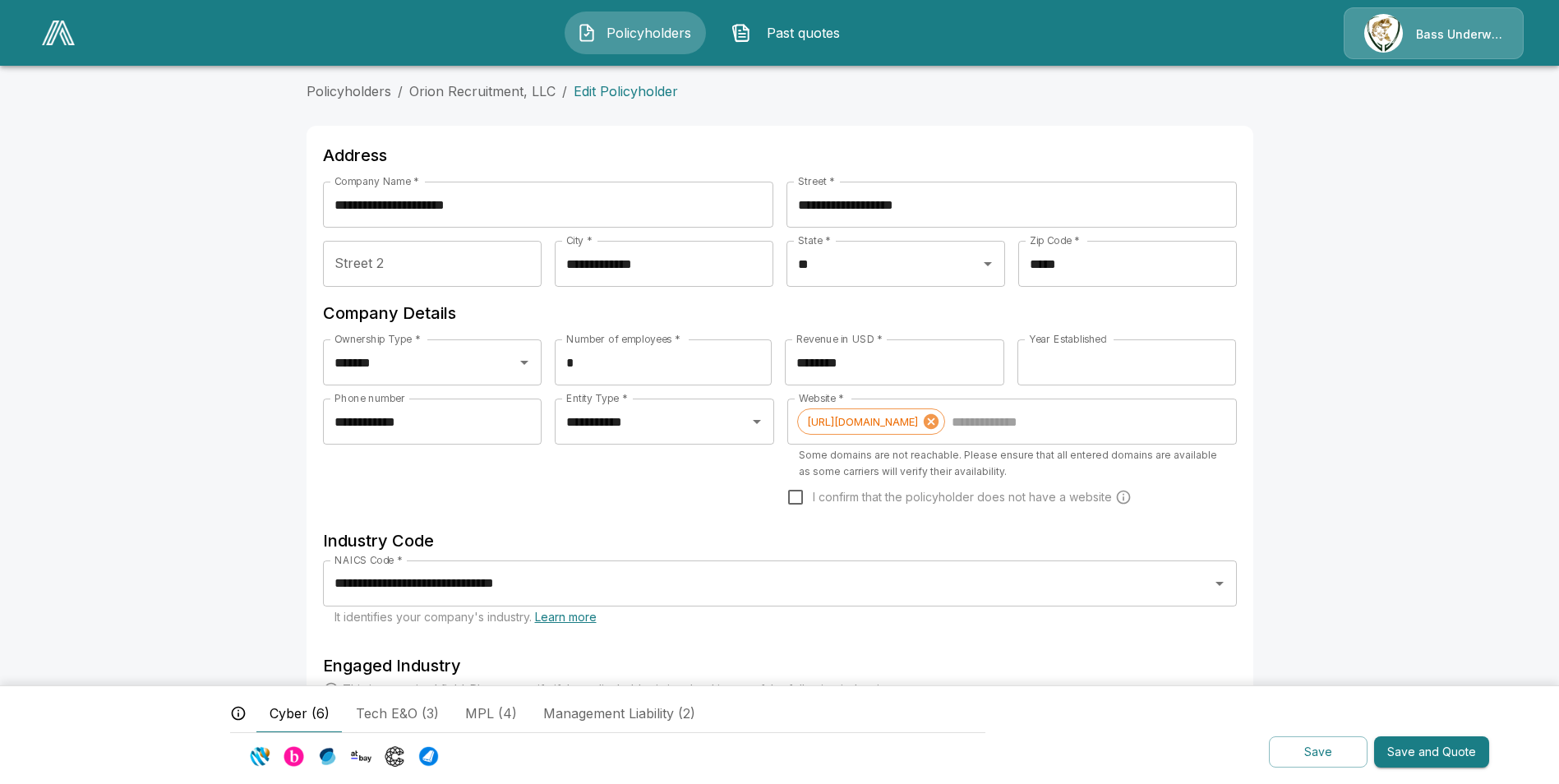
click at [616, 83] on p "Edit Policyholder" at bounding box center [626, 92] width 104 height 20
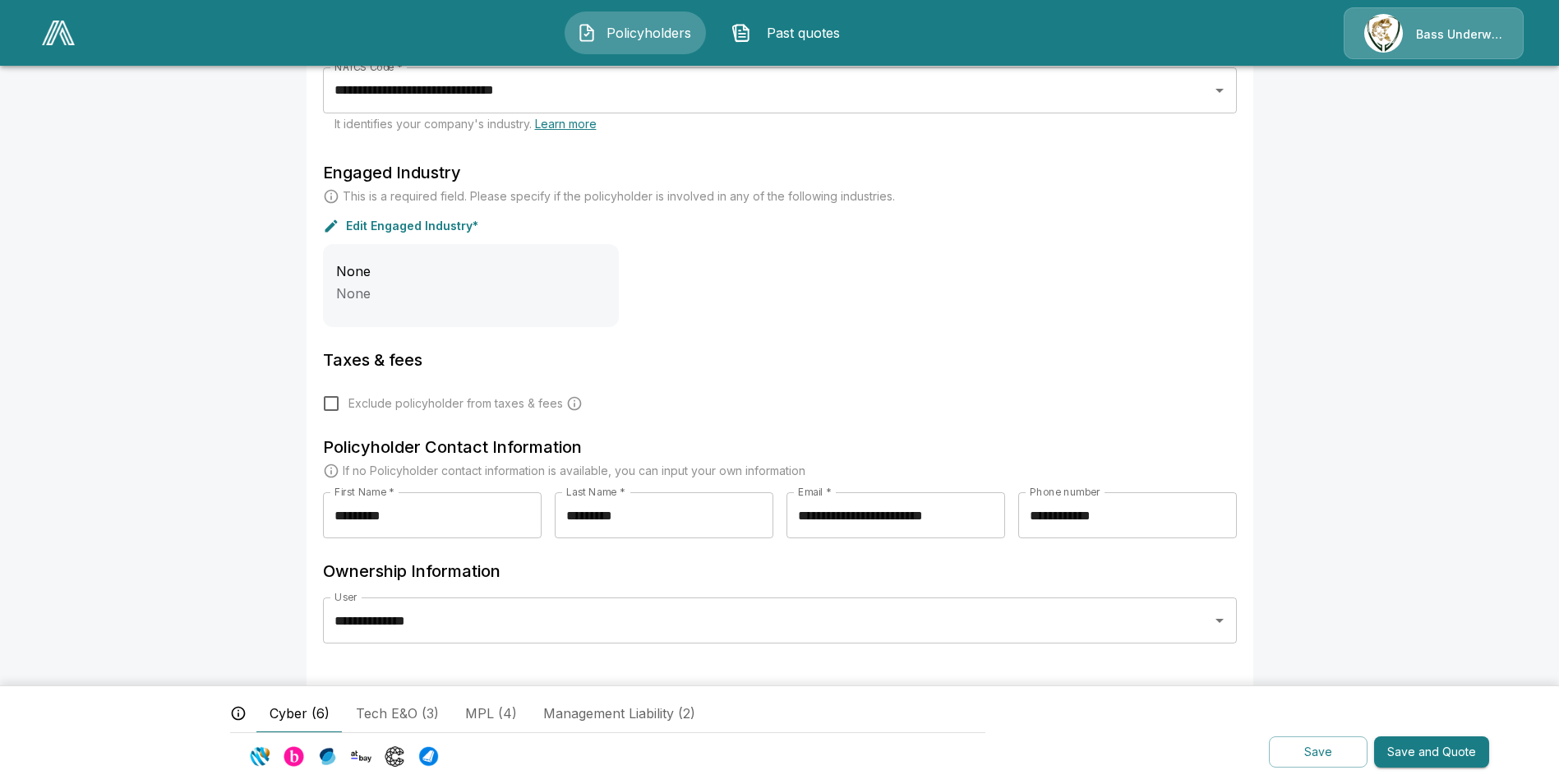
scroll to position [496, 0]
click at [486, 717] on span "MPL (4)" at bounding box center [492, 713] width 52 height 20
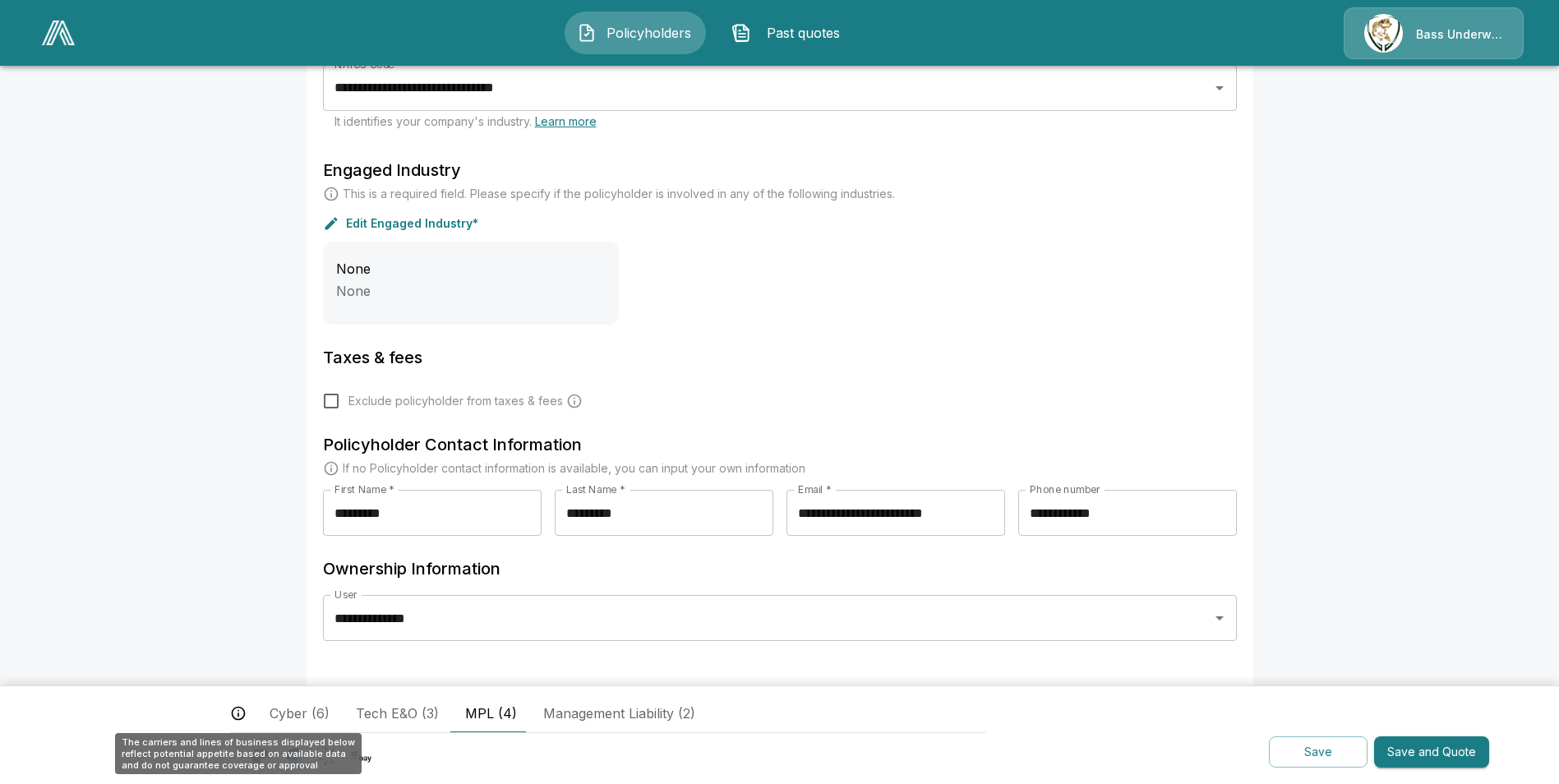
click at [237, 716] on icon "The carriers and lines of business displayed below reflect potential appetite b…" at bounding box center [238, 713] width 16 height 16
click at [237, 714] on icon "The carriers and lines of business displayed below reflect potential appetite b…" at bounding box center [238, 713] width 16 height 16
click at [227, 615] on main "**********" at bounding box center [779, 144] width 1559 height 1279
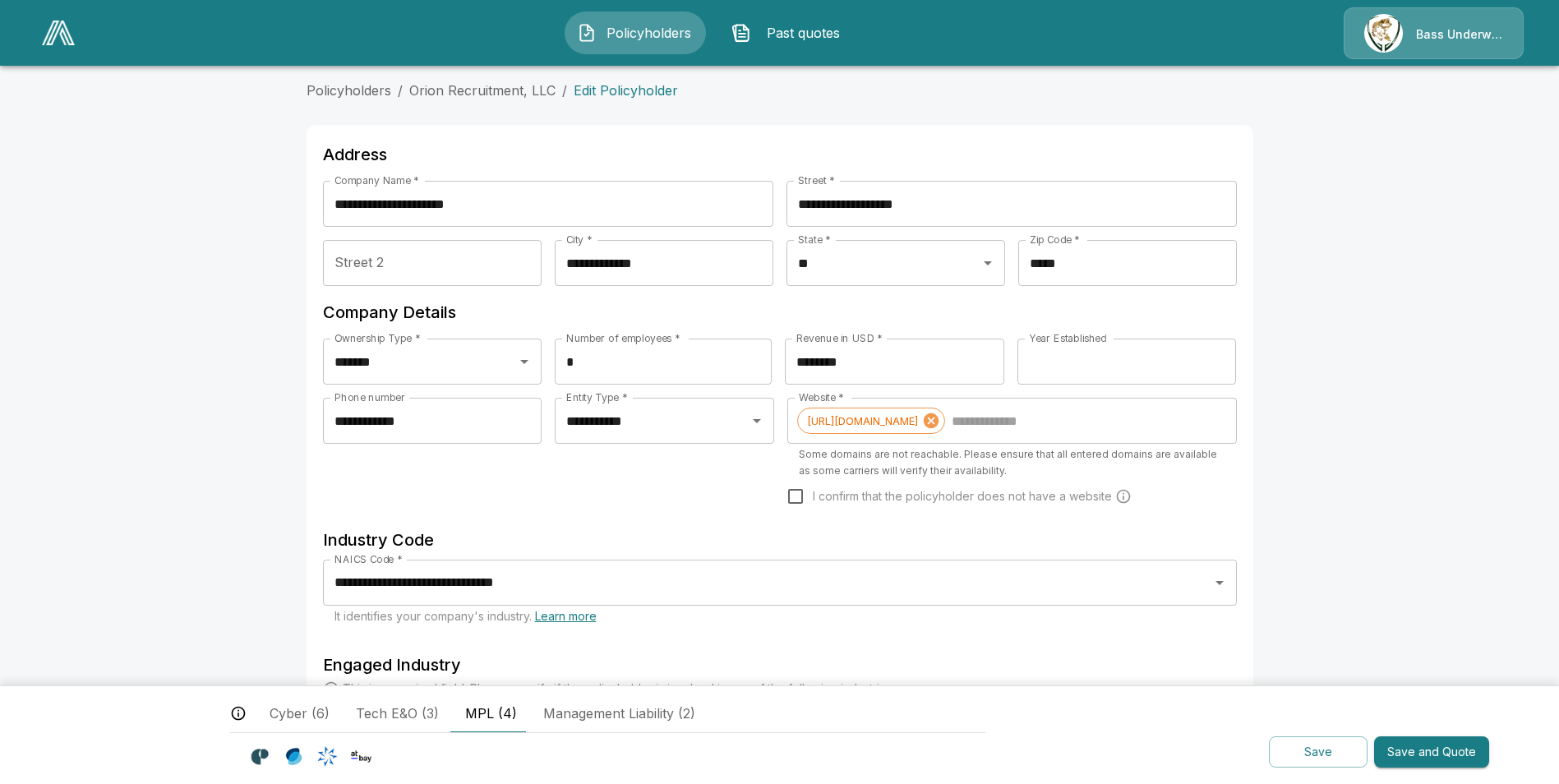
scroll to position [0, 0]
click at [697, 498] on div "**********" at bounding box center [664, 463] width 219 height 129
click at [1411, 746] on button "Save and Quote" at bounding box center [1431, 753] width 115 height 32
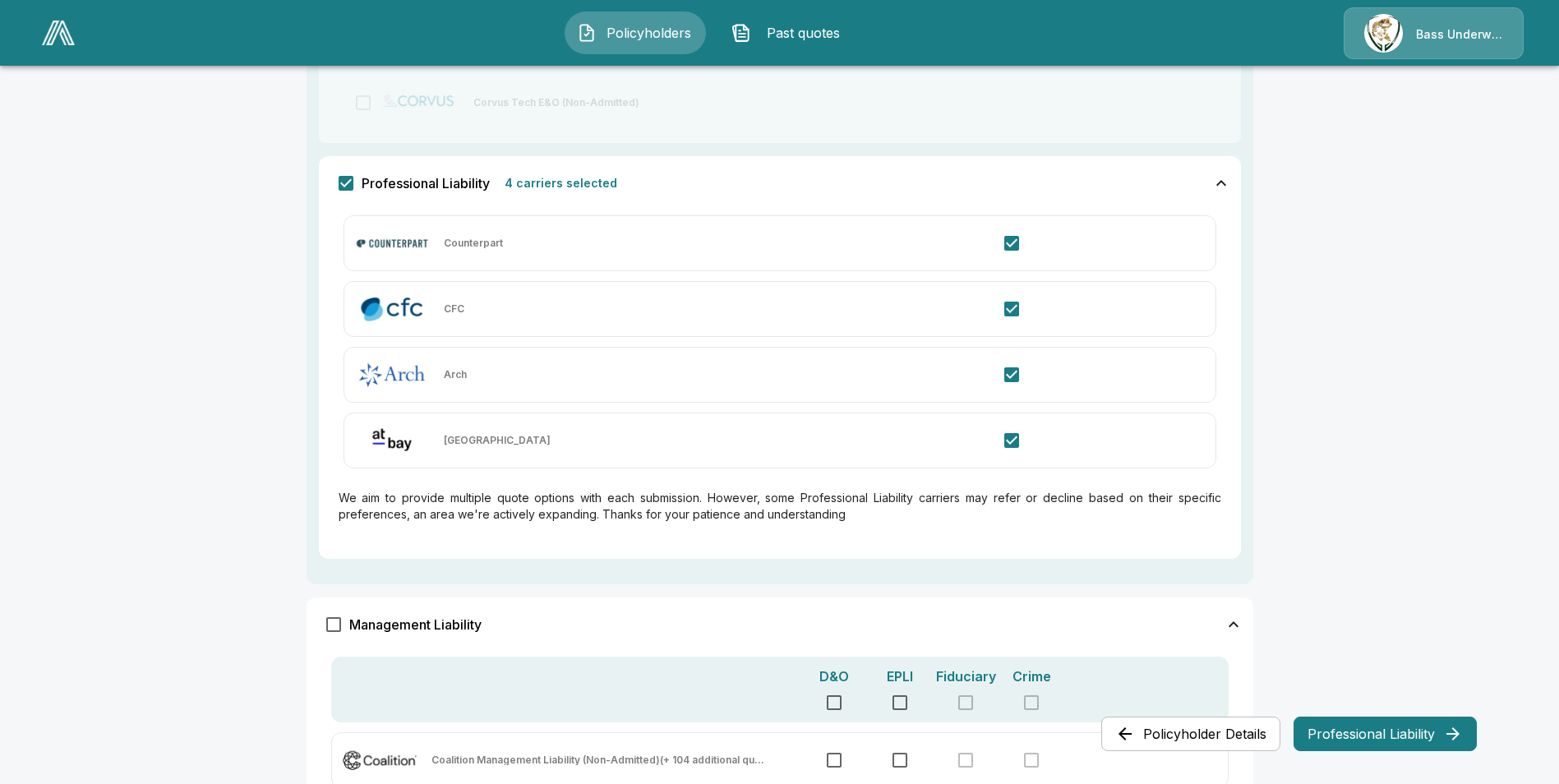
scroll to position [739, 0]
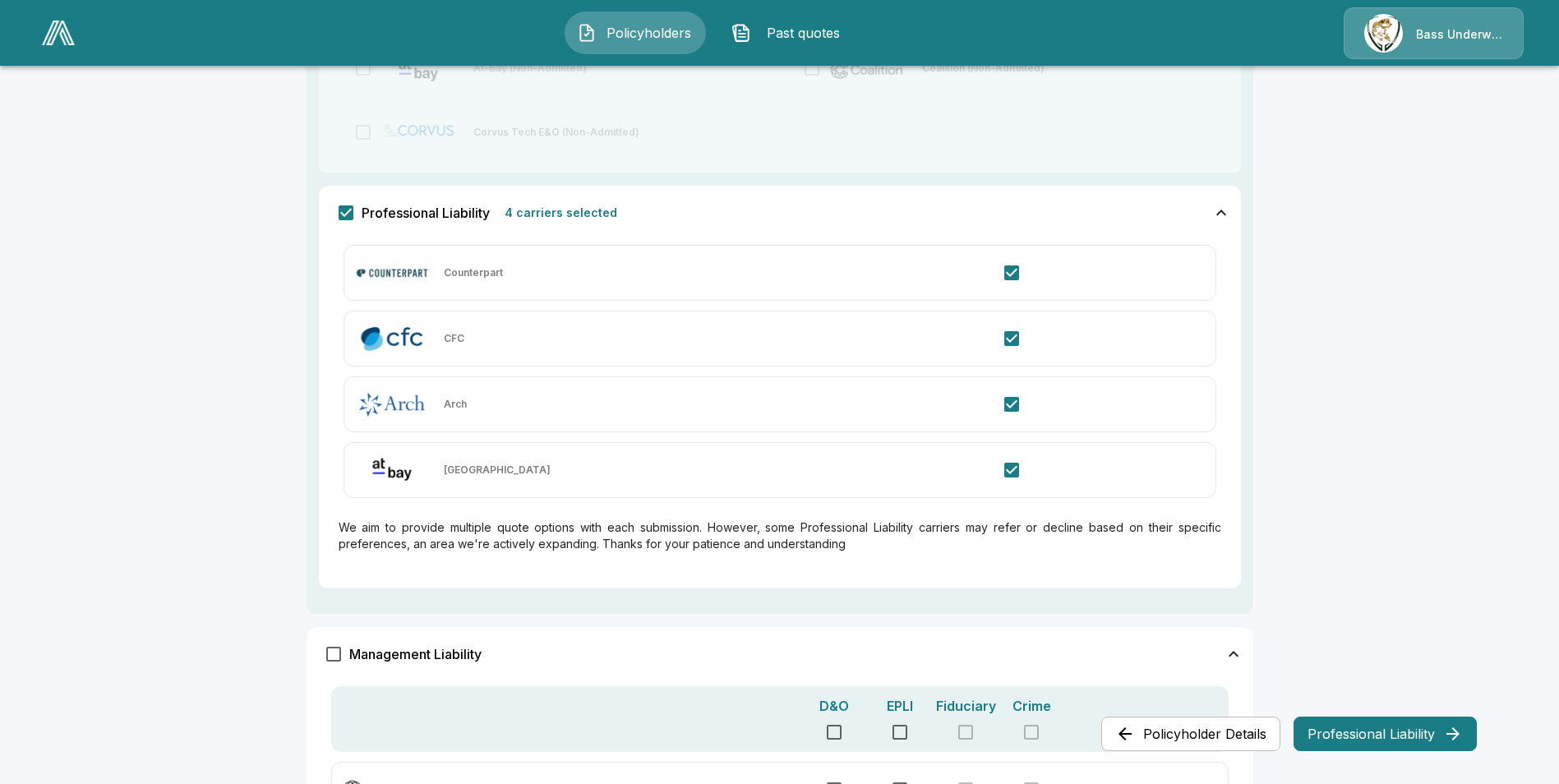
click at [1404, 733] on button "Professional Liability" at bounding box center [1386, 734] width 183 height 34
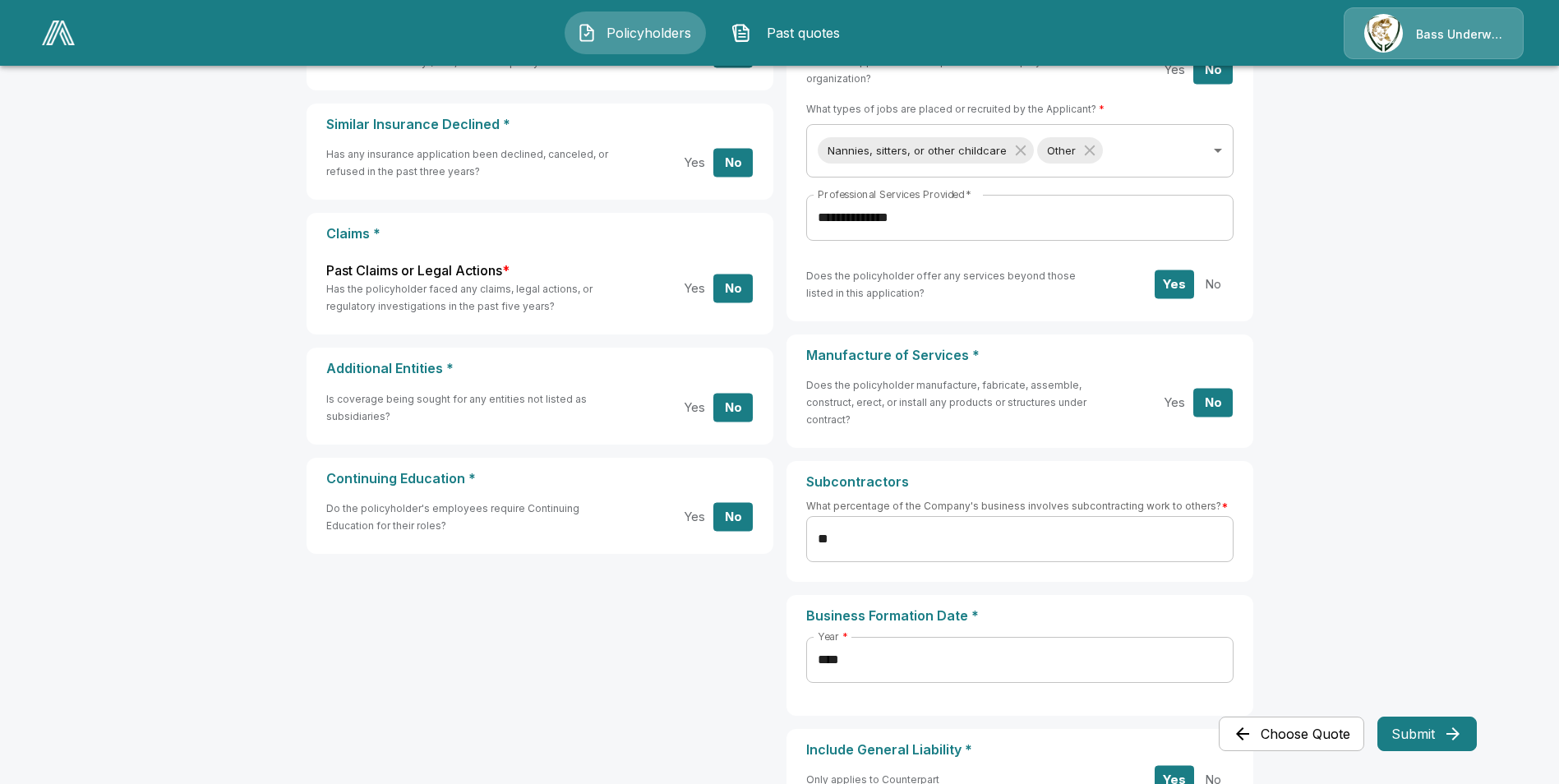
scroll to position [575, 0]
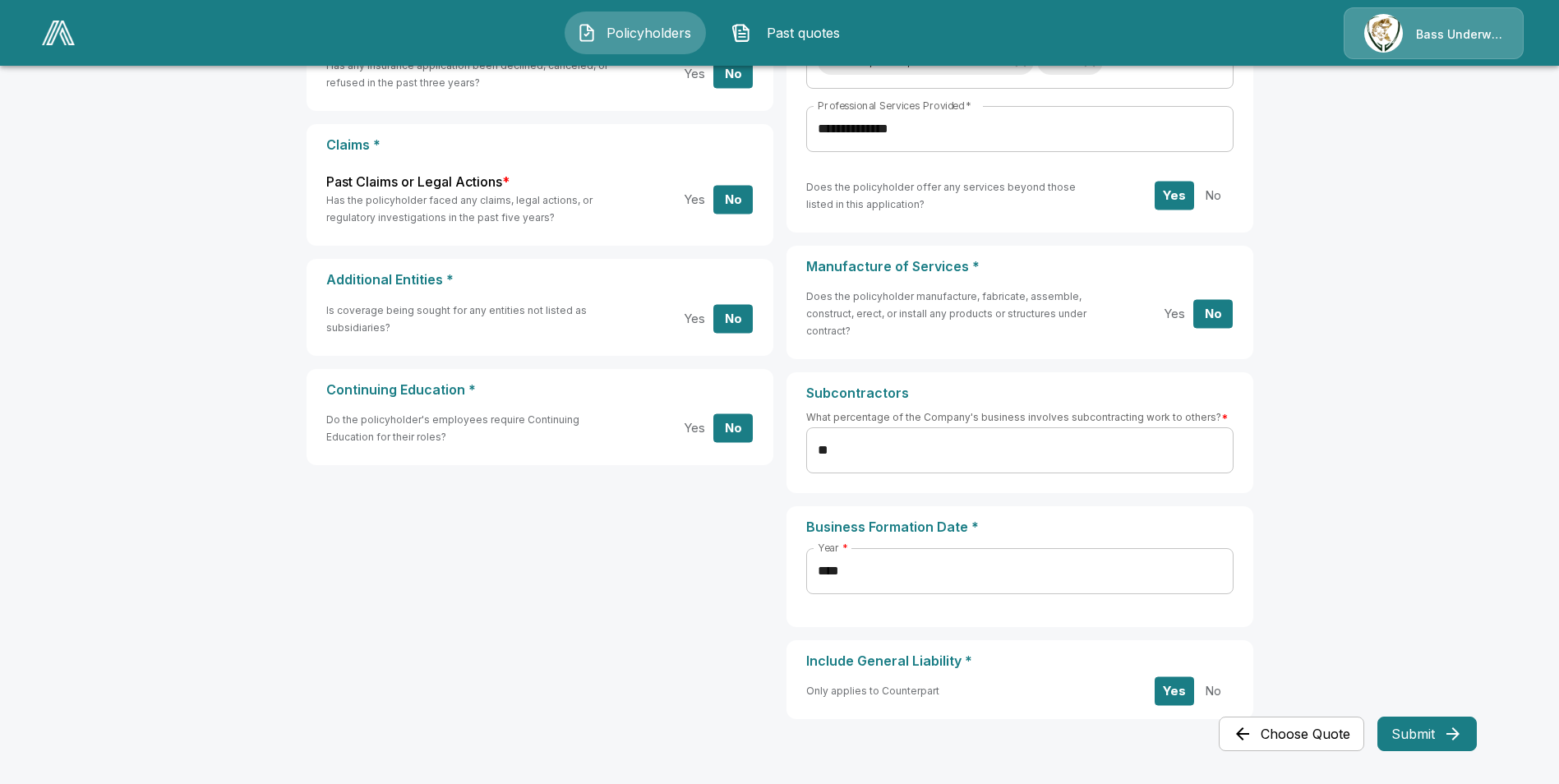
click at [1404, 714] on main "**********" at bounding box center [779, 111] width 1559 height 1373
click at [1404, 725] on button "Submit" at bounding box center [1427, 734] width 100 height 34
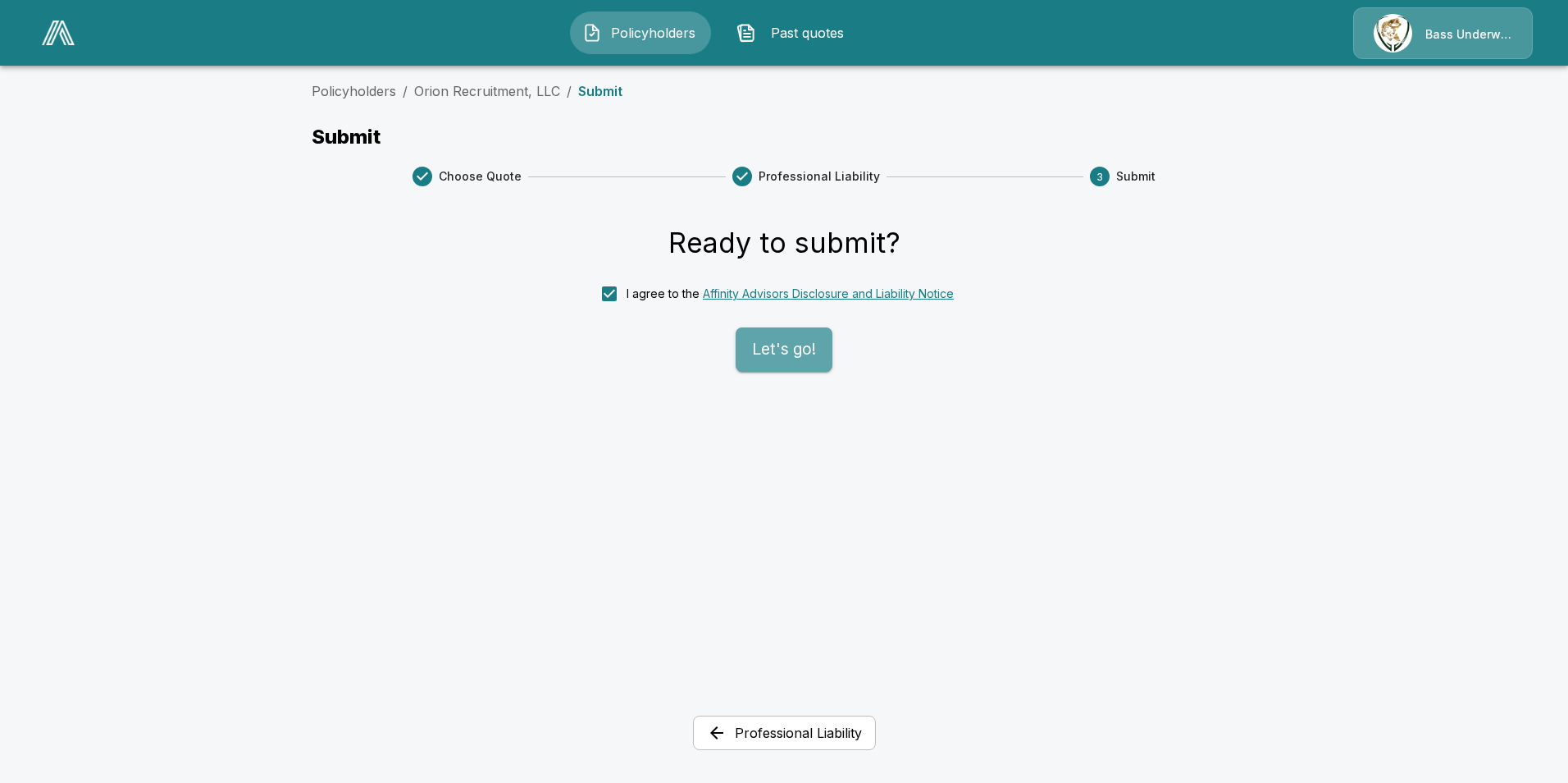
click at [767, 358] on button "Let's go!" at bounding box center [784, 349] width 97 height 44
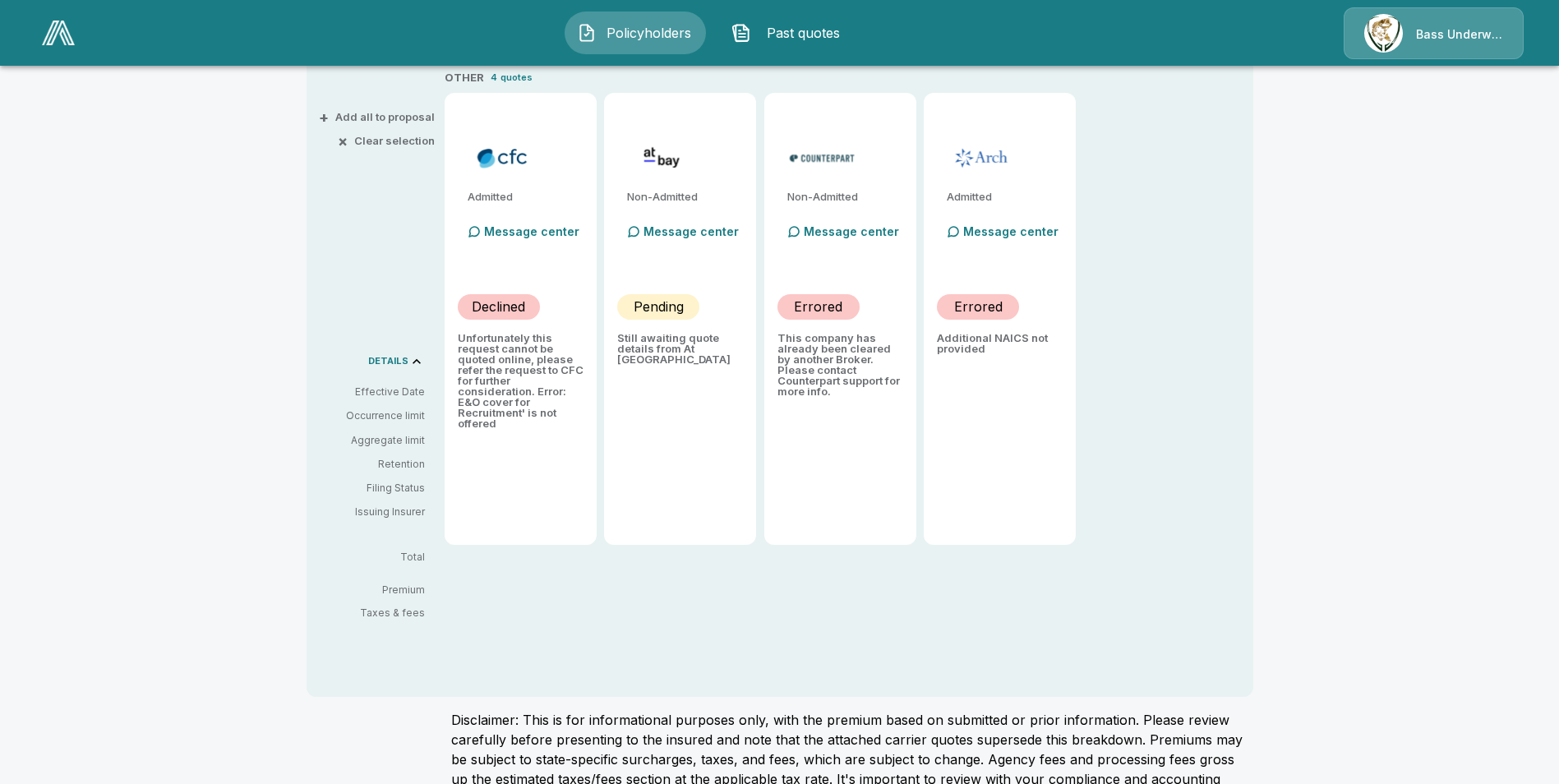
scroll to position [329, 0]
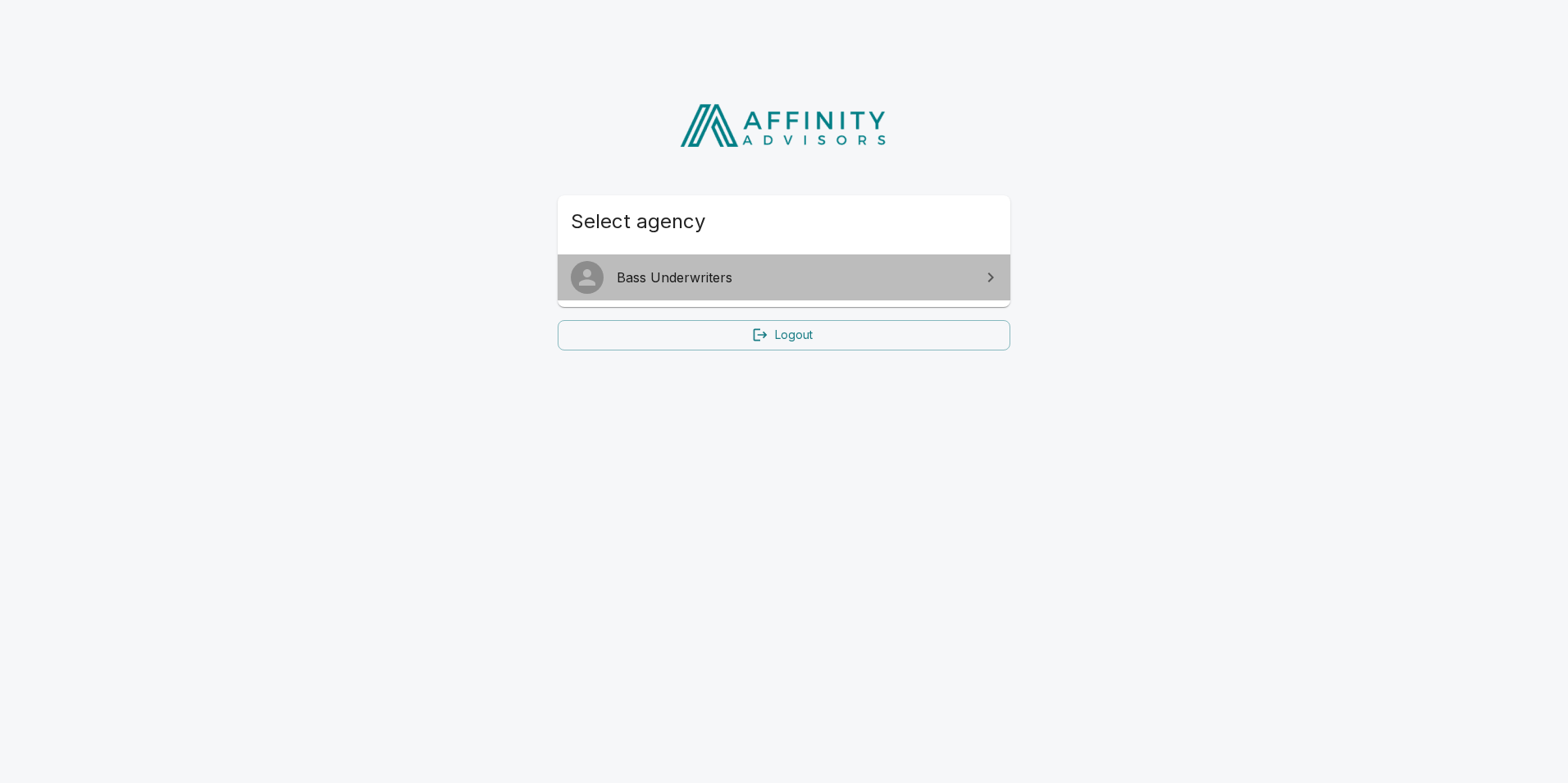
click at [736, 276] on span "Bass Underwriters" at bounding box center [793, 277] width 354 height 20
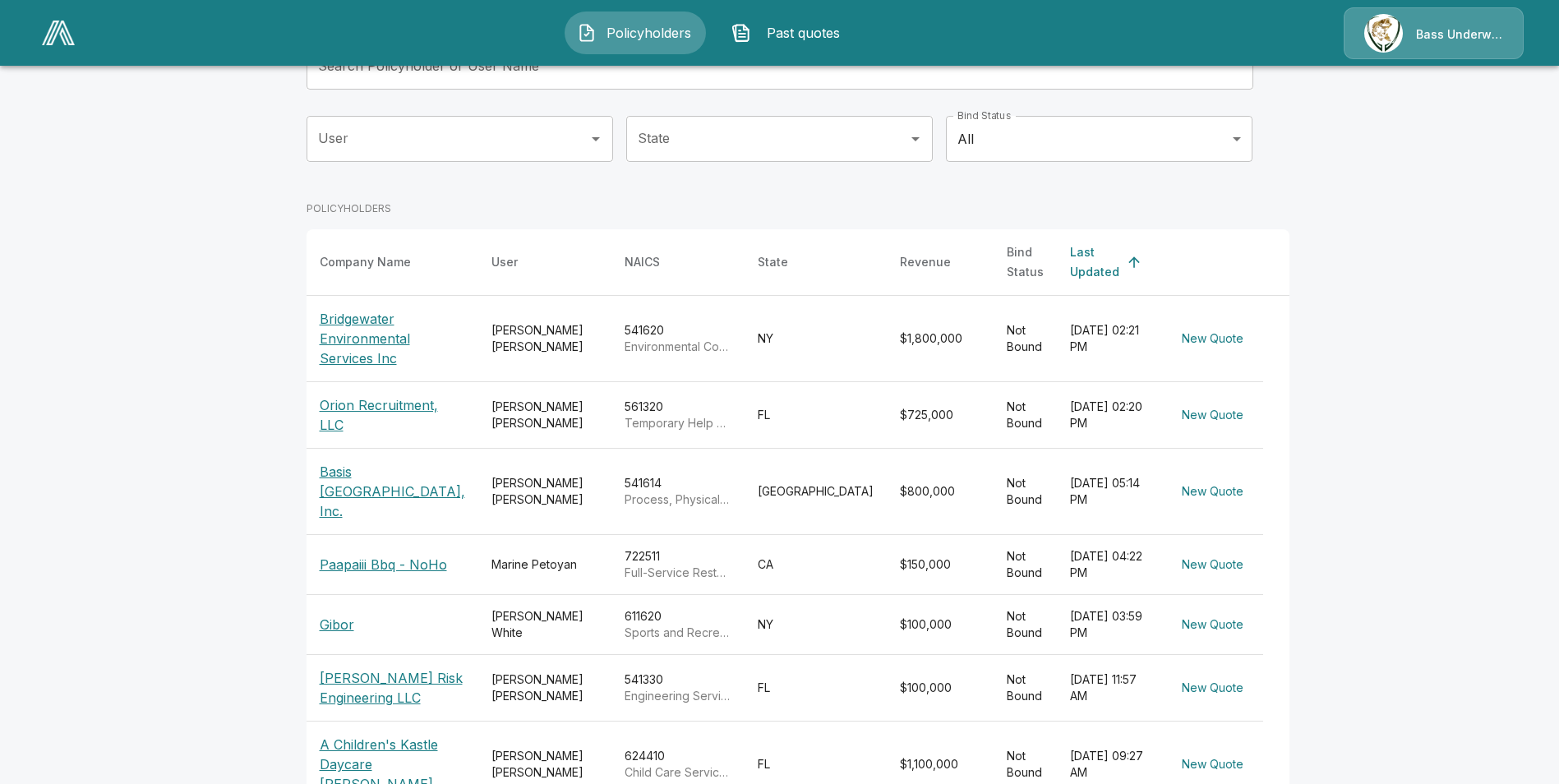
scroll to position [164, 0]
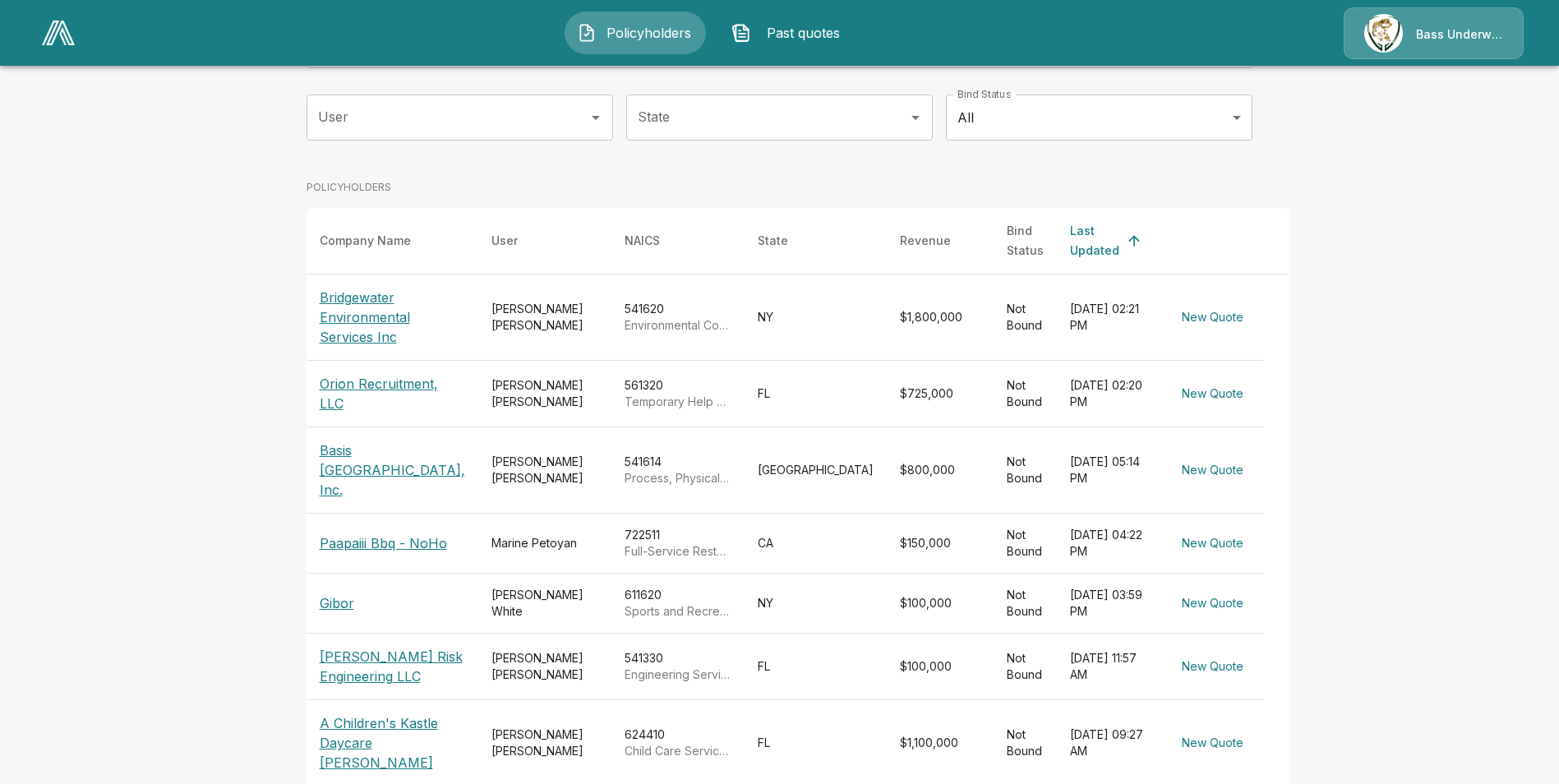
click at [396, 378] on p "Orion Recruitment, LLC" at bounding box center [393, 393] width 146 height 40
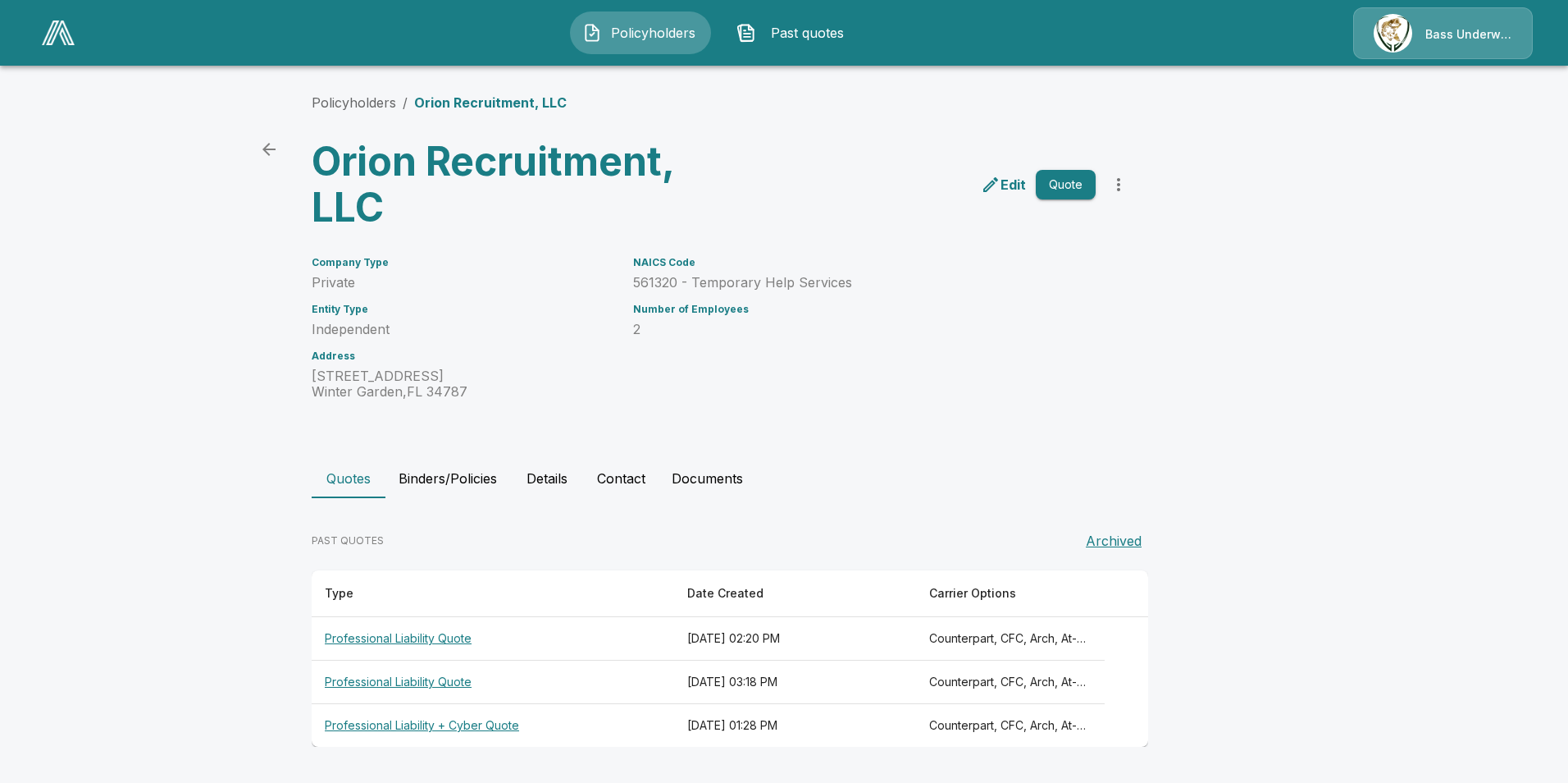
click at [455, 725] on th "Professional Liability + Cyber Quote" at bounding box center [493, 726] width 362 height 43
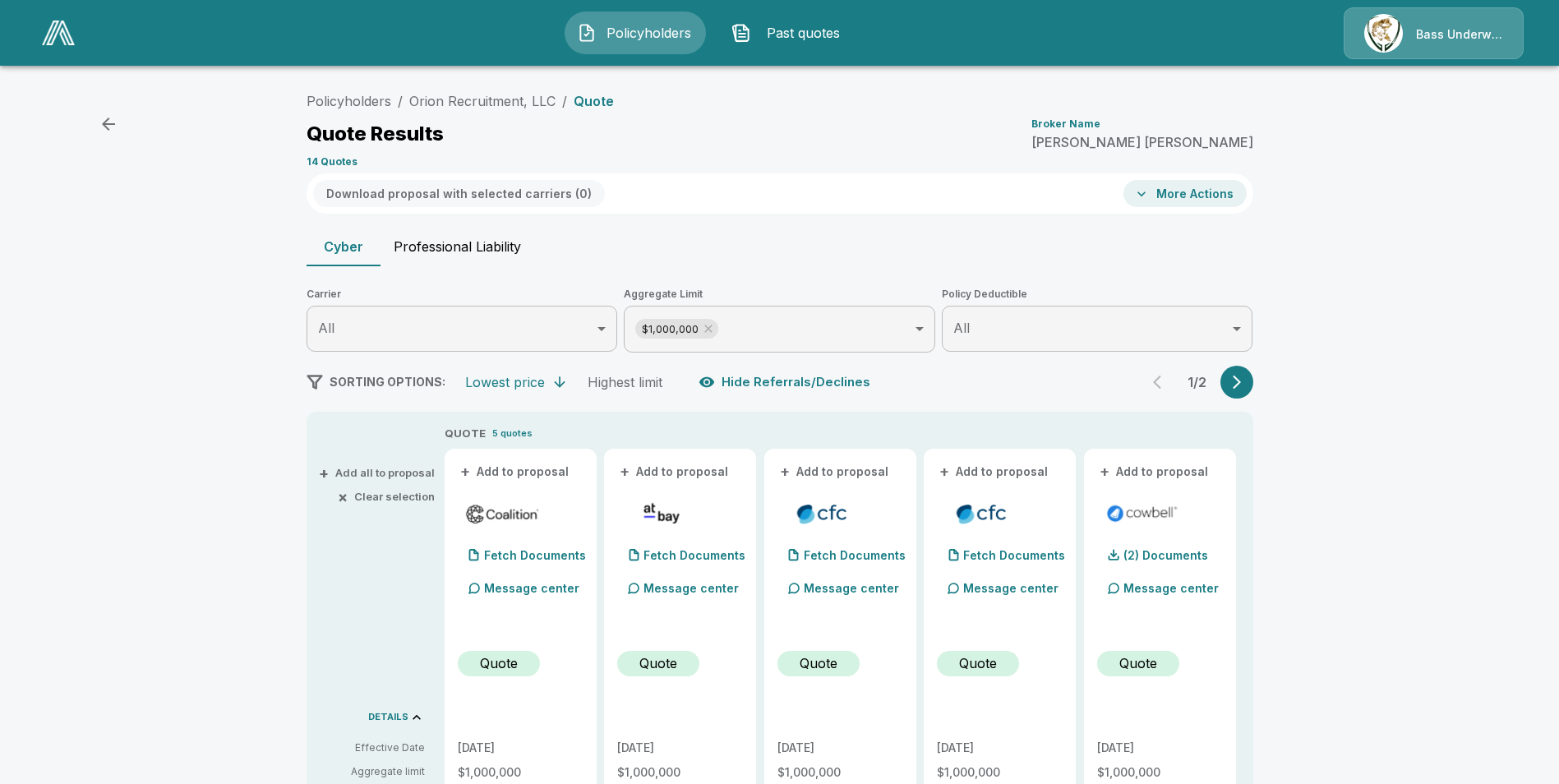
click at [461, 248] on button "Professional Liability" at bounding box center [457, 246] width 154 height 40
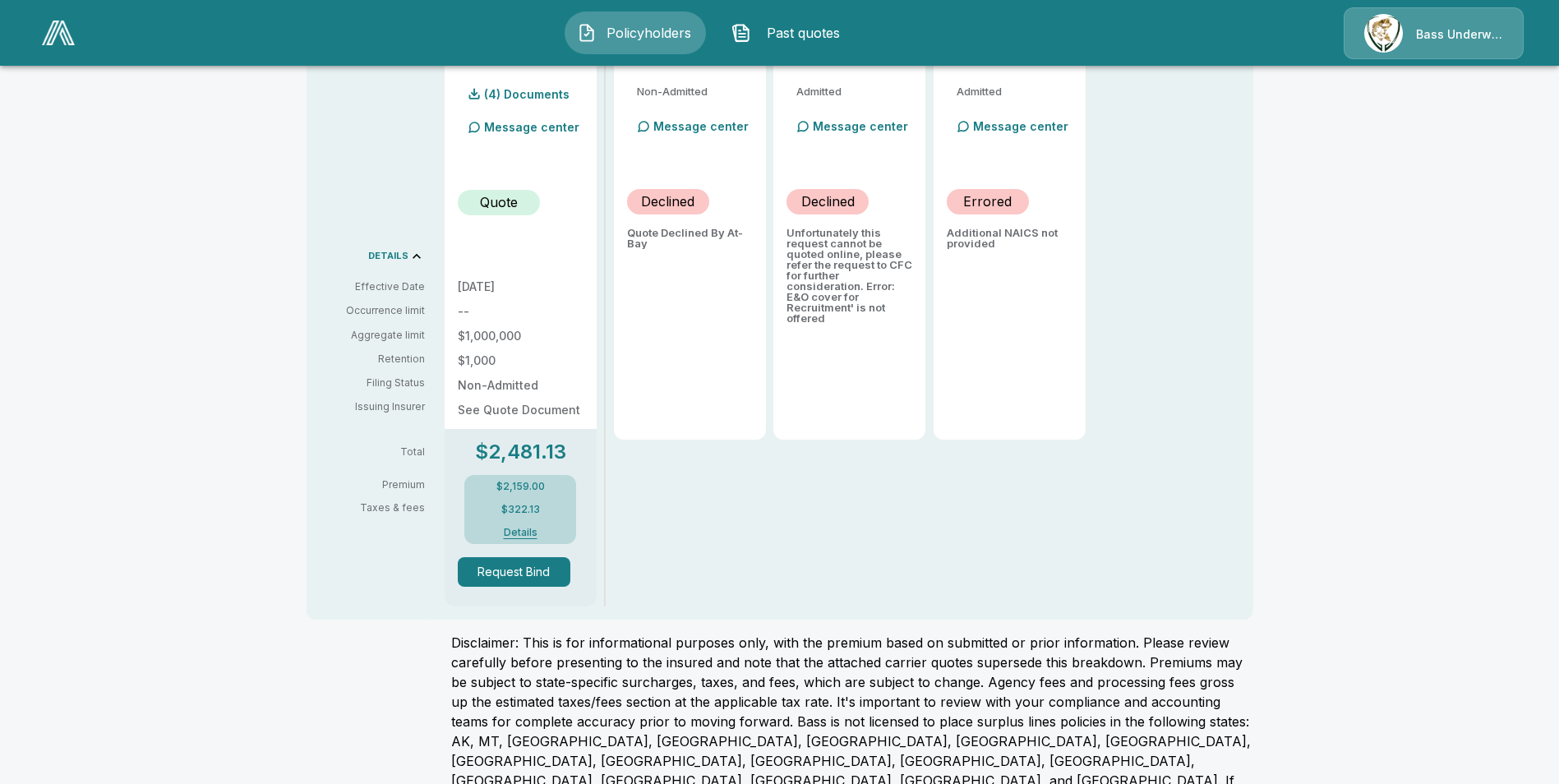
scroll to position [468, 0]
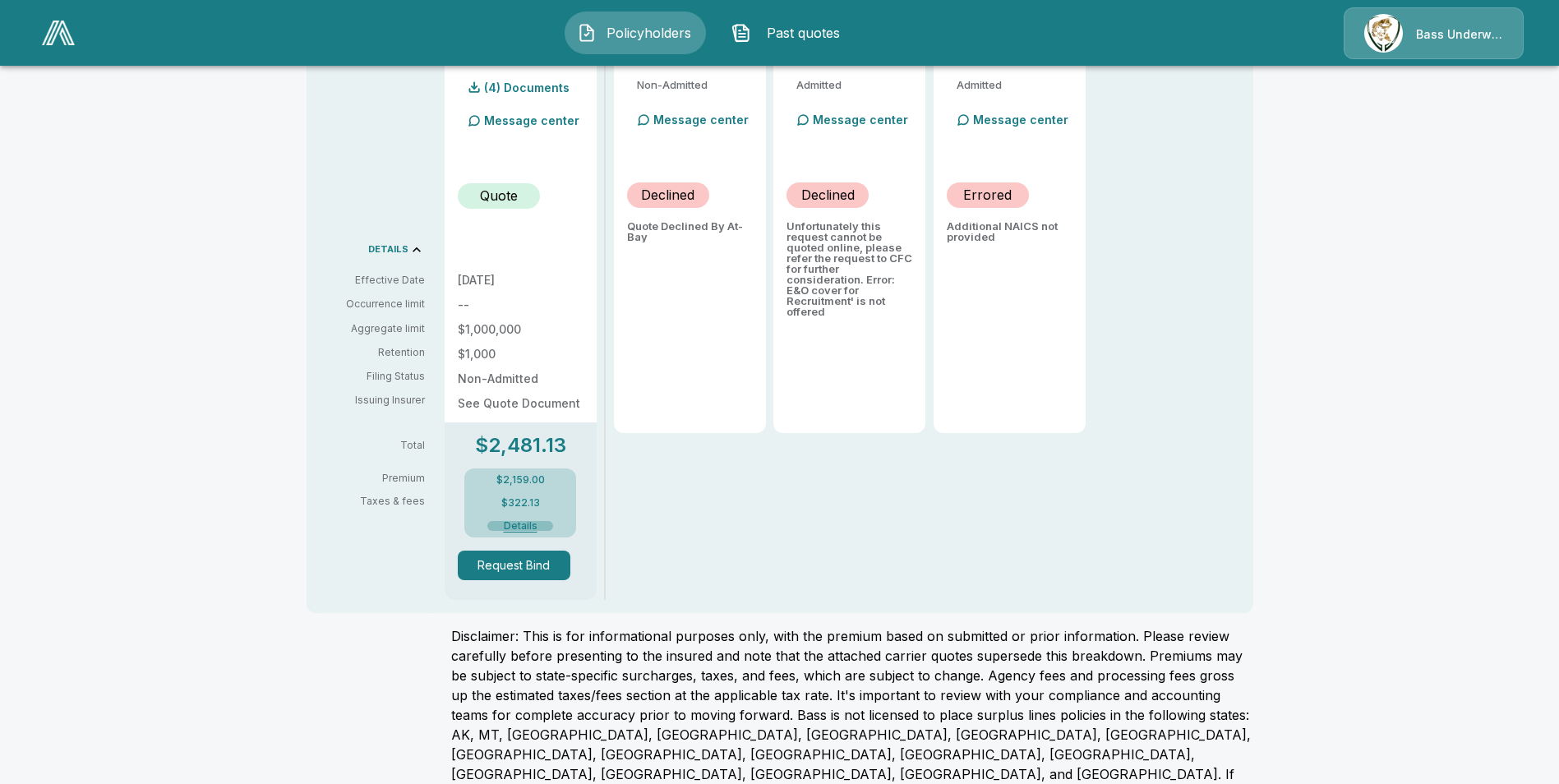
click at [528, 521] on button "Details" at bounding box center [519, 525] width 66 height 10
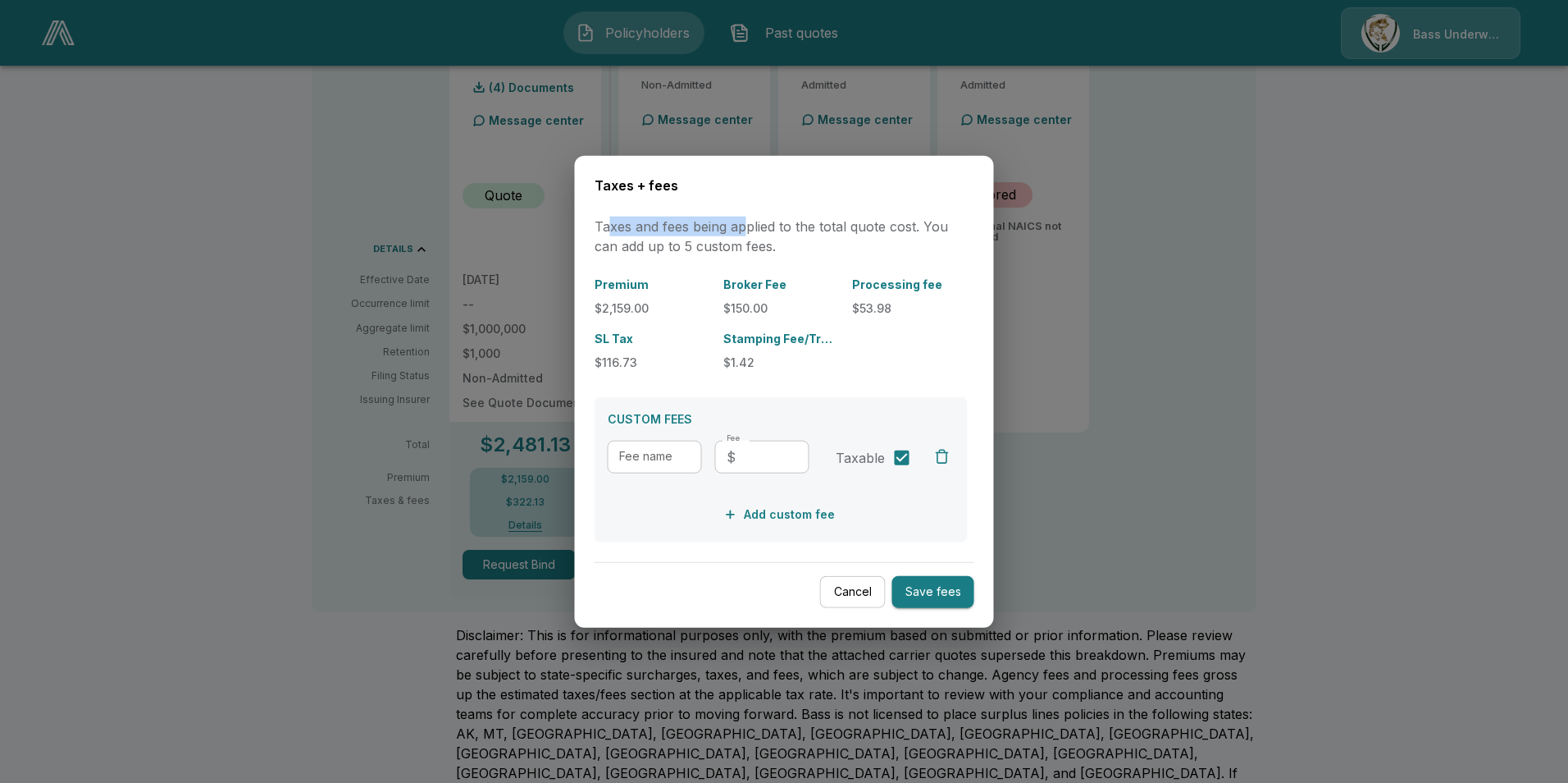
drag, startPoint x: 611, startPoint y: 236, endPoint x: 749, endPoint y: 229, distance: 138.2
click at [749, 229] on p "Taxes and fees being applied to the total quote cost. You can add up to 5 custo…" at bounding box center [784, 236] width 380 height 39
drag, startPoint x: 749, startPoint y: 229, endPoint x: 663, endPoint y: 226, distance: 86.1
click at [663, 226] on p "Taxes and fees being applied to the total quote cost. You can add up to 5 custo…" at bounding box center [784, 236] width 380 height 39
drag, startPoint x: 732, startPoint y: 308, endPoint x: 770, endPoint y: 308, distance: 38.0
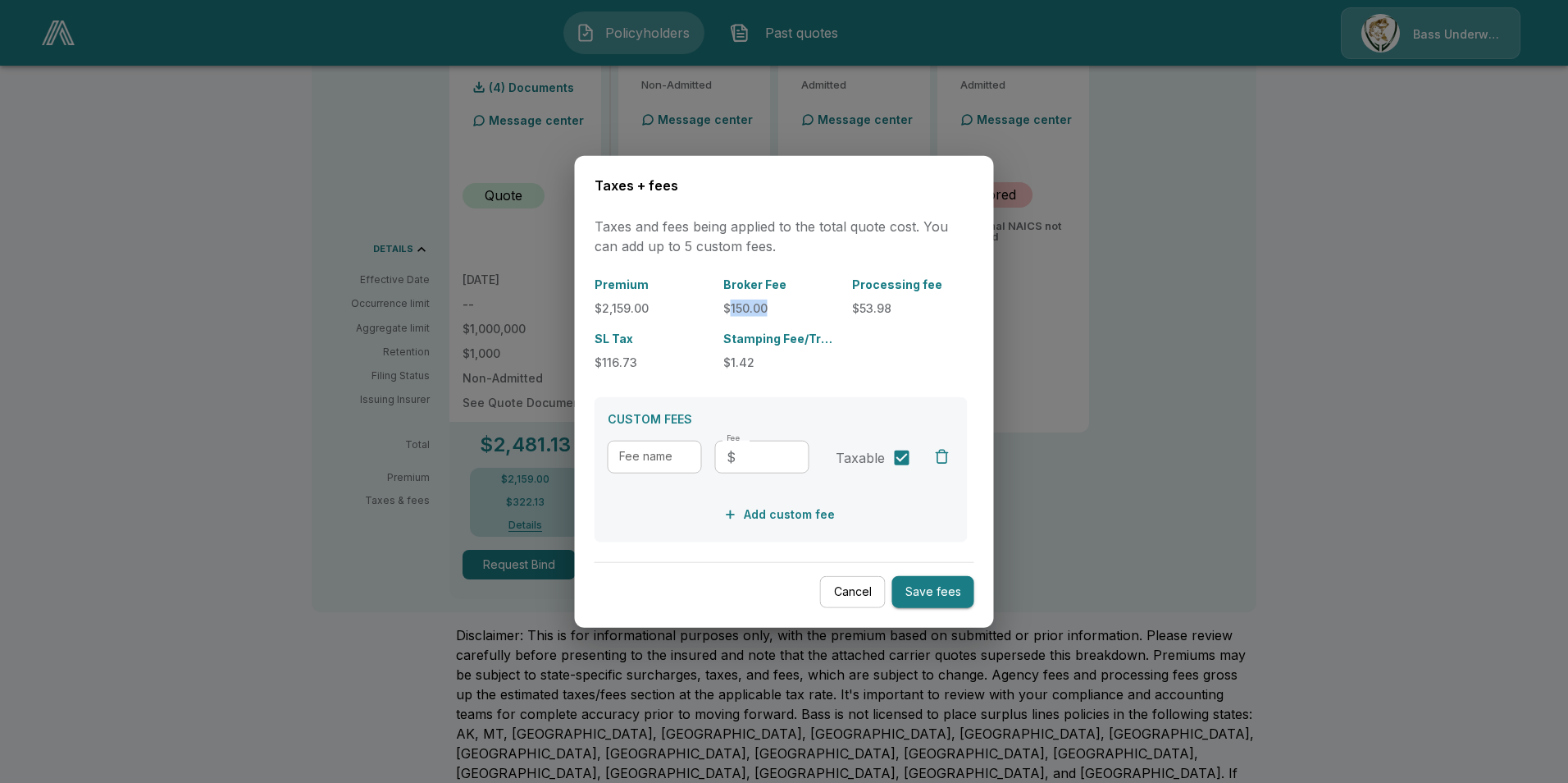
click at [770, 308] on p "$150.00" at bounding box center [781, 307] width 116 height 17
drag, startPoint x: 770, startPoint y: 308, endPoint x: 741, endPoint y: 308, distance: 29.0
click at [741, 308] on p "$150.00" at bounding box center [781, 307] width 116 height 17
click at [843, 599] on button "Cancel" at bounding box center [853, 592] width 65 height 32
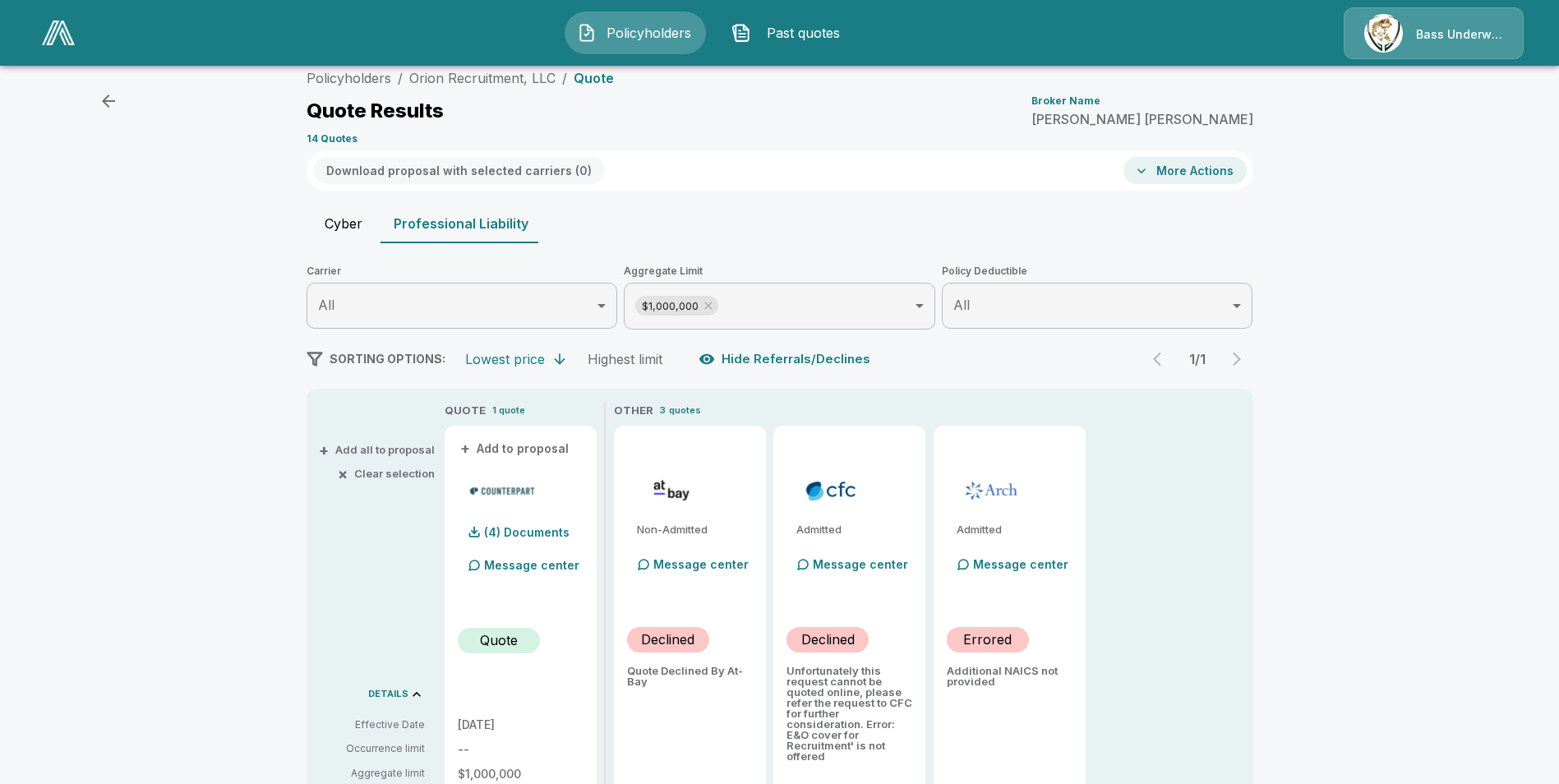
scroll to position [0, 0]
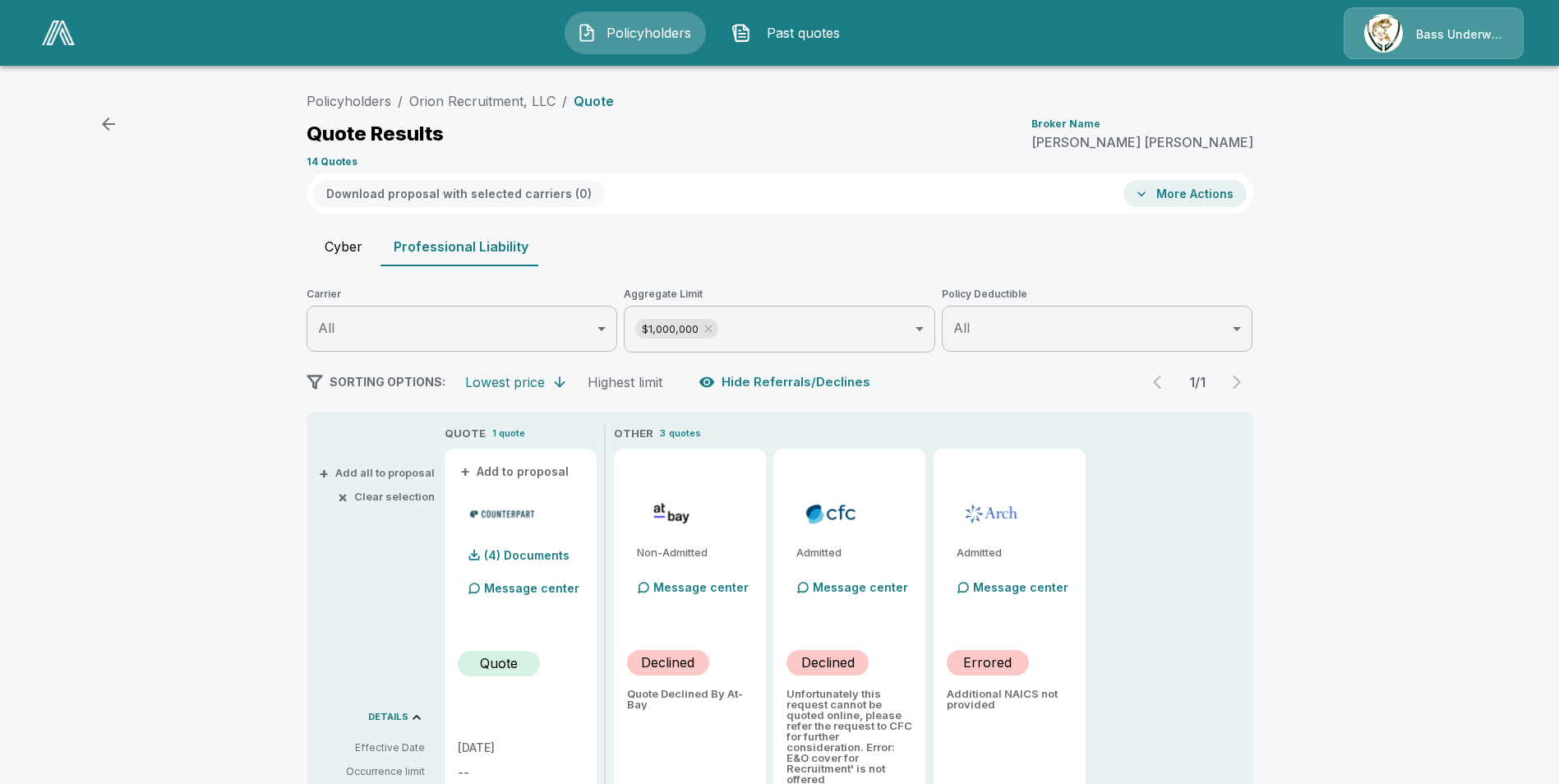
drag, startPoint x: 342, startPoint y: 209, endPoint x: 243, endPoint y: 253, distance: 108.3
click at [243, 253] on div "Policyholders / Orion Recruitment, LLC / Quote Quote Results Broker Name [PERSO…" at bounding box center [779, 694] width 1559 height 1232
click at [329, 251] on button "Cyber" at bounding box center [343, 246] width 74 height 40
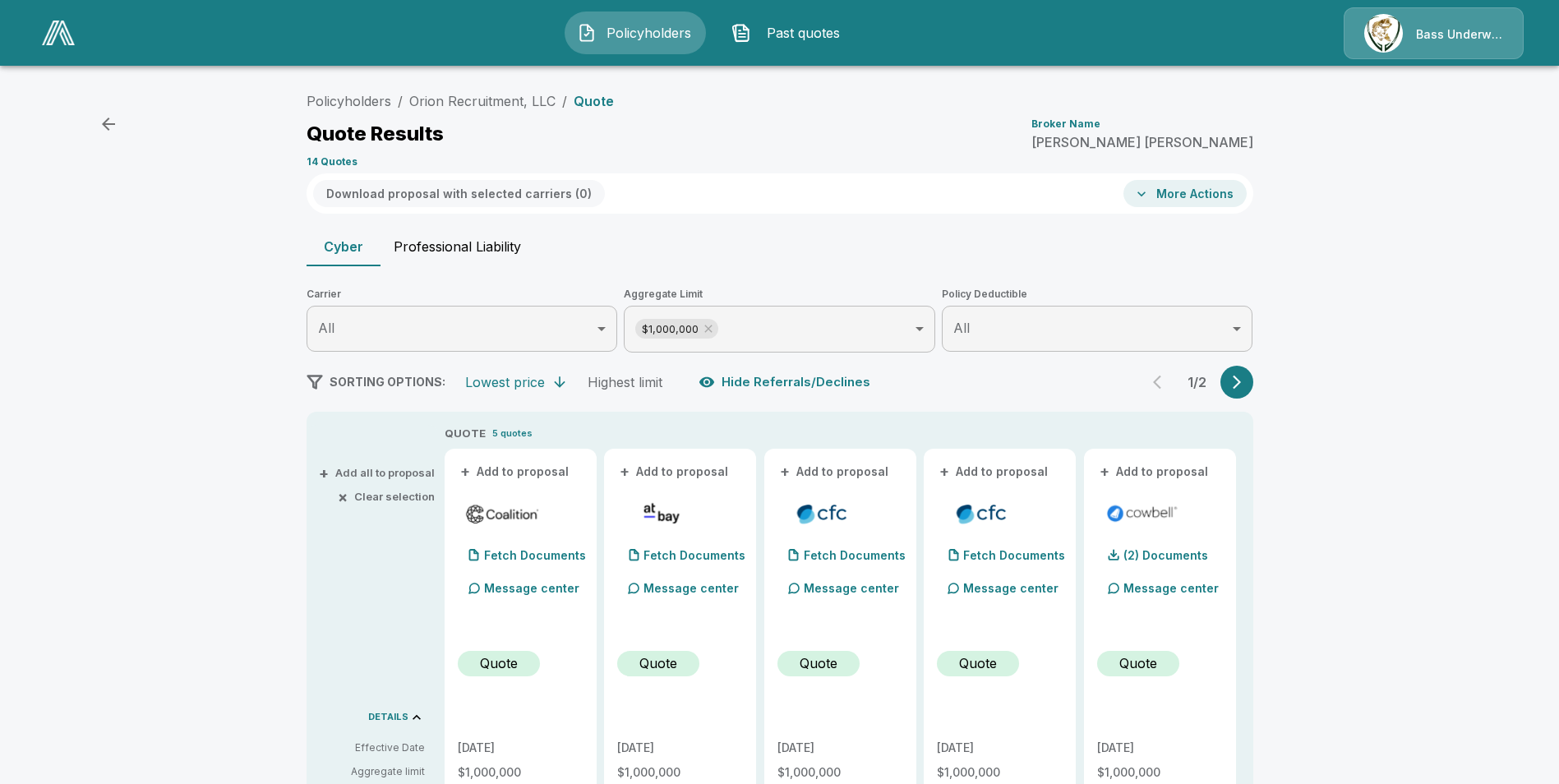
click at [1229, 380] on button "button" at bounding box center [1236, 382] width 33 height 33
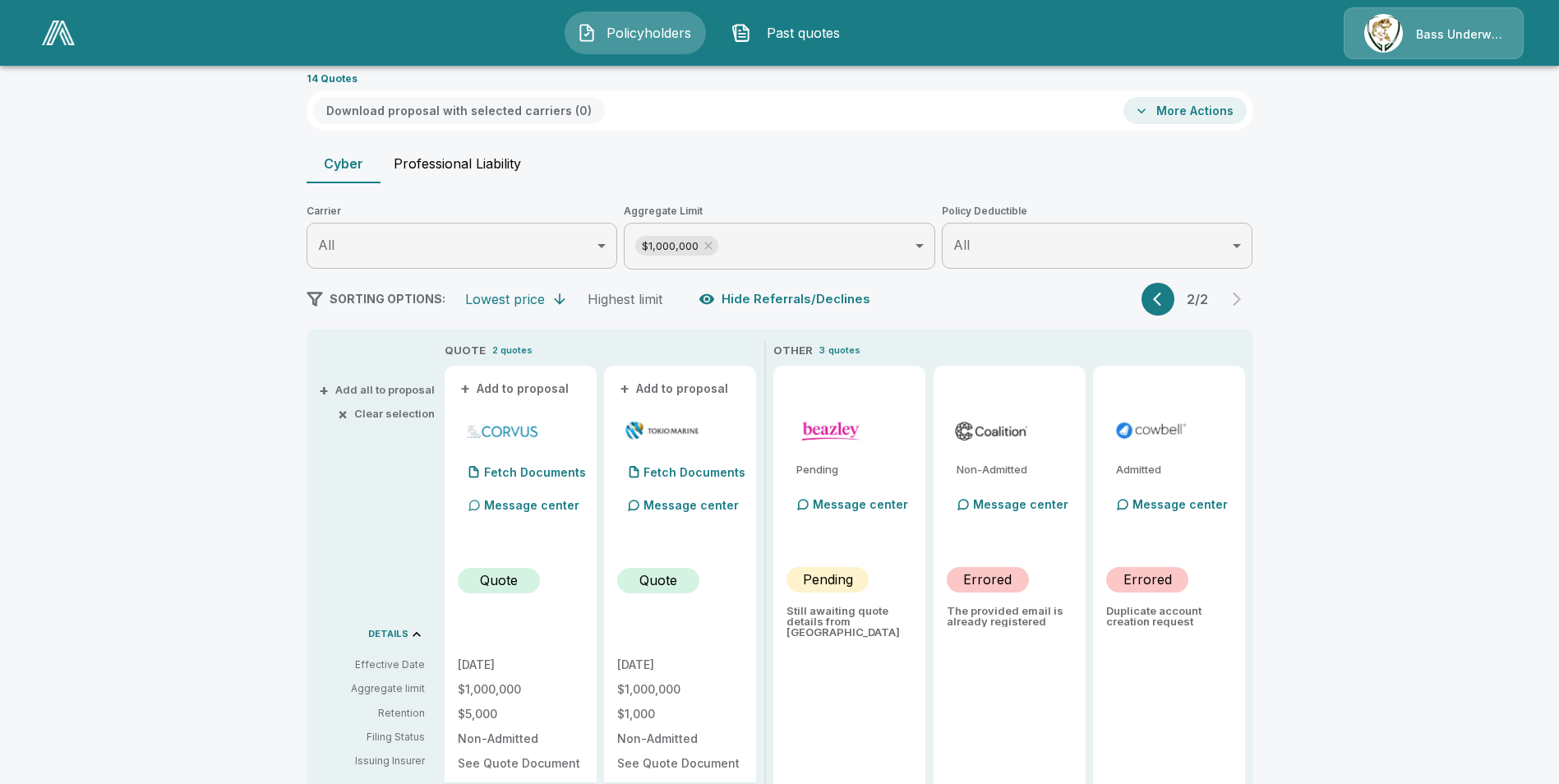
scroll to position [82, 0]
click at [451, 162] on button "Professional Liability" at bounding box center [457, 164] width 154 height 40
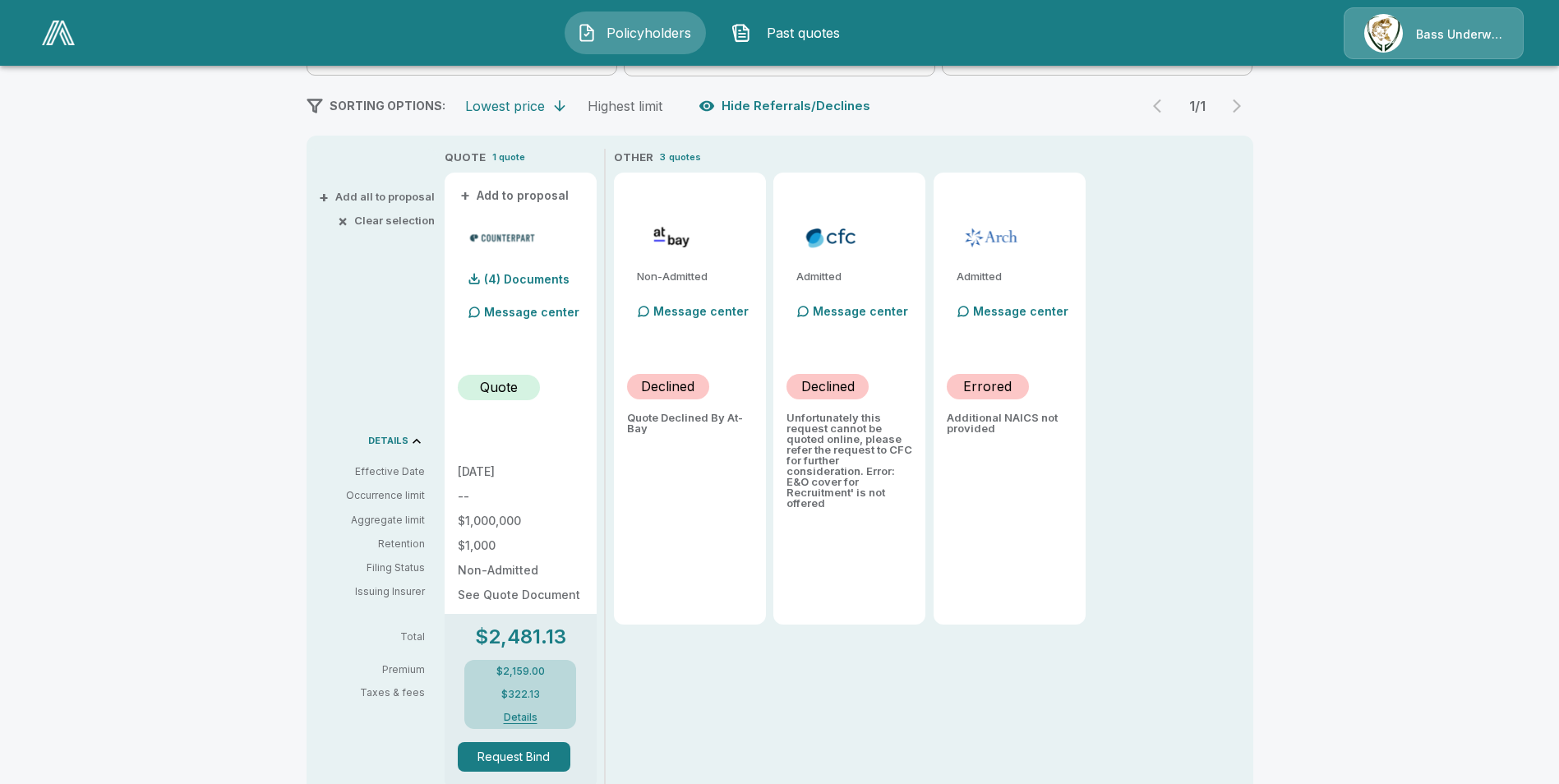
scroll to position [329, 0]
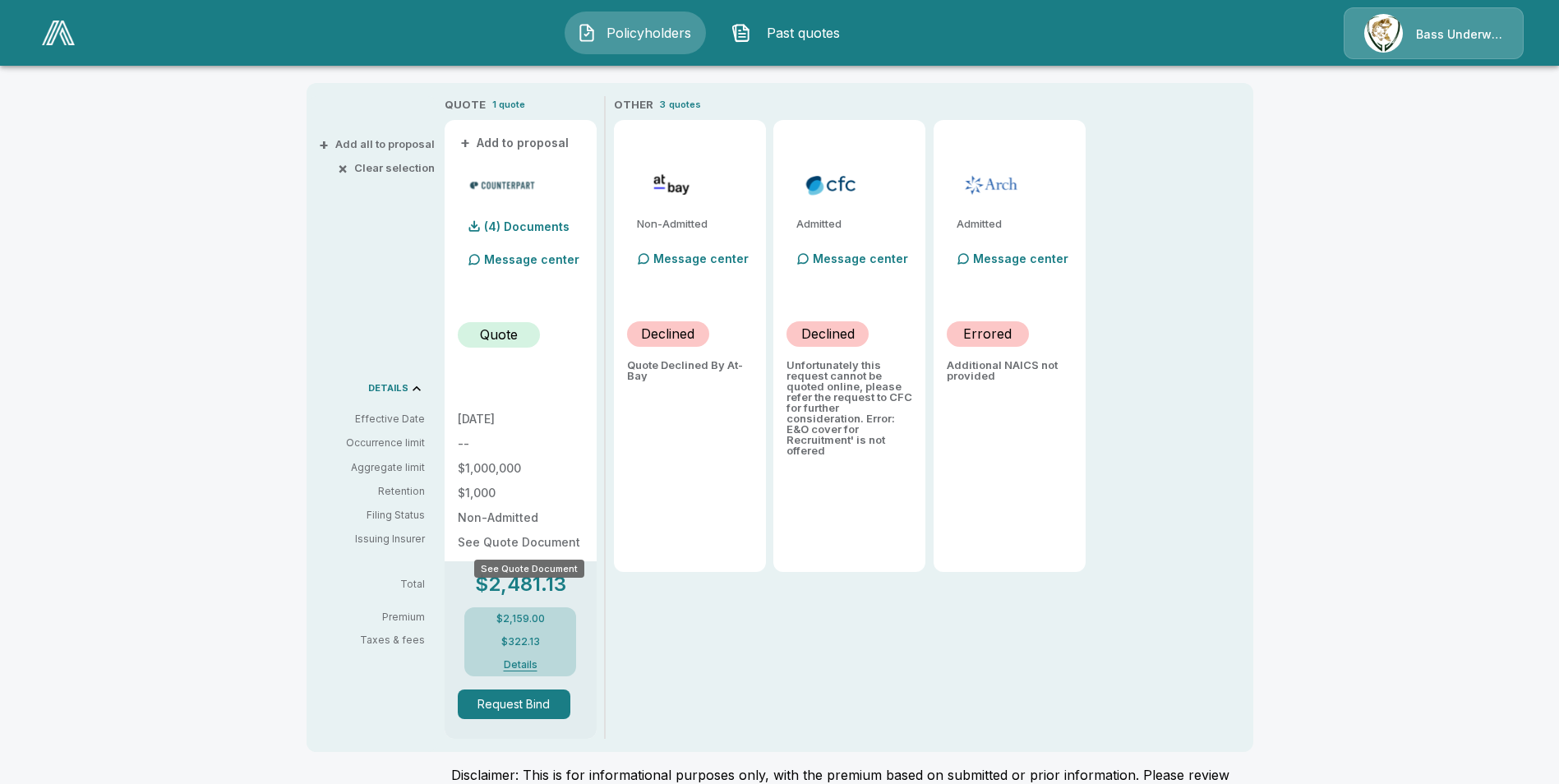
click at [483, 541] on p "See Quote Document" at bounding box center [521, 542] width 126 height 12
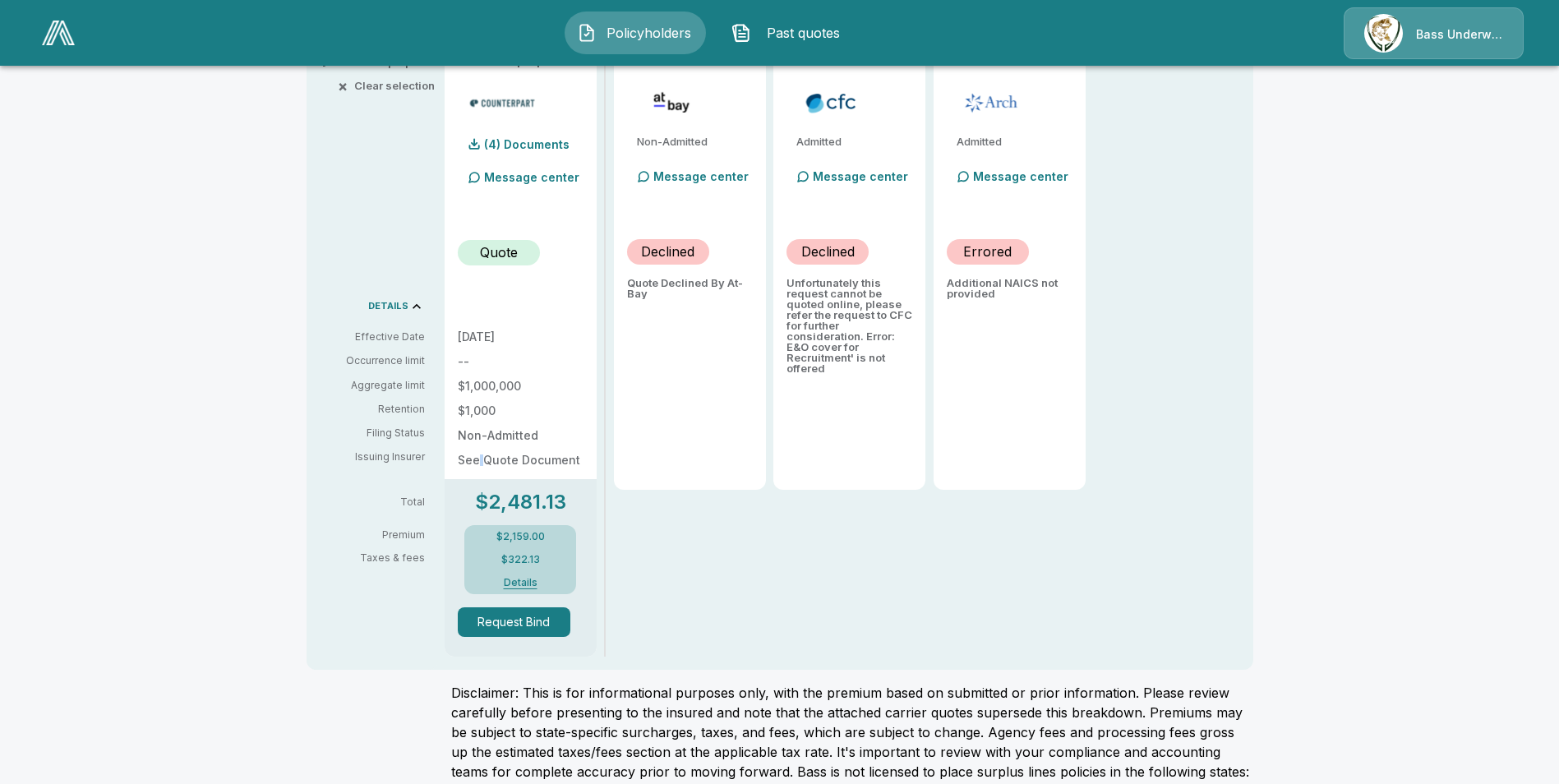
scroll to position [468, 0]
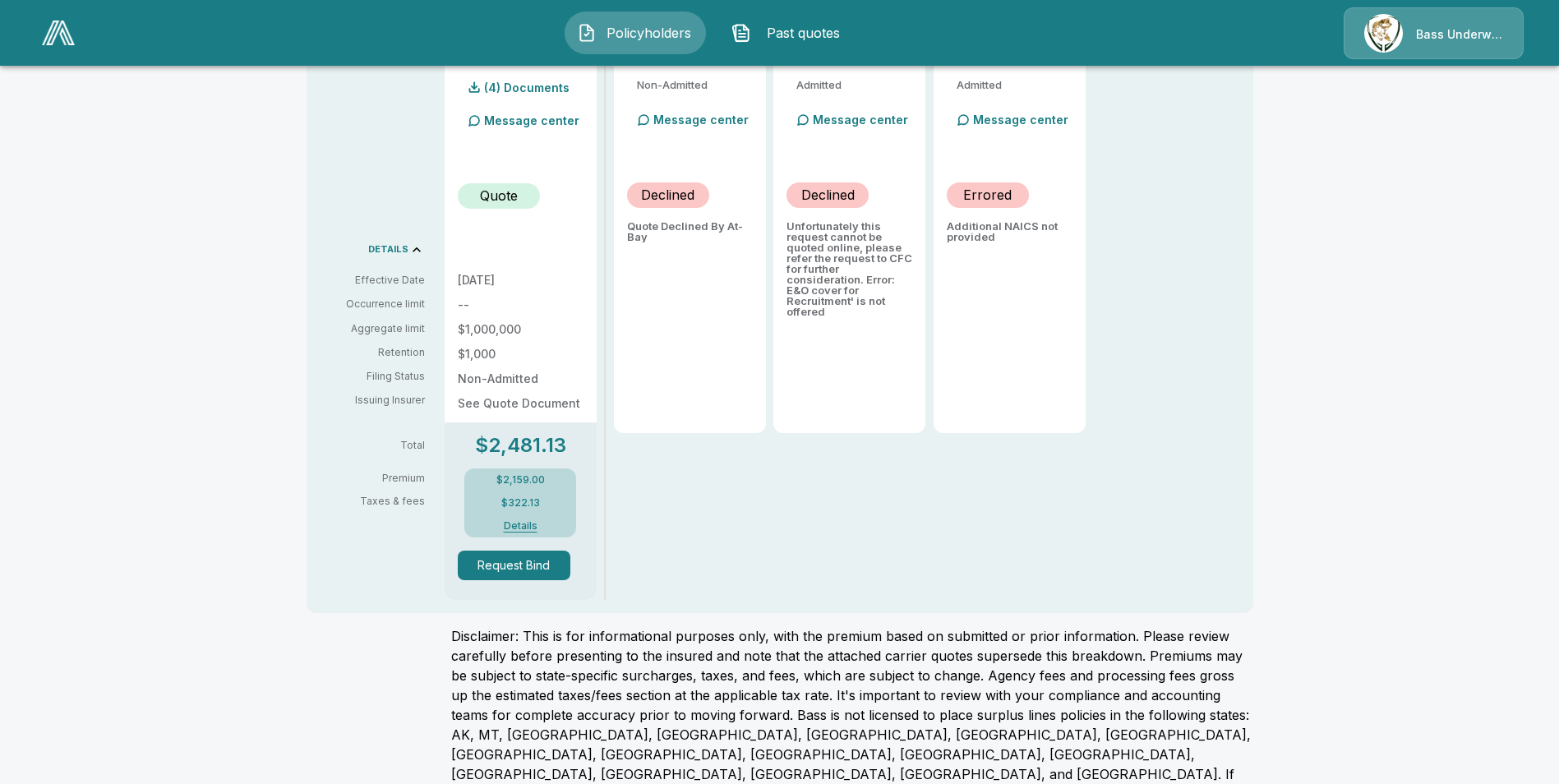
click at [262, 544] on div "Policyholders / Orion Recruitment, LLC / Quote Quote Results Broker Name [PERSO…" at bounding box center [779, 226] width 1559 height 1232
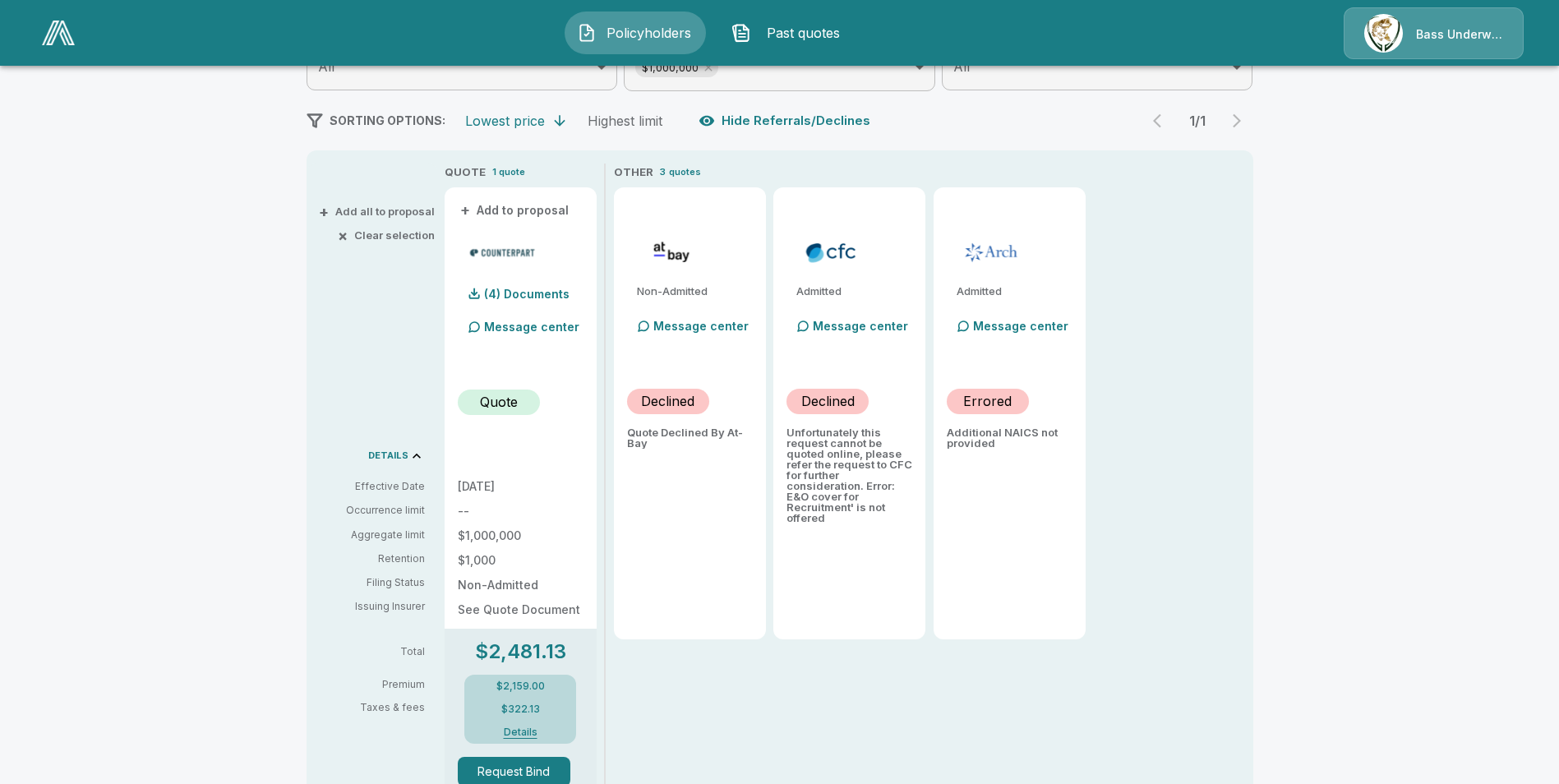
scroll to position [0, 0]
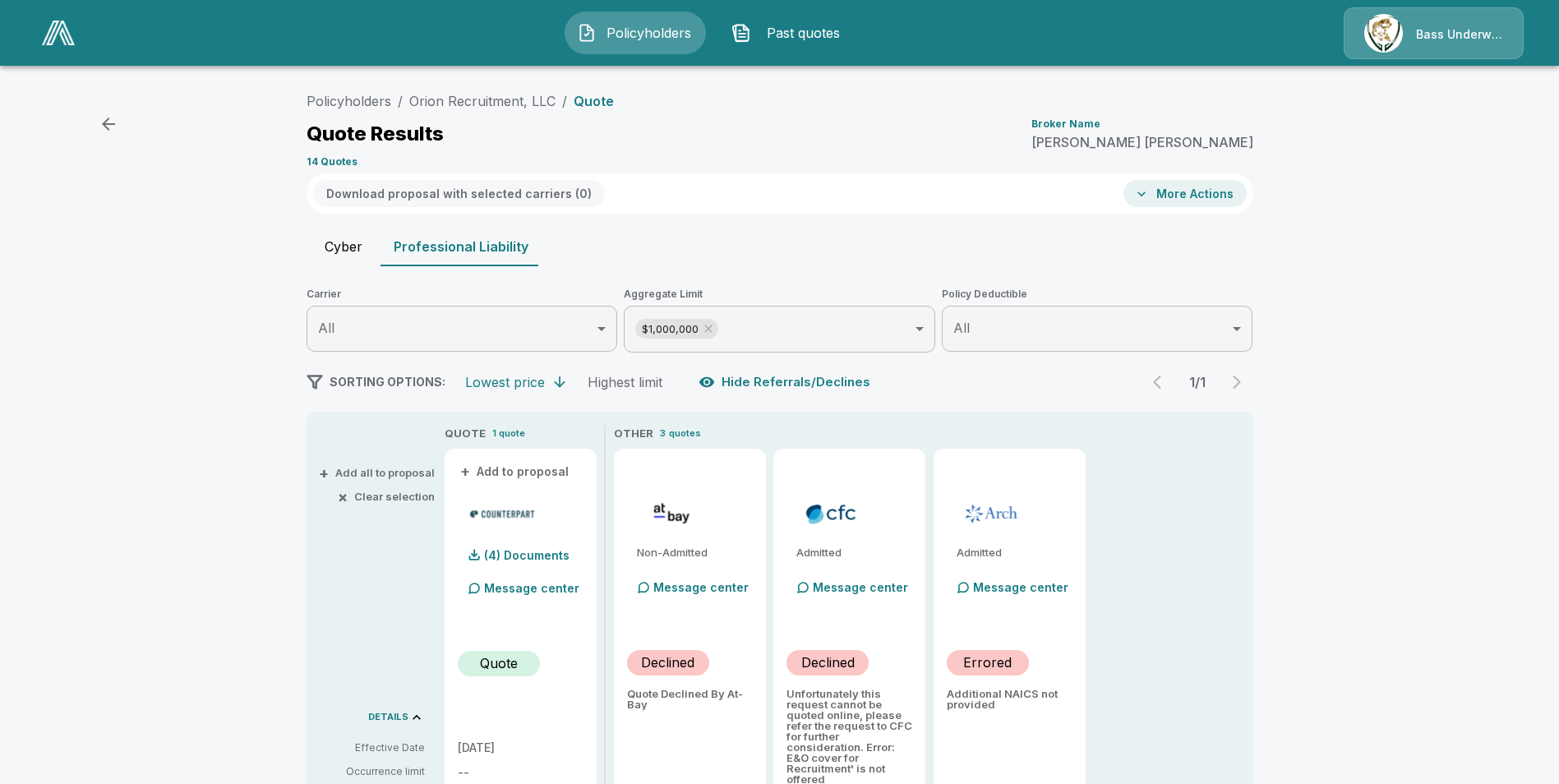
click at [67, 22] on img at bounding box center [58, 32] width 33 height 24
